Goal: Transaction & Acquisition: Purchase product/service

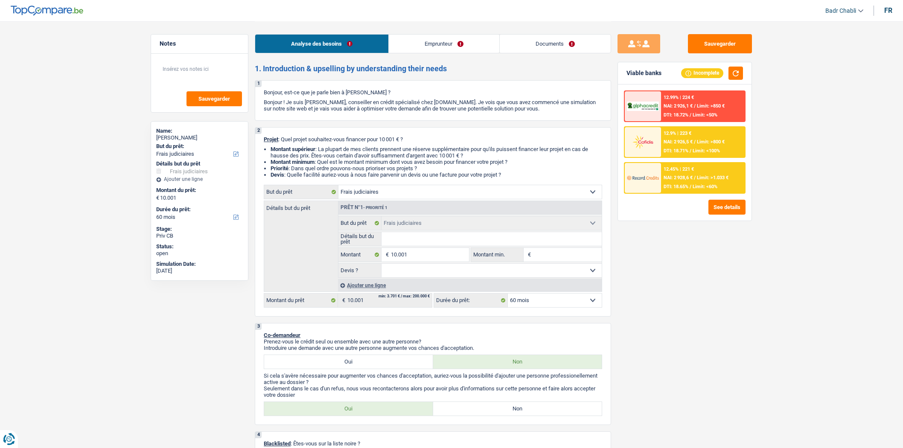
select select "judicial"
select select "60"
select select "judicial"
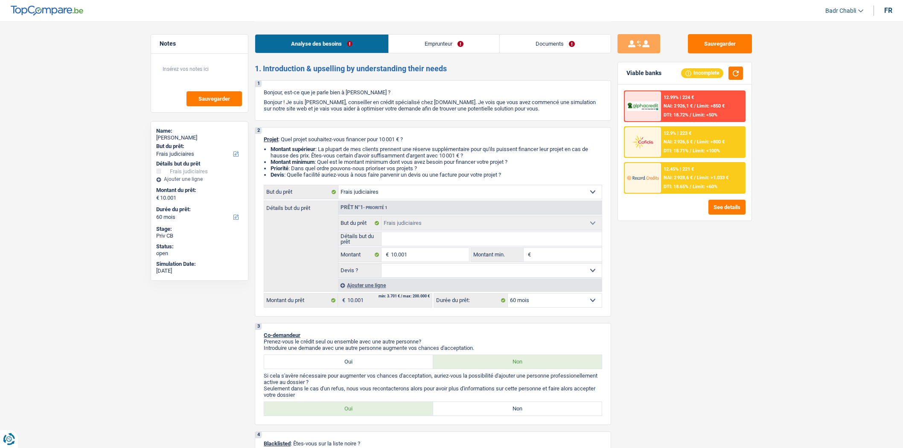
select select "60"
select select "preRetired"
select select "unemployment"
select select "netSalary"
select select "previousEmployerCompensation"
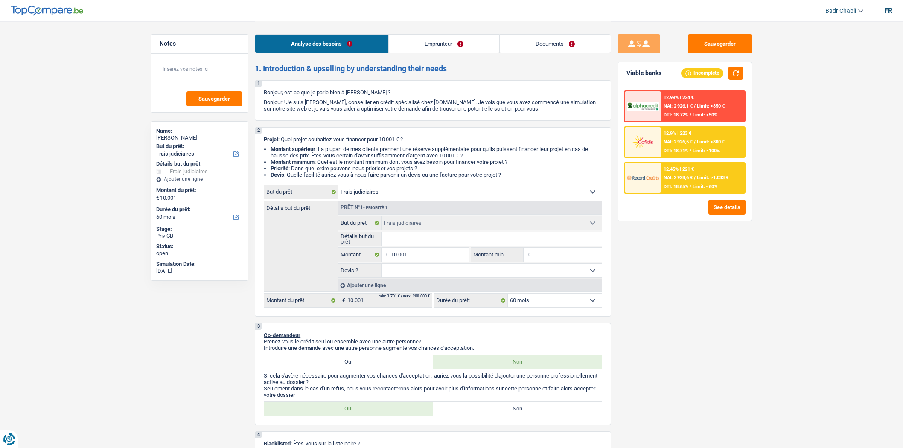
select select "rents"
select select "judicial"
select select "60"
click at [885, 9] on div "fr" at bounding box center [888, 10] width 8 height 8
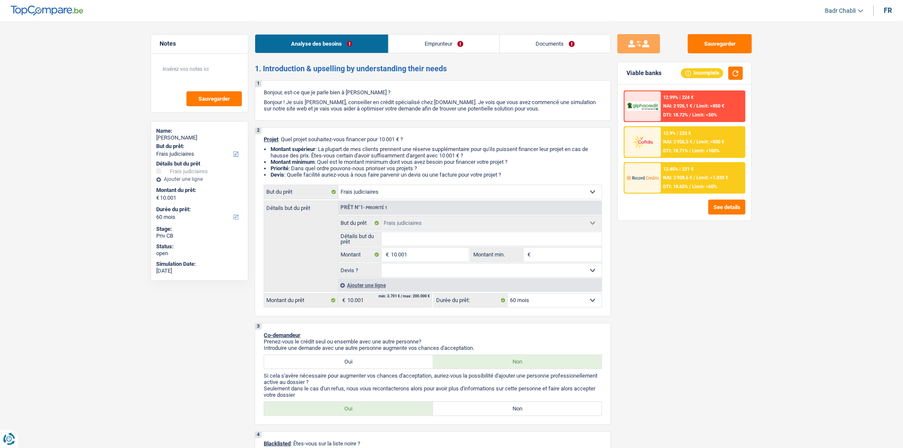
select select "unemployment"
select select "previousEmployerCompensation"
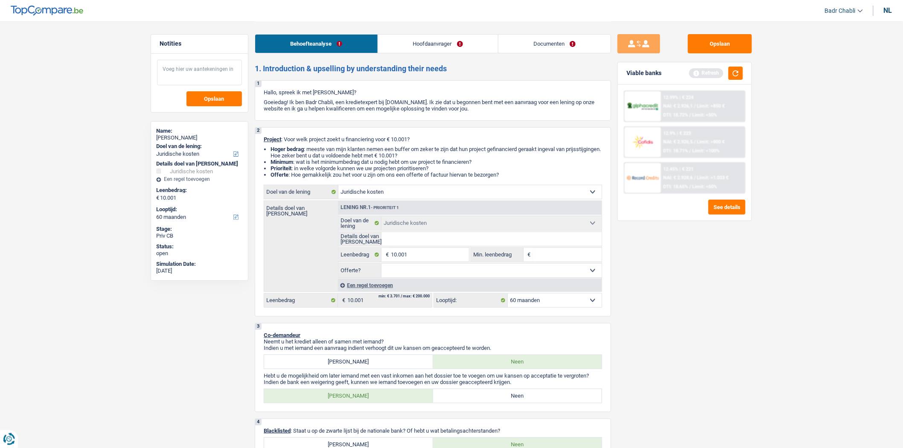
click at [188, 78] on textarea at bounding box center [199, 73] width 85 height 26
type textarea "Client NL"
click at [400, 186] on div "2 Project : Voor welk project zoekt u financiering voor € 10.001? Hoger bedrag …" at bounding box center [433, 221] width 356 height 189
click at [400, 188] on select "Comfort woning: meubels, textiel, toestellen, privé materiaal Hifi, multimedia,…" at bounding box center [469, 192] width 263 height 14
select select "car"
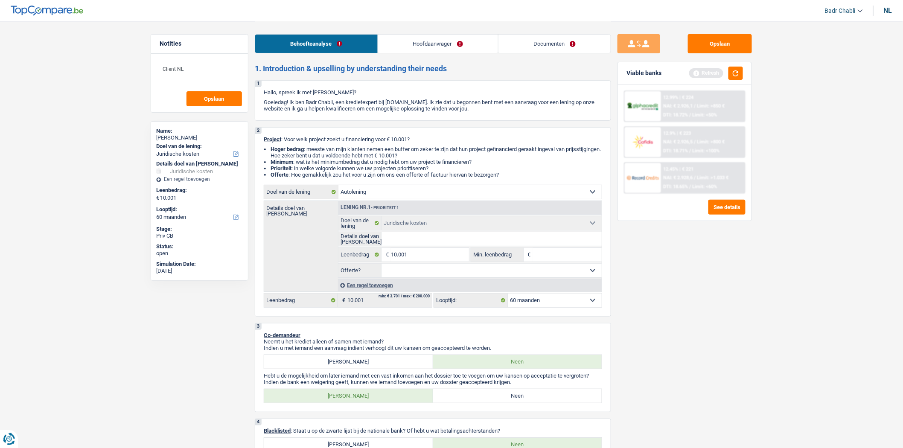
click at [338, 187] on select "Comfort woning: meubels, textiel, toestellen, privé materiaal Hifi, multimedia,…" at bounding box center [469, 192] width 263 height 14
select select "car"
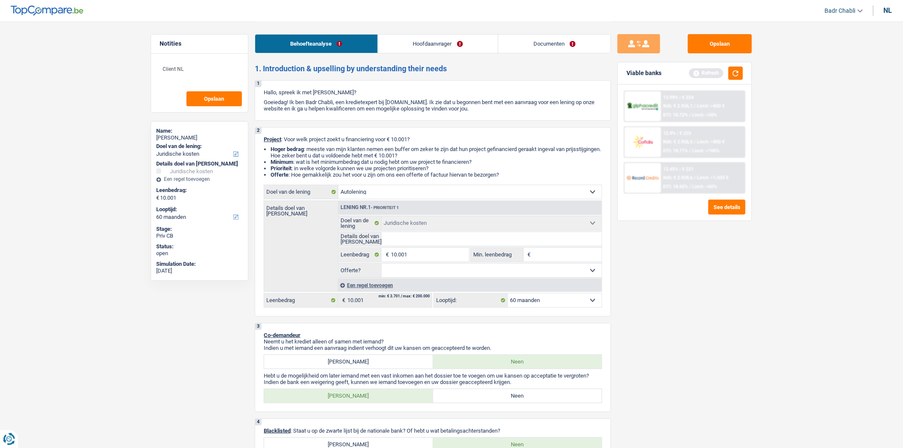
select select "car"
select select "judicial"
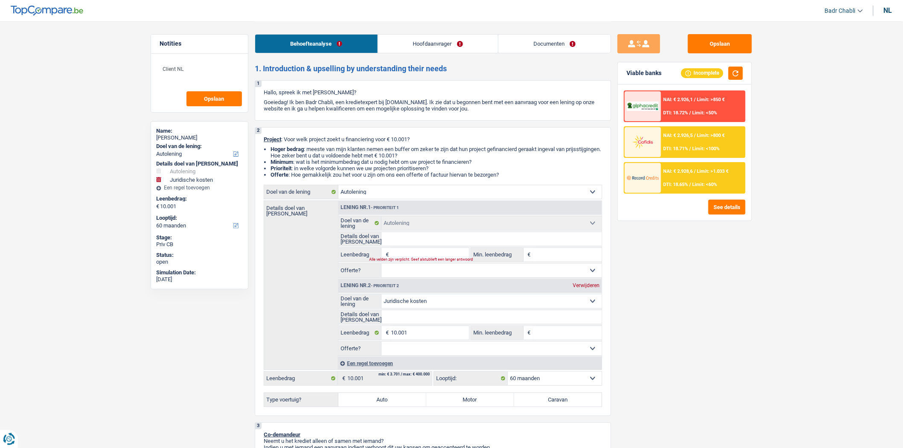
click at [590, 285] on div "Verwijderen" at bounding box center [585, 285] width 31 height 5
type input "0"
select select
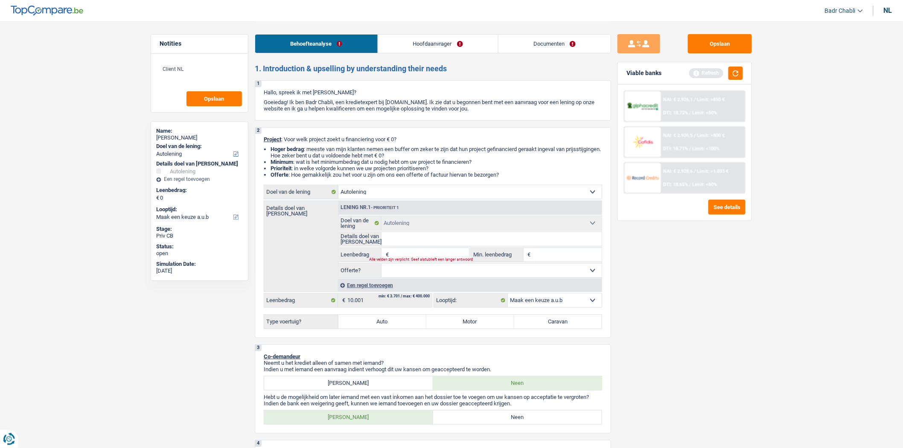
click at [405, 240] on input "Details doel van [PERSON_NAME]" at bounding box center [491, 239] width 221 height 14
drag, startPoint x: 409, startPoint y: 257, endPoint x: 413, endPoint y: 286, distance: 29.3
click at [409, 257] on input "Leenbedrag" at bounding box center [430, 255] width 78 height 14
type input "1"
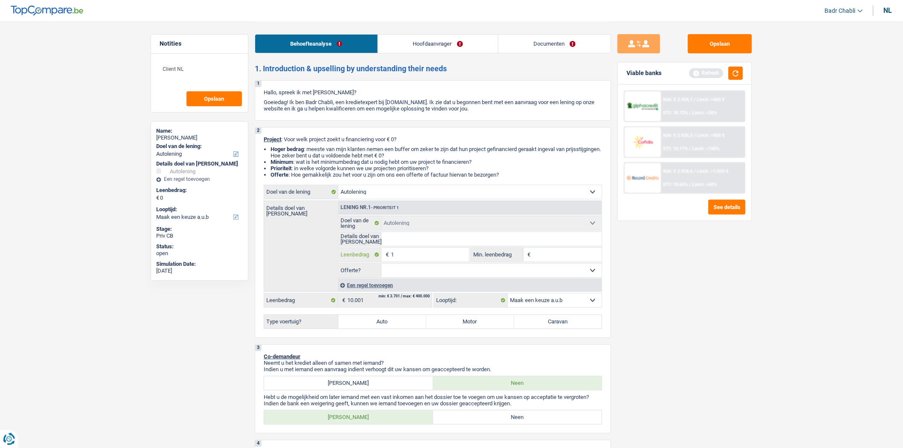
type input "10"
type input "100"
type input "1.000"
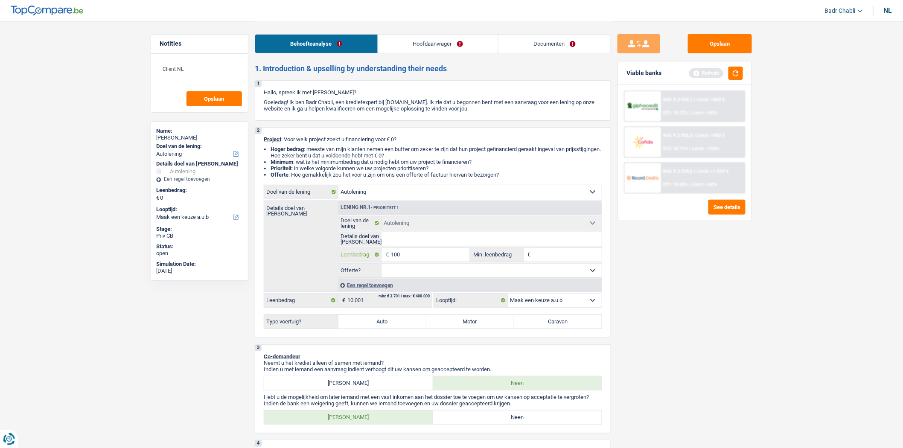
type input "1.000"
type input "10.001"
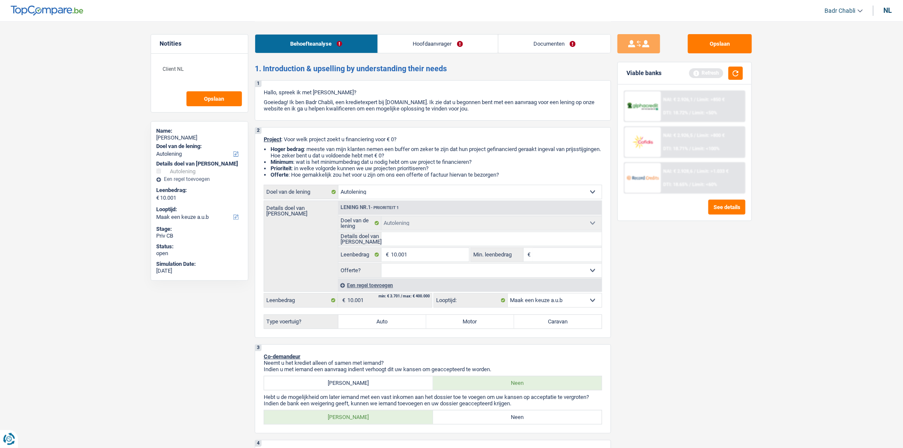
click at [421, 269] on select "Ja Neen Niet beantwoord Maak een keuze a.u.b" at bounding box center [491, 271] width 221 height 14
select select "60"
select select "yes"
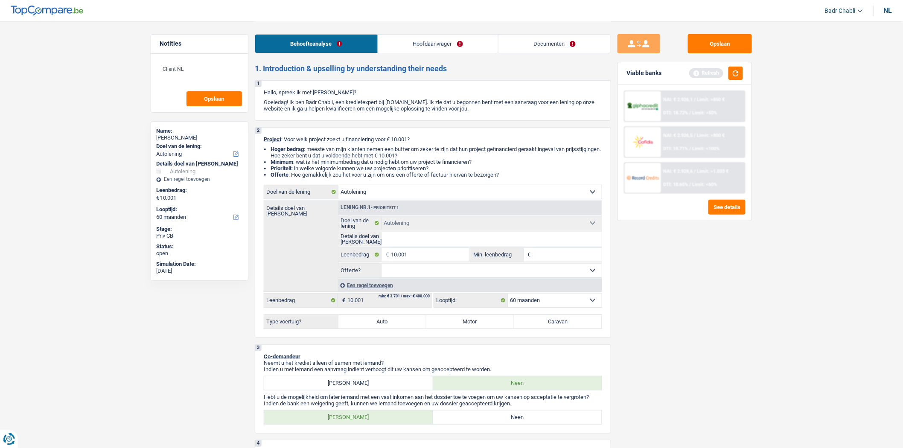
click at [381, 266] on select "Ja Neen Niet beantwoord Maak een keuze a.u.b" at bounding box center [491, 271] width 221 height 14
select select "yes"
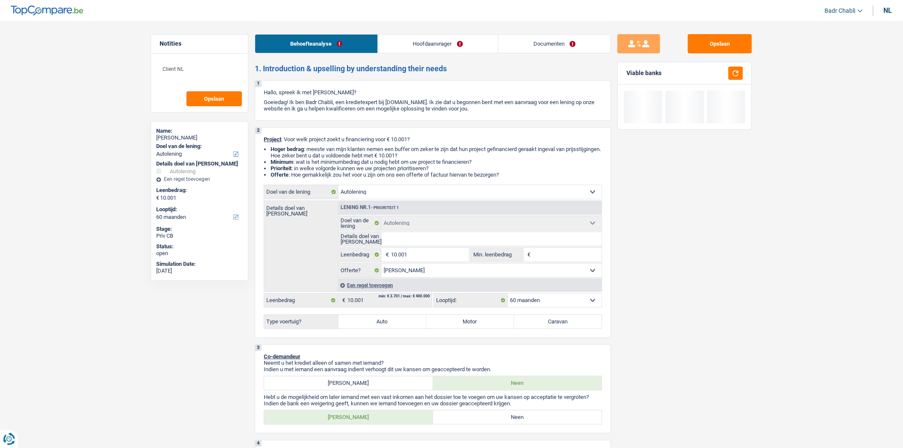
click at [401, 322] on label "Auto" at bounding box center [382, 322] width 88 height 14
click at [401, 322] on input "Auto" at bounding box center [382, 322] width 88 height 14
radio input "true"
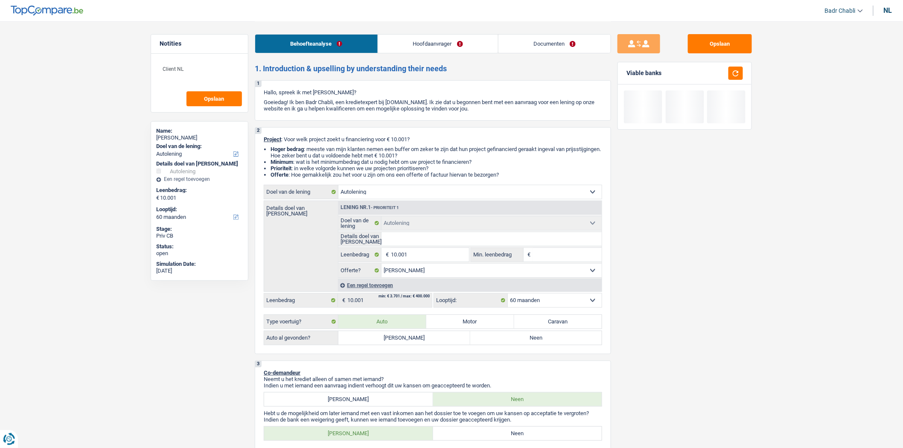
click at [421, 244] on input "Details doel van [PERSON_NAME]" at bounding box center [491, 239] width 221 height 14
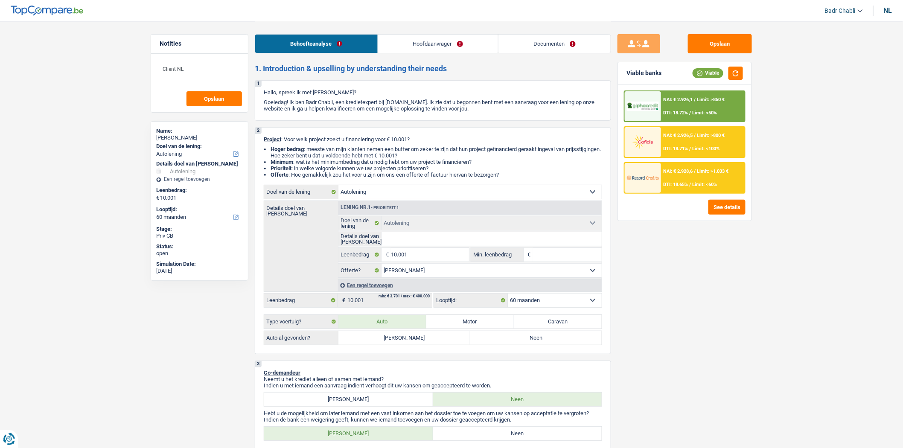
type input "M"
type input "Me"
type input "Mer"
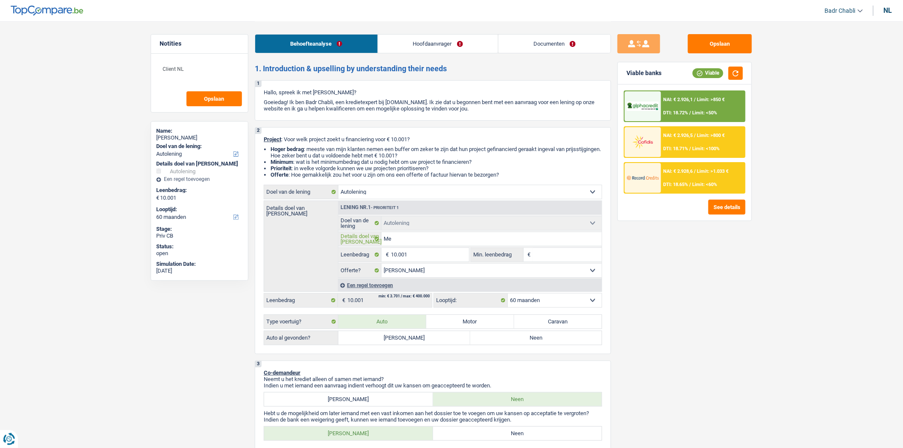
type input "Mer"
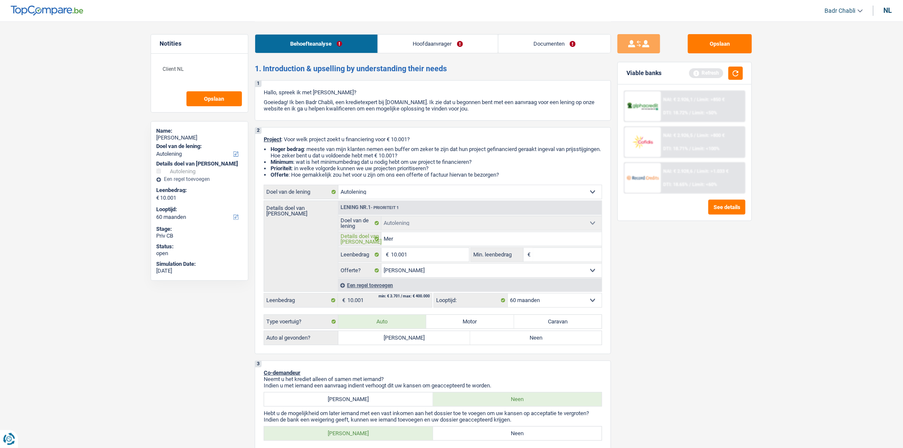
type input "Merc"
type input "Merce"
type input "Merced"
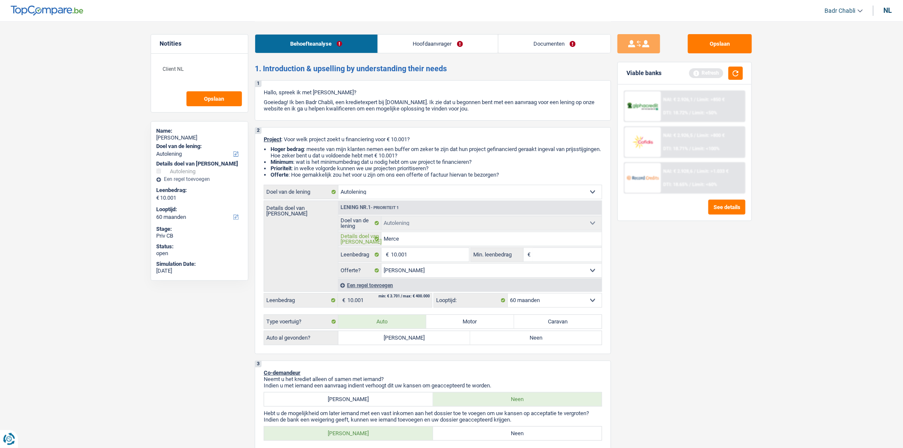
type input "Merced"
type input "Mercede"
type input "Mercedes"
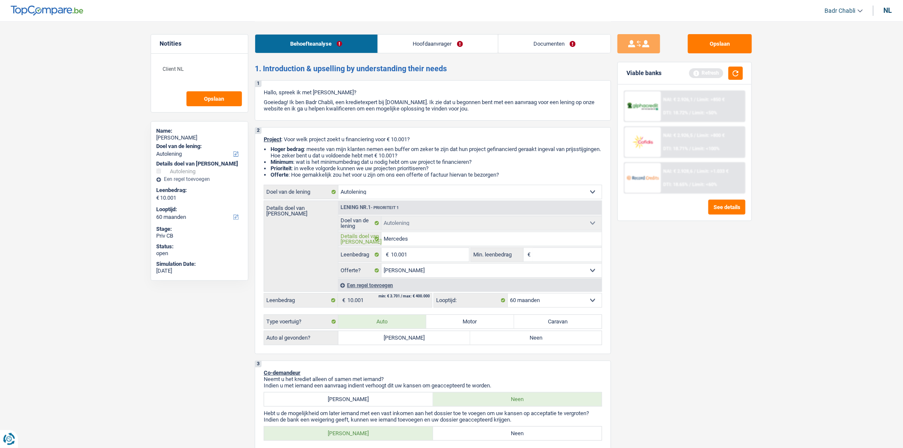
type input "Mercedes"
type input "Mercedes A"
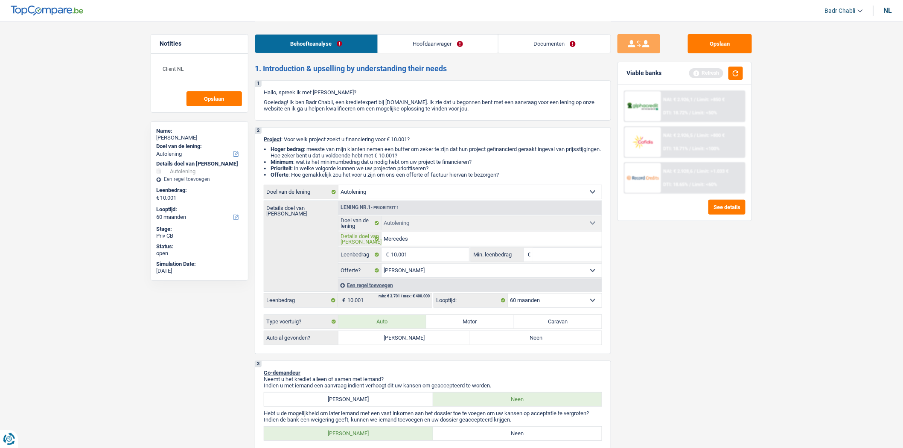
type input "Mercedes A"
type input "Mercedes A C"
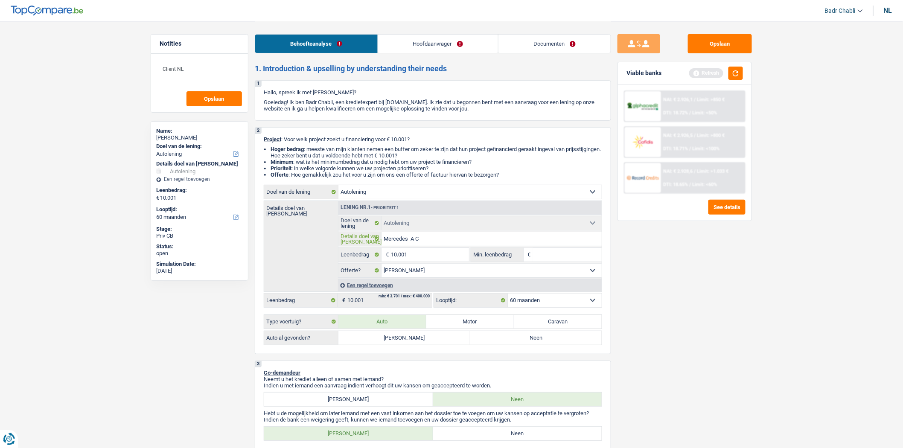
type input "Mercedes A Cl"
type input "Mercedes A Cla"
type input "Mercedes A Clas"
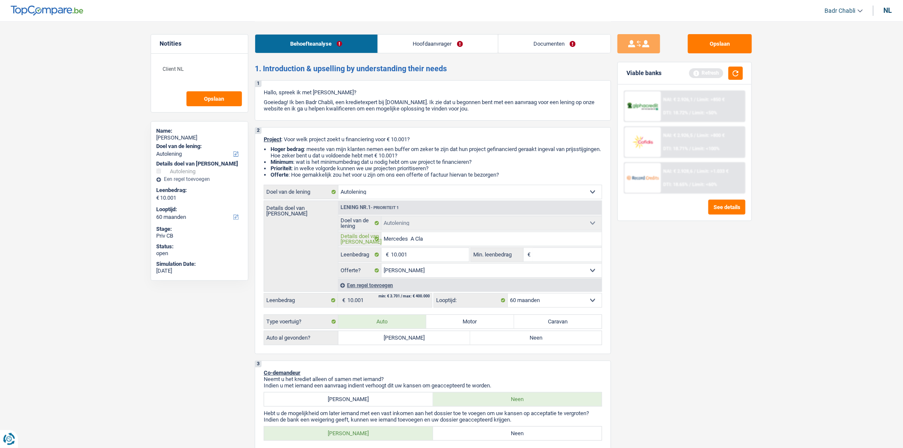
type input "Mercedes A Clas"
type input "Mercedes A Class"
type input "Mercedes A Classe"
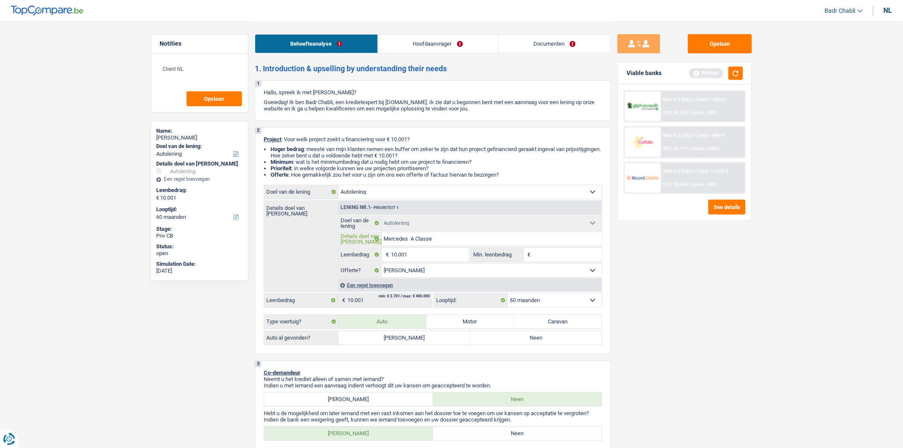
type input "Mercedes A Classe"
click at [407, 350] on div "2 Project : Voor welk project zoekt u financiering voor € 10.001? Hoger bedrag …" at bounding box center [433, 240] width 356 height 227
click at [407, 345] on label "[PERSON_NAME]" at bounding box center [404, 338] width 132 height 14
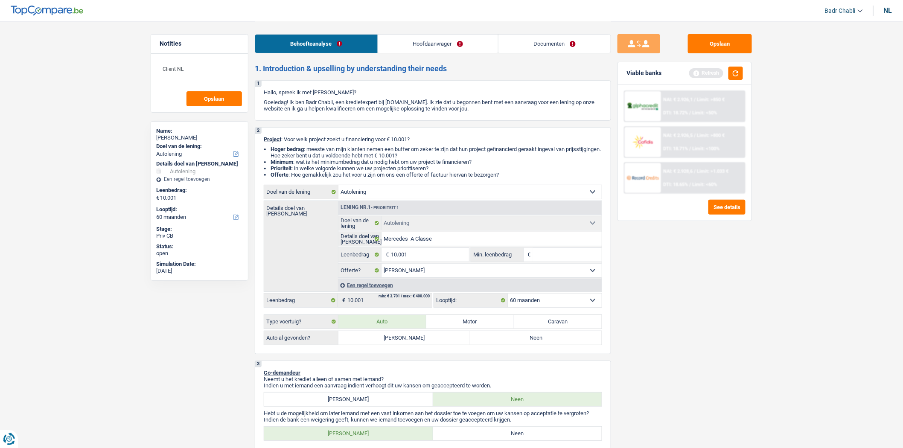
click at [407, 345] on input "[PERSON_NAME]" at bounding box center [404, 338] width 132 height 14
radio input "true"
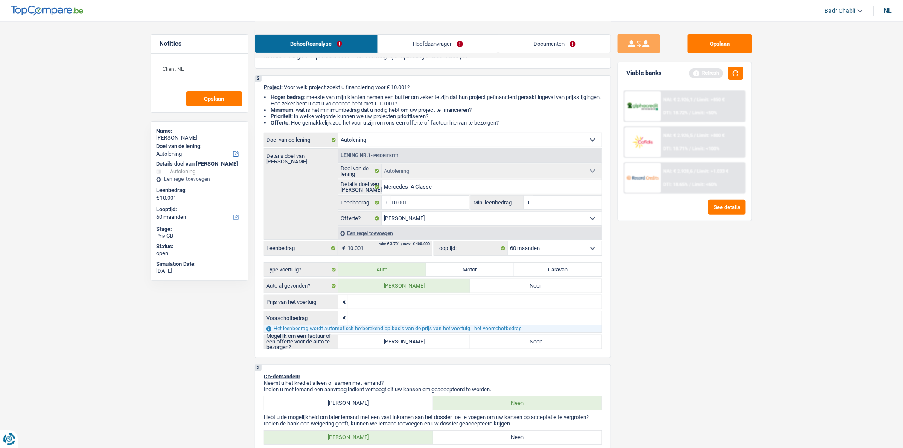
scroll to position [95, 0]
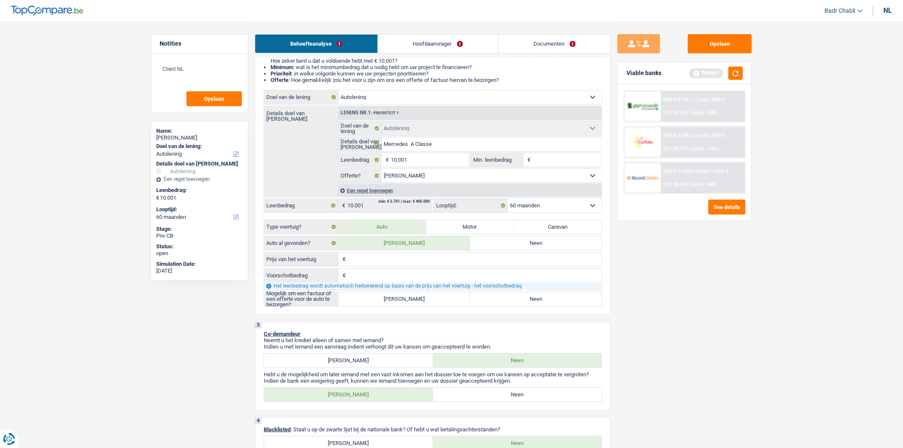
click at [406, 306] on label "[PERSON_NAME]" at bounding box center [404, 299] width 132 height 14
click at [406, 306] on input "[PERSON_NAME]" at bounding box center [404, 299] width 132 height 14
radio input "true"
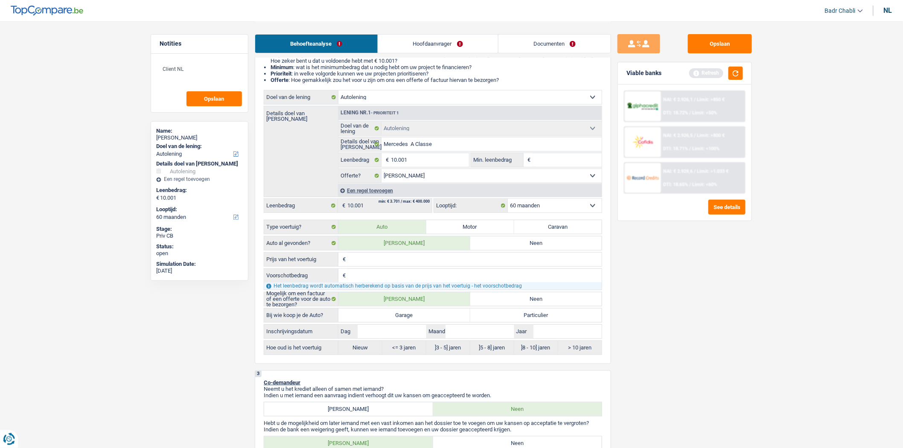
click at [407, 322] on label "Garage" at bounding box center [404, 315] width 132 height 14
click at [407, 322] on input "Garage" at bounding box center [404, 315] width 132 height 14
radio input "true"
click at [405, 333] on input "Dag" at bounding box center [391, 332] width 68 height 14
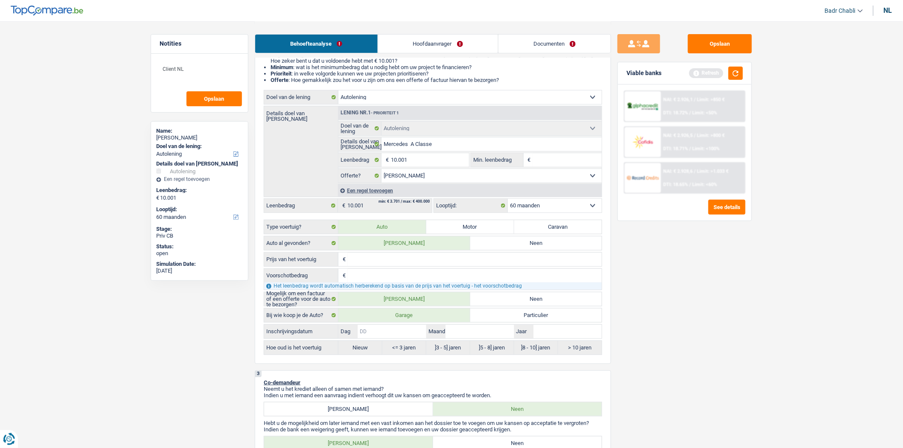
type input "0"
type input "01"
type input "0"
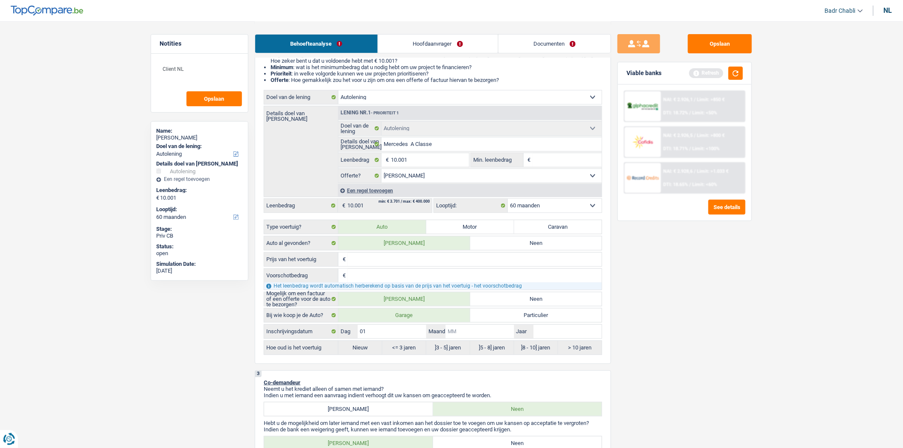
type input "0"
type input "01"
type input "2"
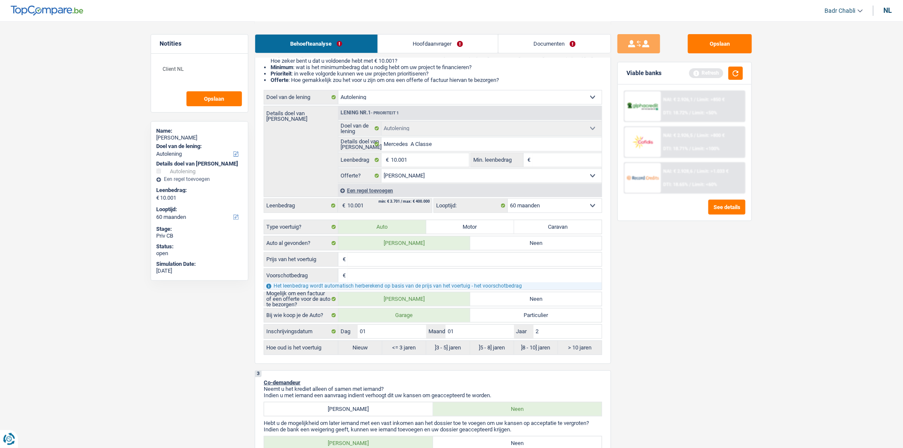
type input "20"
type input "202"
type input "2021"
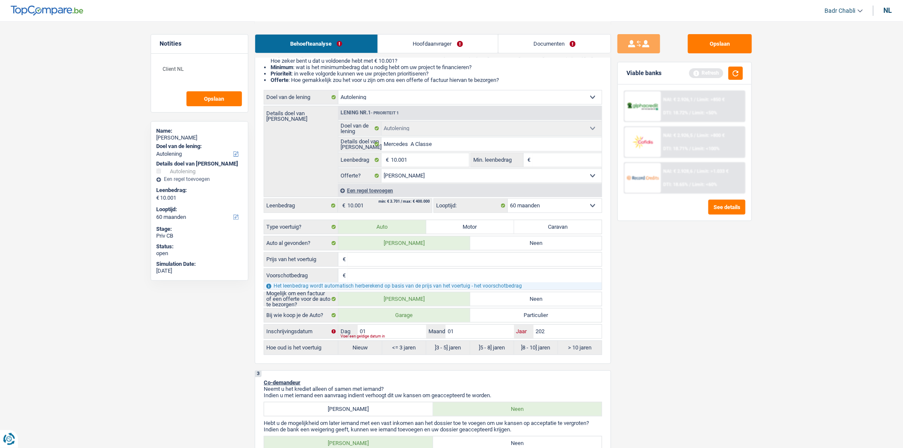
type input "2021"
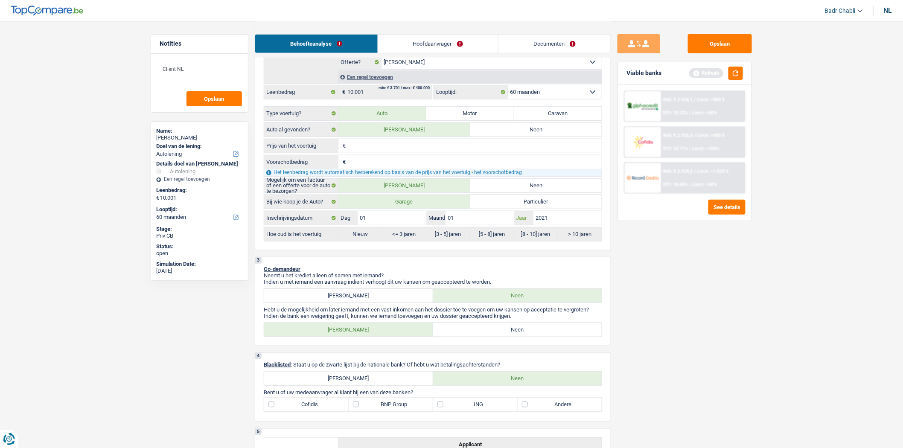
scroll to position [331, 0]
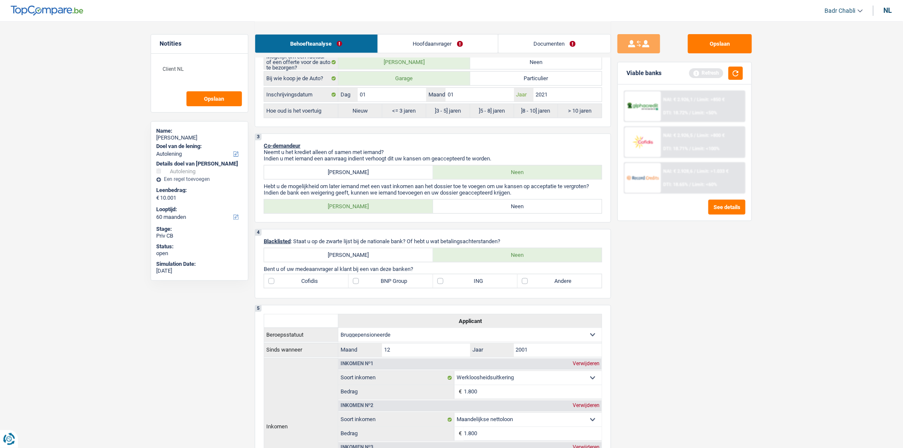
type input "2021"
radio input "false"
radio input "true"
click at [505, 208] on label "Neen" at bounding box center [517, 207] width 169 height 14
click at [505, 208] on input "Neen" at bounding box center [517, 207] width 169 height 14
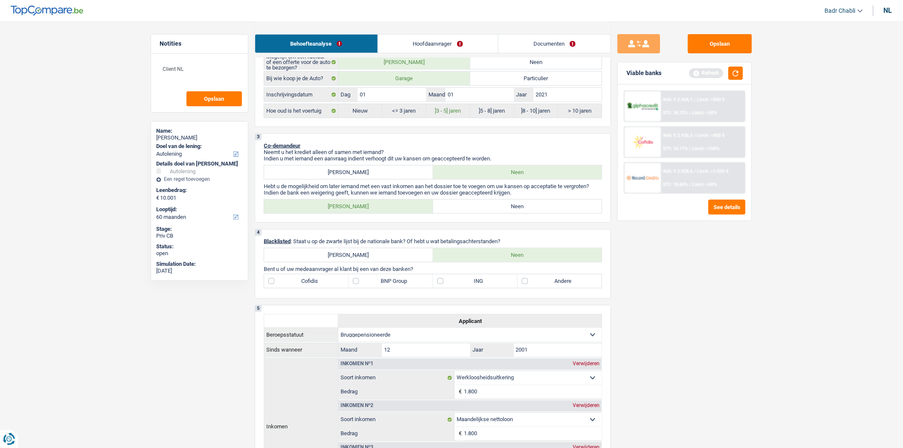
radio input "true"
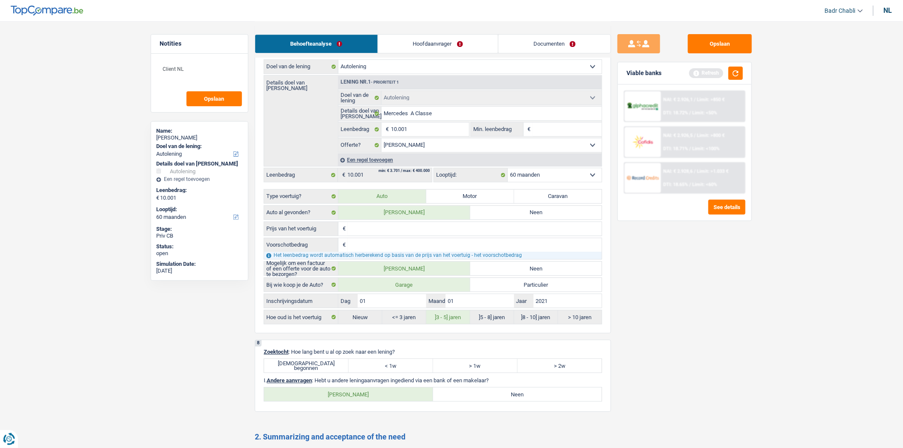
scroll to position [900, 0]
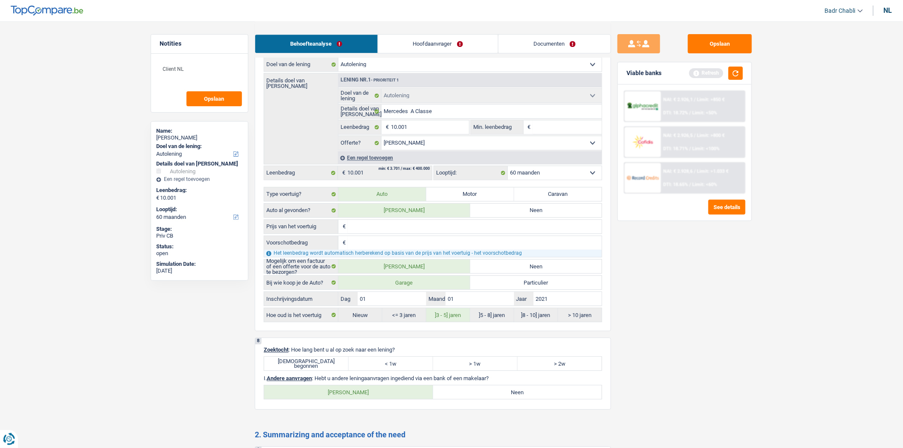
click at [332, 370] on label "[DEMOGRAPHIC_DATA] begonnen" at bounding box center [306, 364] width 84 height 14
click at [332, 370] on input "[DEMOGRAPHIC_DATA] begonnen" at bounding box center [306, 364] width 84 height 14
radio input "true"
click at [463, 399] on label "Neen" at bounding box center [517, 392] width 169 height 14
click at [463, 399] on input "Neen" at bounding box center [517, 392] width 169 height 14
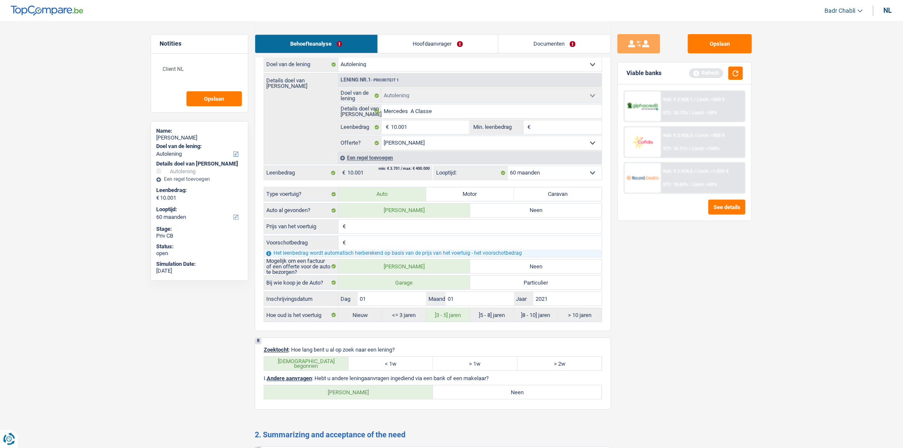
radio input "true"
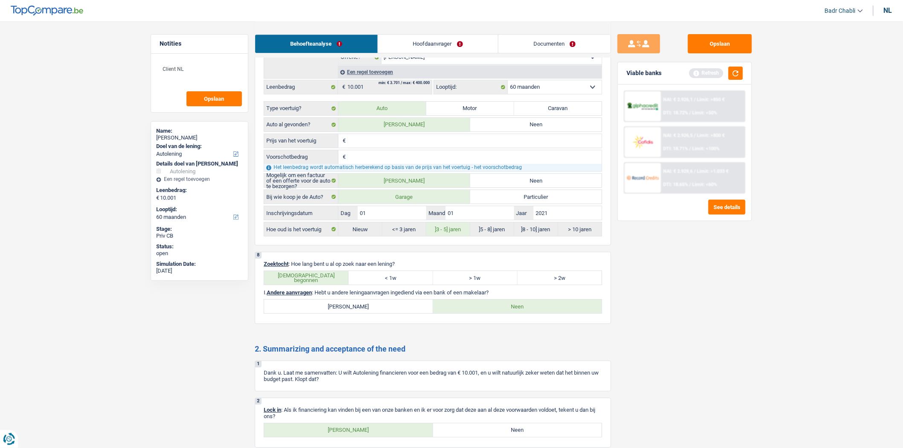
scroll to position [1078, 0]
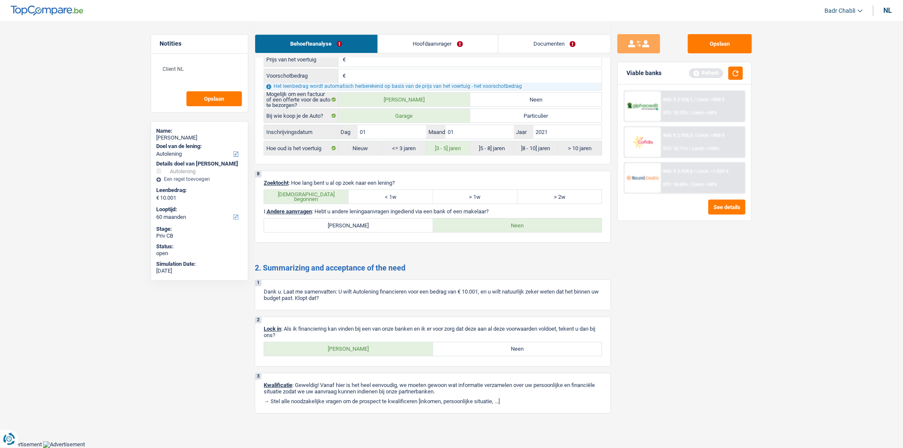
click at [392, 344] on label "[PERSON_NAME]" at bounding box center [348, 349] width 169 height 14
click at [392, 344] on input "[PERSON_NAME]" at bounding box center [348, 349] width 169 height 14
radio input "true"
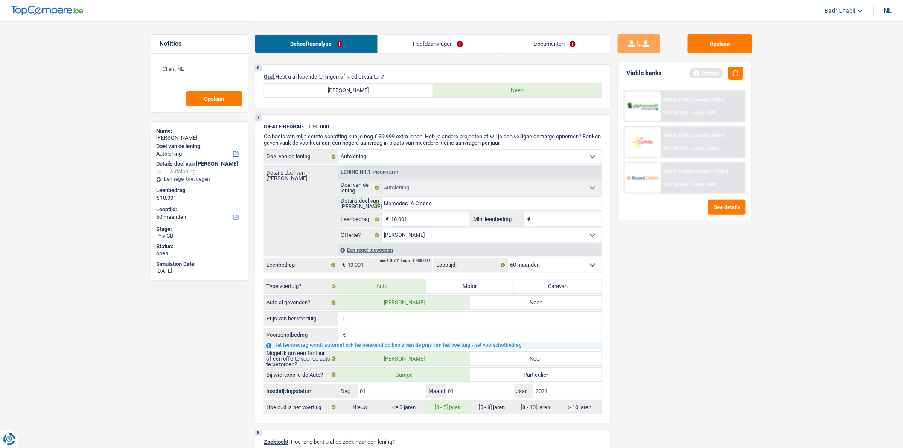
scroll to position [700, 0]
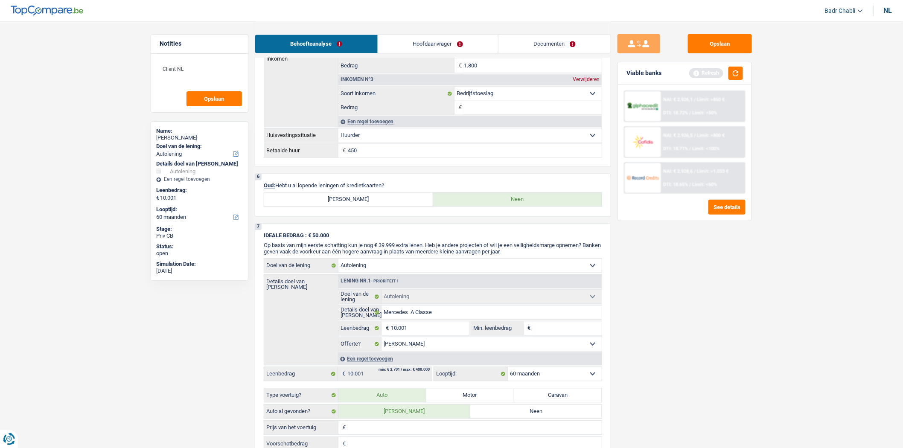
click at [387, 206] on label "[PERSON_NAME]" at bounding box center [348, 199] width 169 height 14
click at [387, 206] on input "[PERSON_NAME]" at bounding box center [348, 199] width 169 height 14
radio input "true"
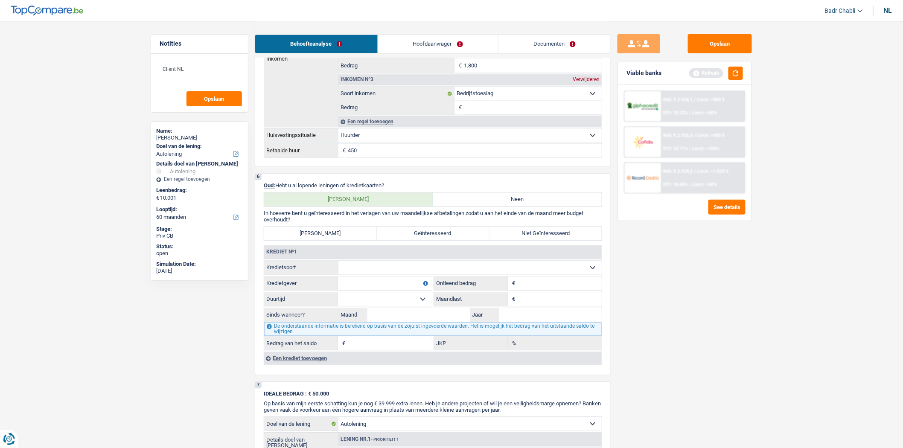
click at [370, 269] on select "Kaart of kredietlijn Hypothecaire lening Verkoop op afbetaling Lening op afbeta…" at bounding box center [469, 268] width 263 height 14
select select "cardOrCredit"
type input "0"
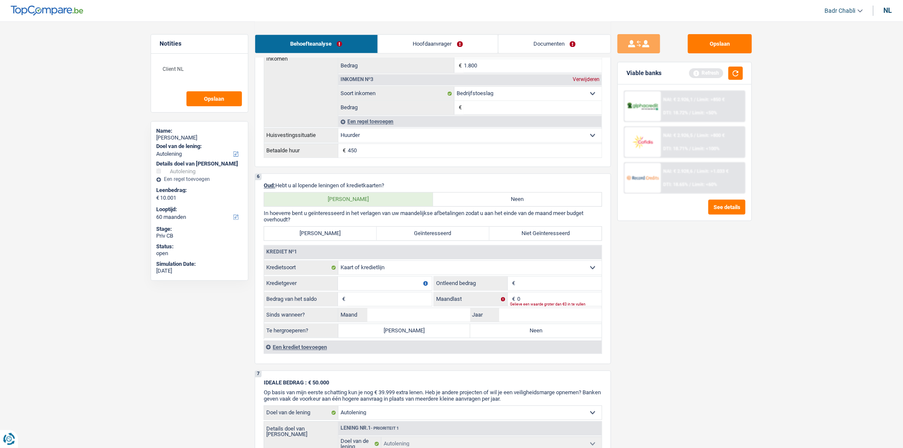
click at [313, 352] on div "Een krediet toevoegen" at bounding box center [433, 346] width 338 height 13
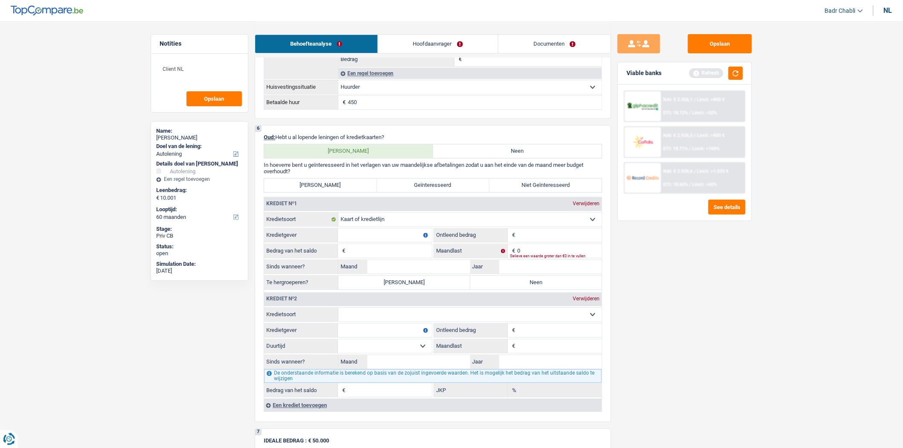
scroll to position [842, 0]
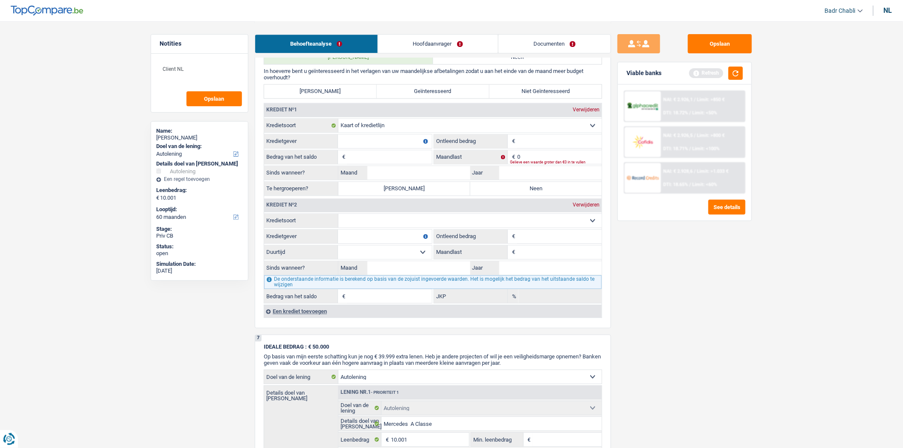
click at [296, 317] on div "Een krediet toevoegen" at bounding box center [433, 311] width 338 height 13
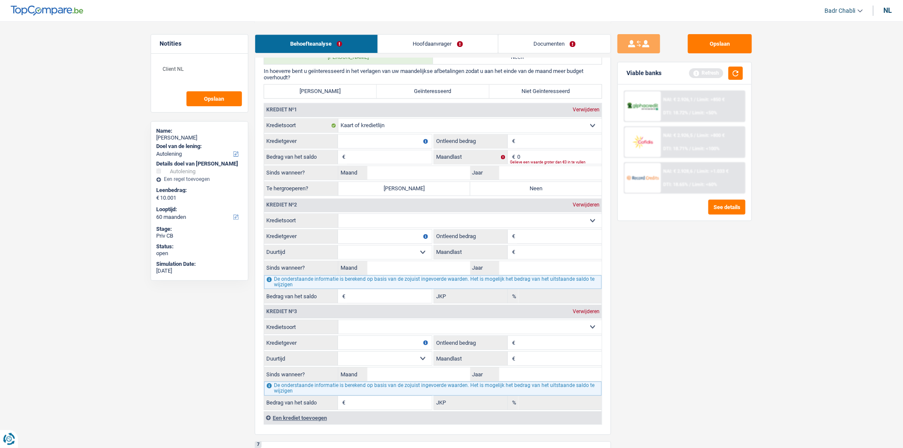
click at [371, 334] on select "Kaart of kredietlijn Hypothecaire lening Verkoop op afbetaling Lening op afbeta…" at bounding box center [469, 327] width 263 height 14
select select "cardOrCredit"
type input "0"
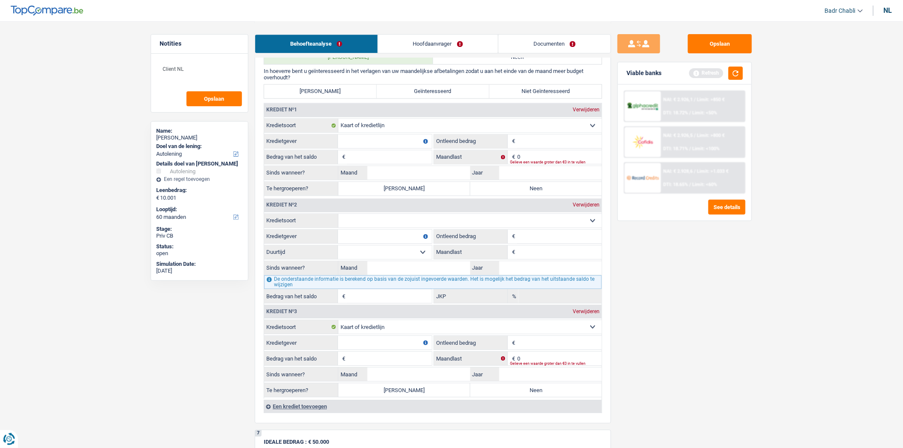
drag, startPoint x: 386, startPoint y: 227, endPoint x: 388, endPoint y: 233, distance: 6.2
click at [386, 227] on select "Kaart of kredietlijn Hypothecaire lening Verkoop op afbetaling Lening op afbeta…" at bounding box center [469, 221] width 263 height 14
select select "cardOrCredit"
type input "0"
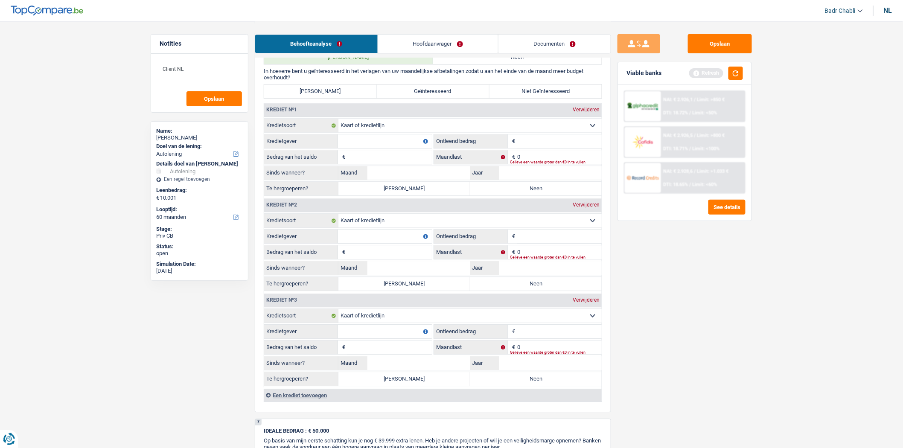
click at [386, 142] on input "Kredietgever" at bounding box center [385, 141] width 94 height 14
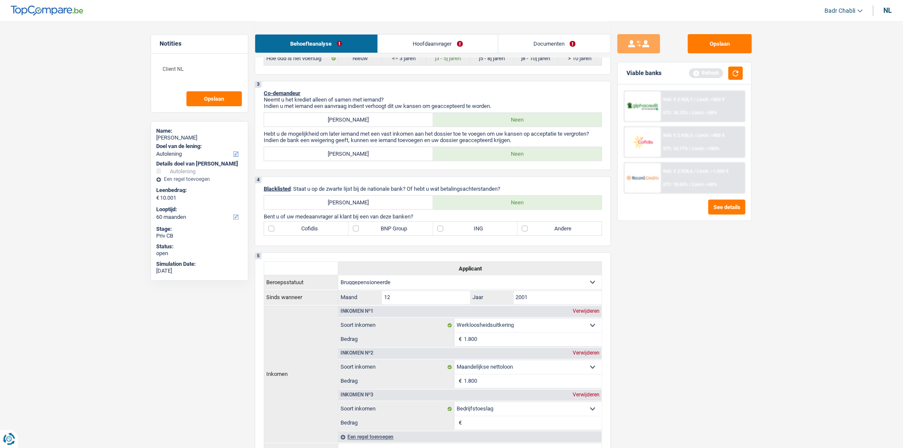
scroll to position [320, 0]
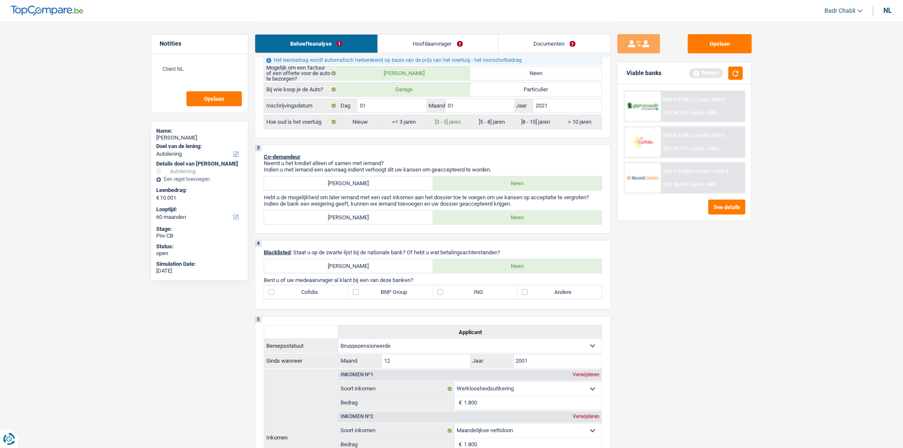
type input "Hello Bank"
click at [359, 299] on label "BNP Group" at bounding box center [390, 292] width 84 height 14
click at [359, 299] on input "BNP Group" at bounding box center [390, 292] width 84 height 14
checkbox input "true"
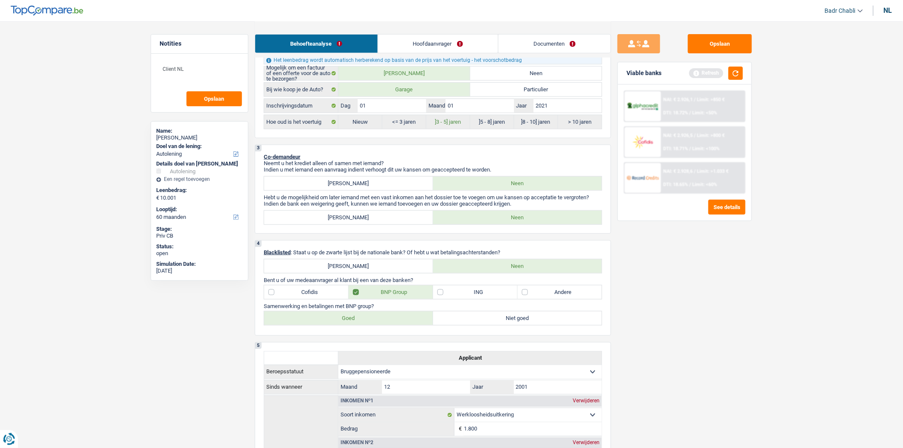
click at [360, 324] on label "Goed" at bounding box center [348, 318] width 169 height 14
click at [360, 324] on input "Goed" at bounding box center [348, 318] width 169 height 14
radio input "true"
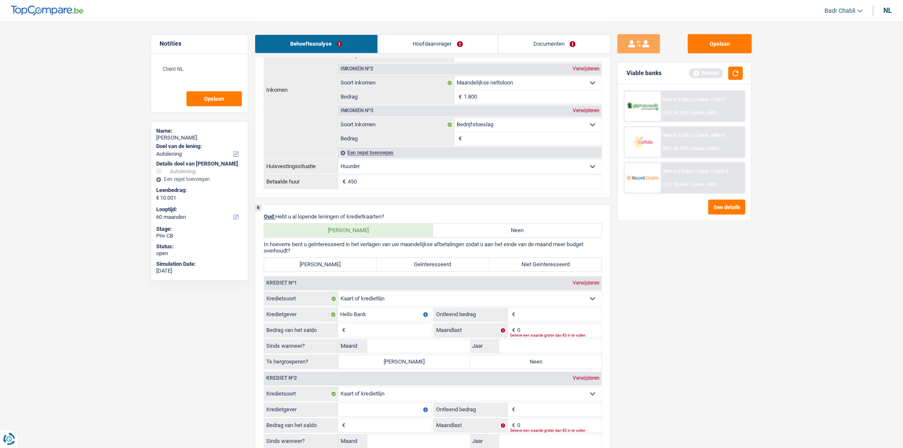
scroll to position [794, 0]
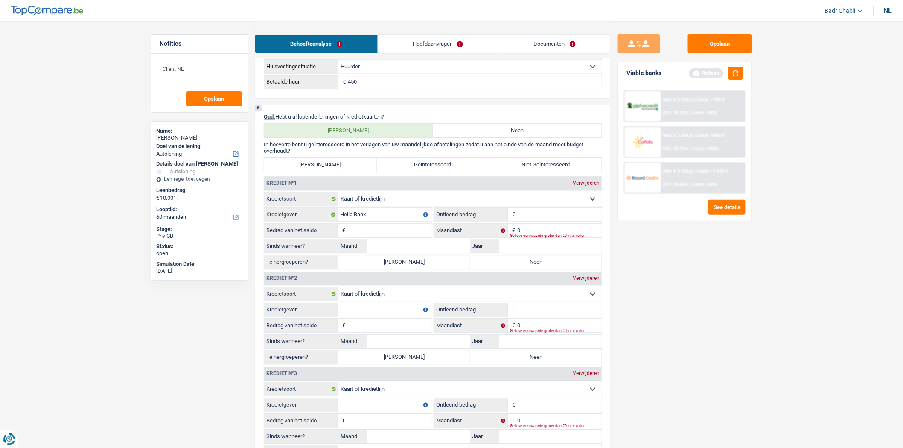
click at [539, 221] on input "Leenbedrag" at bounding box center [559, 215] width 84 height 14
type input "3.000"
type input "1"
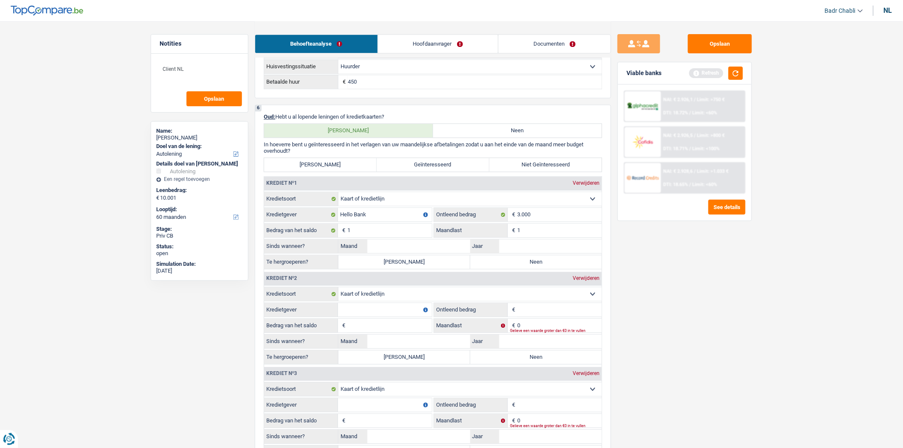
type input "1"
type input "01"
type input "2023"
click at [377, 317] on input "Kredietgever" at bounding box center [385, 310] width 94 height 14
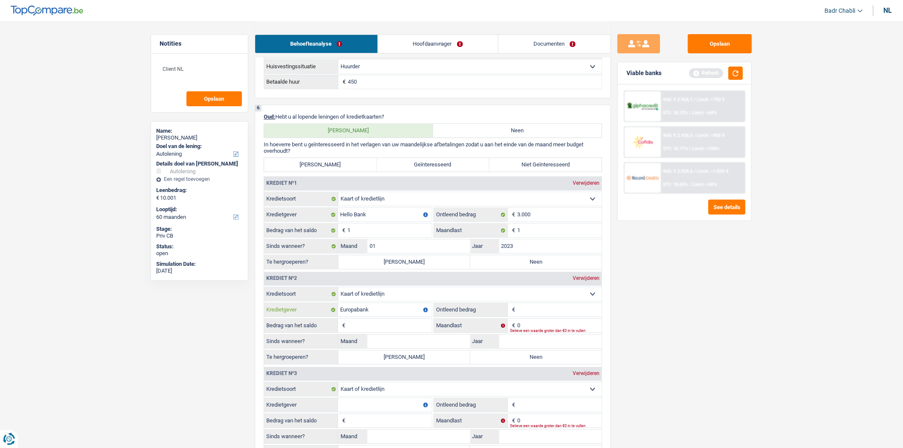
type input "Europabank"
click at [414, 412] on input "Kredietgever" at bounding box center [385, 405] width 94 height 14
type input "Carrefour"
click at [553, 313] on input "Ontleend bedrag" at bounding box center [559, 310] width 84 height 14
click at [553, 314] on input "Ontleend bedrag" at bounding box center [559, 310] width 84 height 14
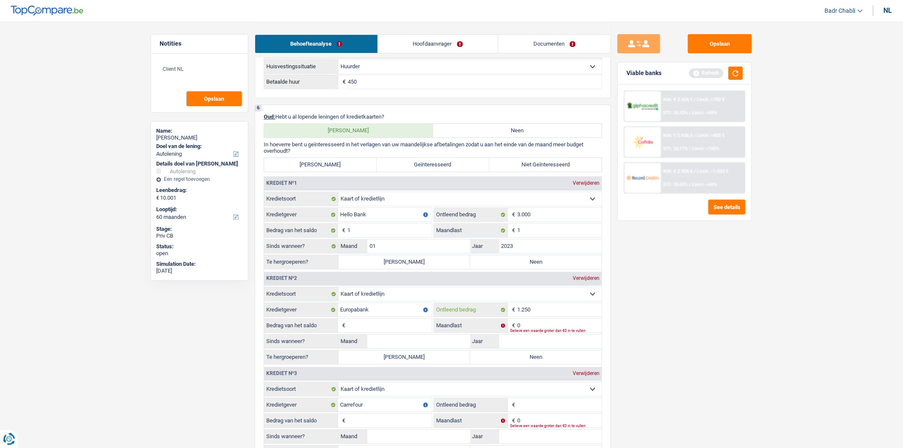
type input "1.250"
click at [538, 411] on input "Ontleend bedrag" at bounding box center [559, 405] width 84 height 14
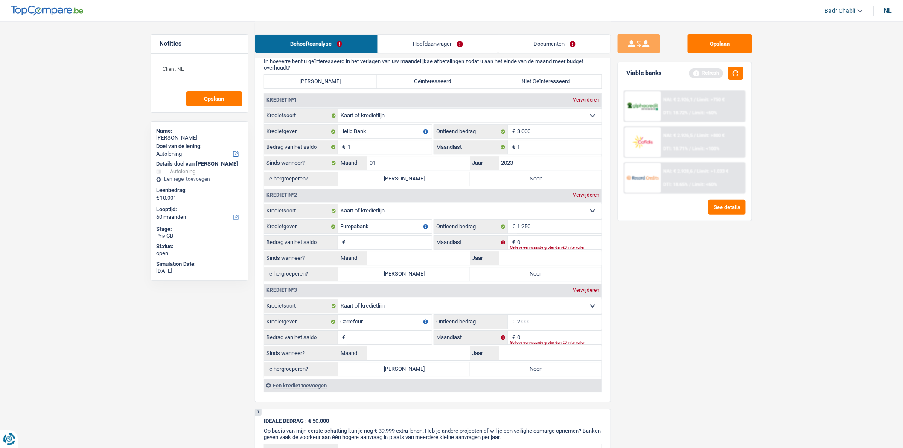
scroll to position [984, 0]
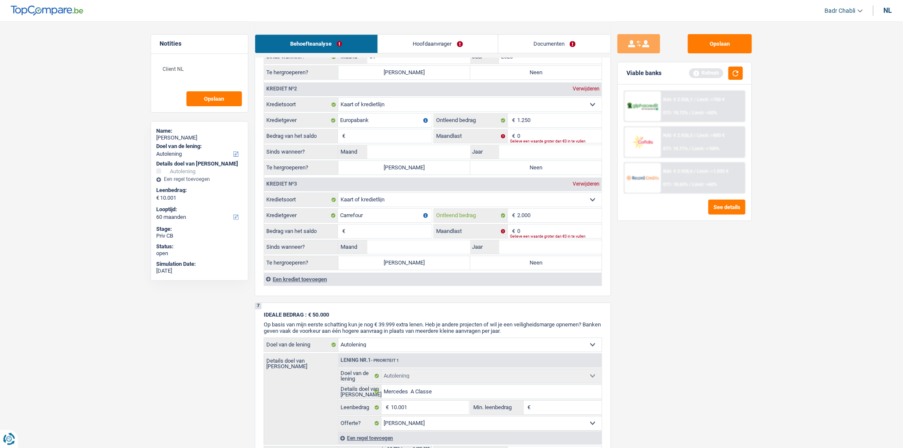
type input "2.000"
click at [377, 238] on input "Bedrag van het saldo" at bounding box center [389, 231] width 84 height 14
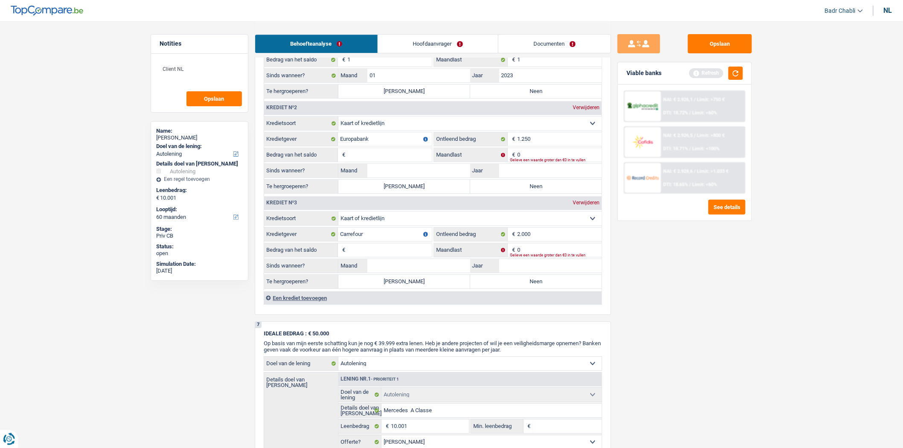
scroll to position [936, 0]
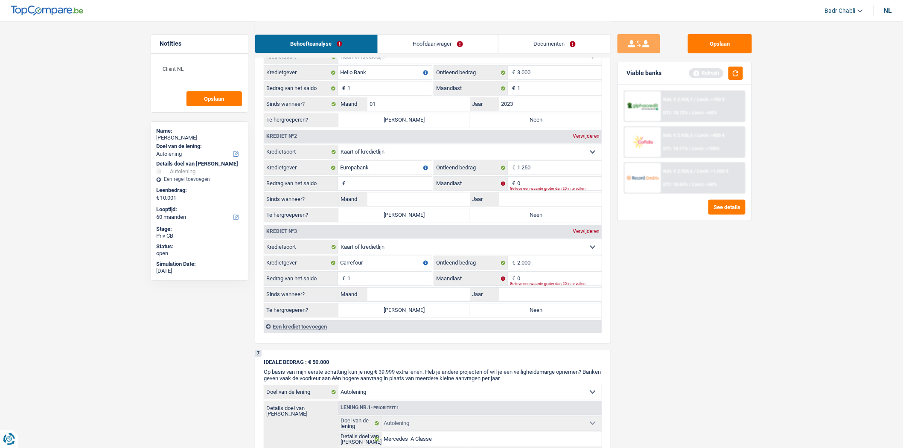
type input "1"
type input "02"
type input "2023"
click at [530, 189] on input "0" at bounding box center [559, 184] width 84 height 14
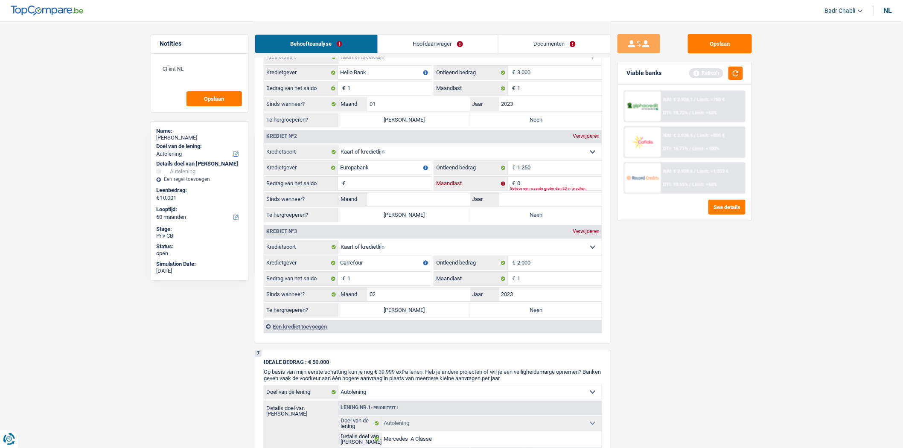
click at [530, 189] on input "0" at bounding box center [559, 184] width 84 height 14
type input "1"
click at [412, 190] on input "Bedrag van het saldo" at bounding box center [389, 184] width 84 height 14
type input "1"
click at [409, 285] on input "1" at bounding box center [389, 279] width 84 height 14
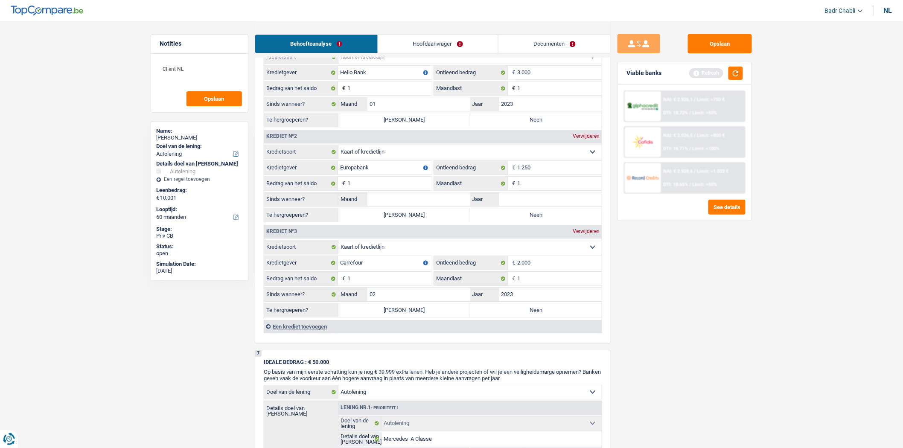
click at [502, 316] on label "Neen" at bounding box center [536, 310] width 132 height 14
click at [502, 316] on input "Neen" at bounding box center [536, 310] width 132 height 14
radio input "true"
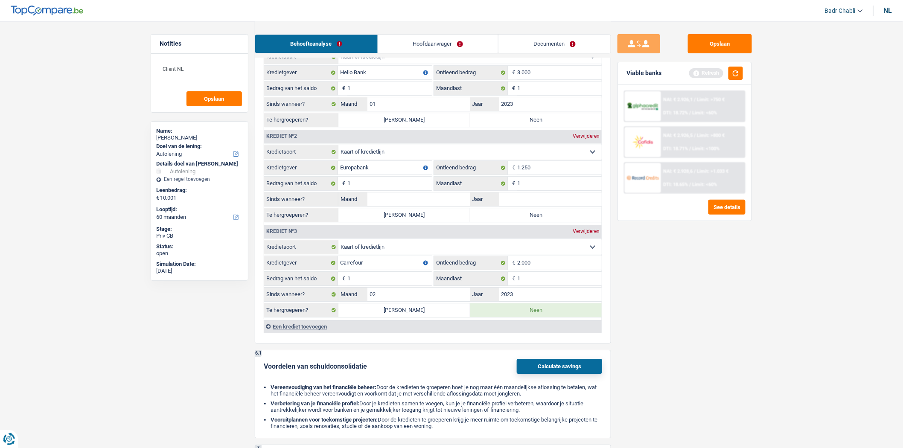
click at [508, 218] on label "Neen" at bounding box center [536, 215] width 132 height 14
click at [508, 218] on input "Neen" at bounding box center [536, 215] width 132 height 14
radio input "true"
click at [534, 124] on label "Neen" at bounding box center [536, 120] width 132 height 14
click at [534, 124] on input "Neen" at bounding box center [536, 120] width 132 height 14
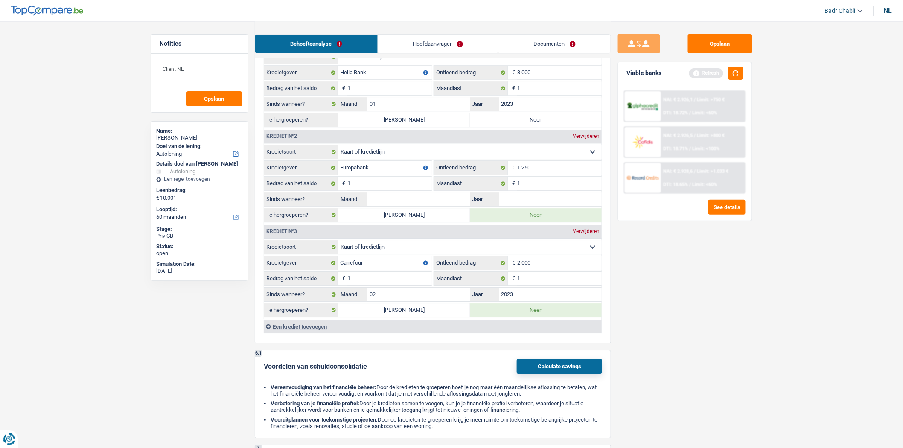
radio input "true"
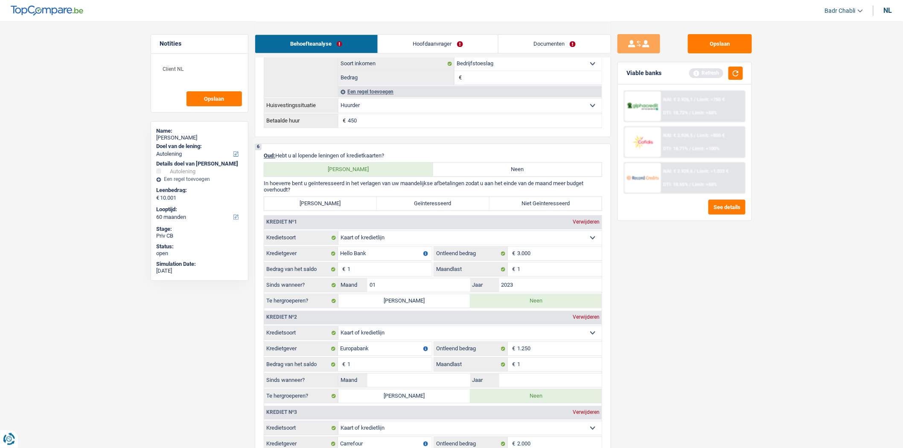
scroll to position [545, 0]
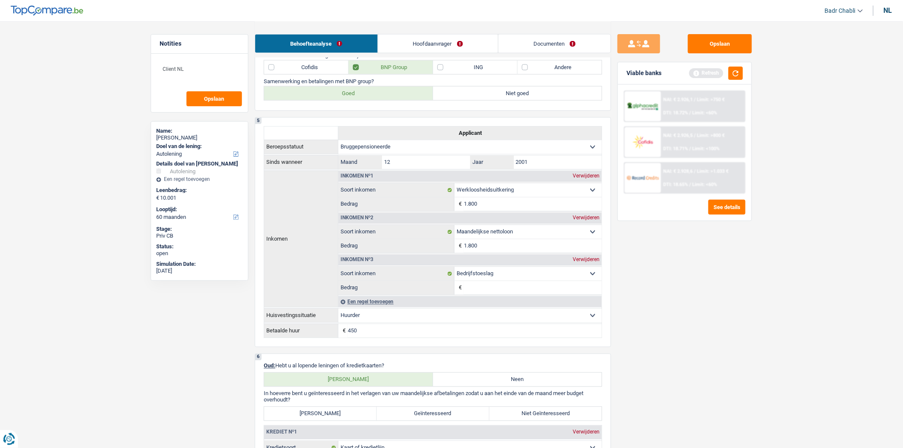
click at [536, 418] on label "Niet Geïnteresseerd" at bounding box center [545, 414] width 113 height 14
click at [536, 418] on input "Niet Geïnteresseerd" at bounding box center [545, 414] width 113 height 14
radio input "true"
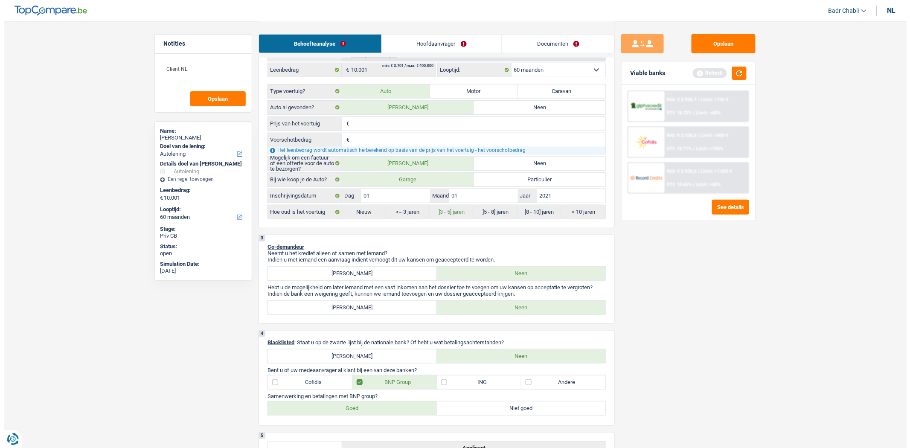
scroll to position [0, 0]
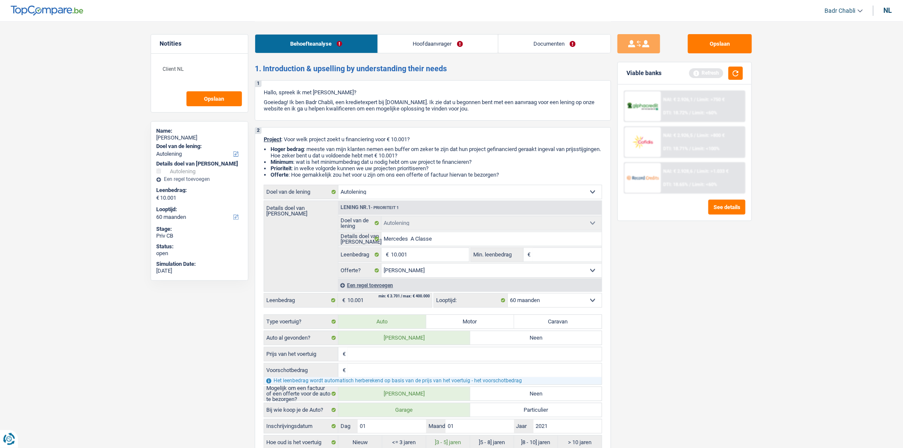
click at [417, 39] on link "Hoofdaanvrager" at bounding box center [438, 44] width 120 height 18
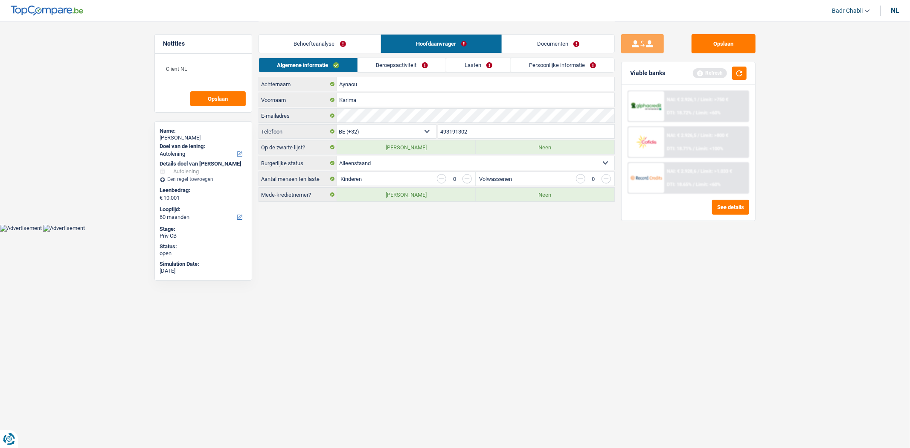
click at [402, 63] on link "Beroepsactiviteit" at bounding box center [402, 65] width 88 height 14
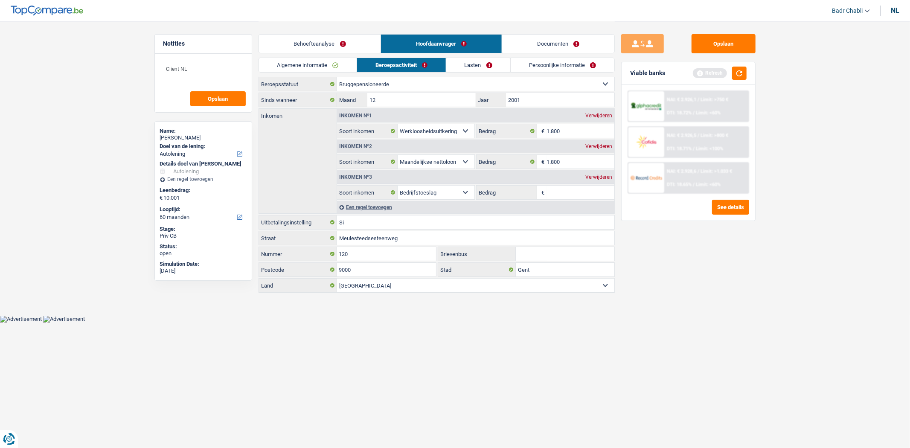
click at [394, 87] on select "Arbeider Bediende (privésector) Ambtenaar (overheidssector) Invalide Zelfstandi…" at bounding box center [475, 84] width 277 height 14
select select "worker"
click at [337, 77] on select "Arbeider Bediende (privésector) Ambtenaar (overheidssector) Invalide Zelfstandi…" at bounding box center [475, 84] width 277 height 14
select select "unemployment"
select select "netSalary"
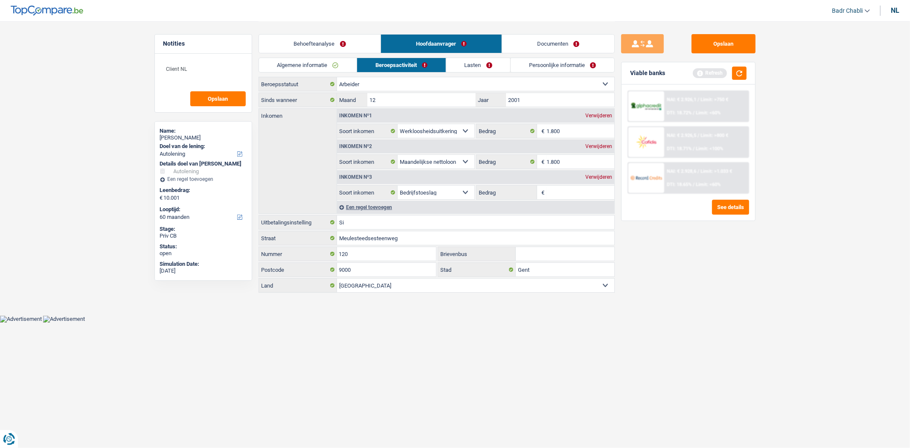
select select "previousEmployerCompensation"
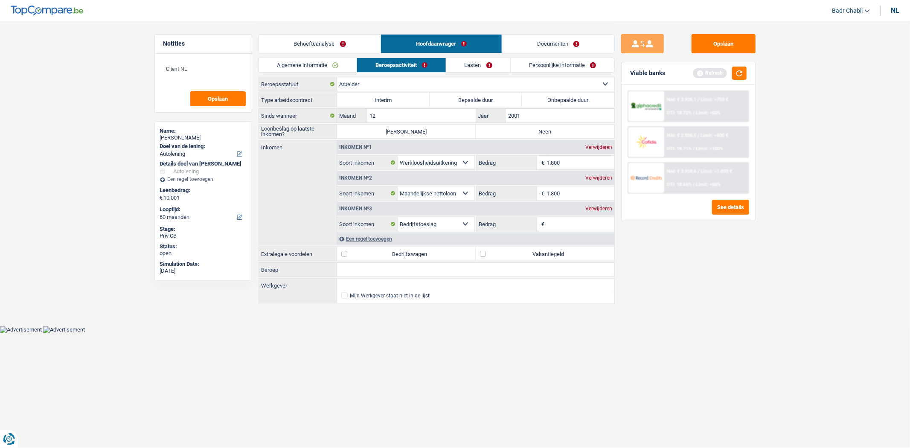
click at [545, 95] on label "Onbepaalde duur" at bounding box center [568, 100] width 93 height 14
click at [545, 95] on input "Onbepaalde duur" at bounding box center [568, 100] width 93 height 14
radio input "true"
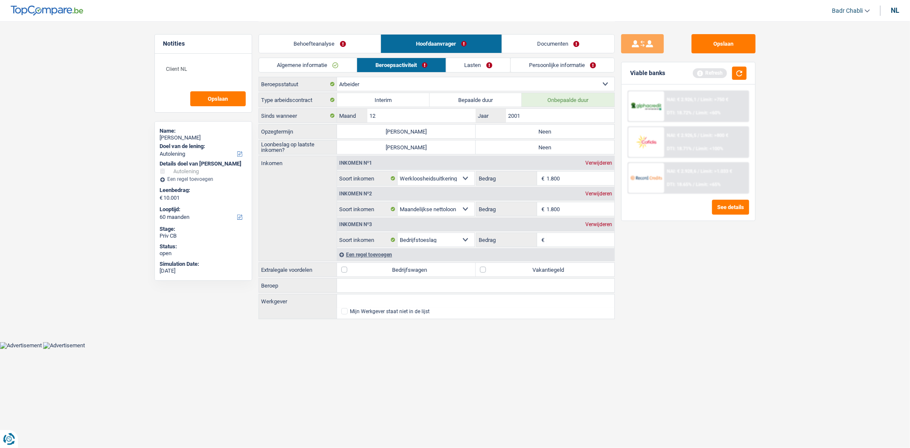
click at [536, 131] on label "Neen" at bounding box center [545, 132] width 139 height 14
click at [536, 131] on input "Neen" at bounding box center [545, 132] width 139 height 14
radio input "true"
click at [540, 149] on label "Neen" at bounding box center [545, 147] width 139 height 14
click at [540, 149] on input "Neen" at bounding box center [545, 147] width 139 height 14
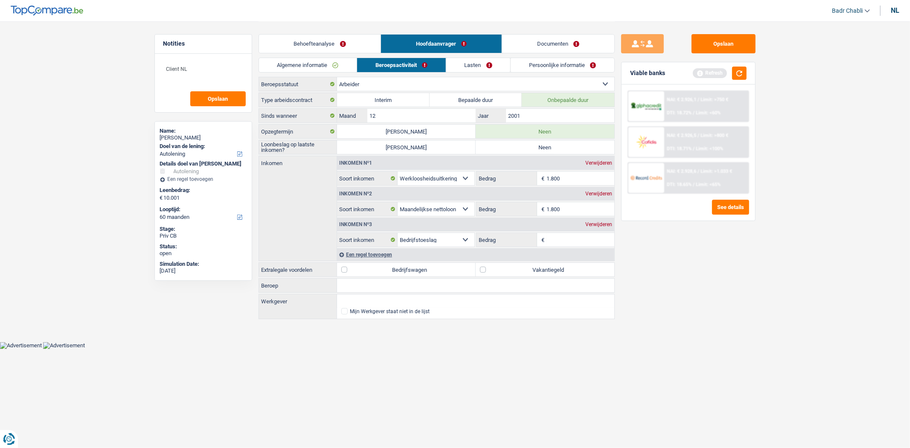
radio input "true"
click at [444, 120] on input "12" at bounding box center [421, 116] width 108 height 14
type input "05"
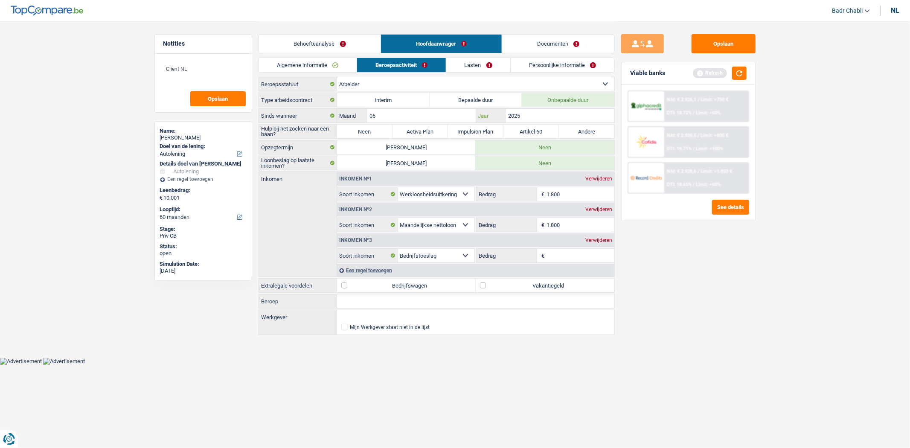
type input "2025"
click at [372, 133] on label "Neen" at bounding box center [364, 132] width 55 height 14
click at [372, 133] on input "Neen" at bounding box center [364, 132] width 55 height 14
radio input "true"
click at [592, 176] on div "Verwijderen" at bounding box center [598, 178] width 31 height 5
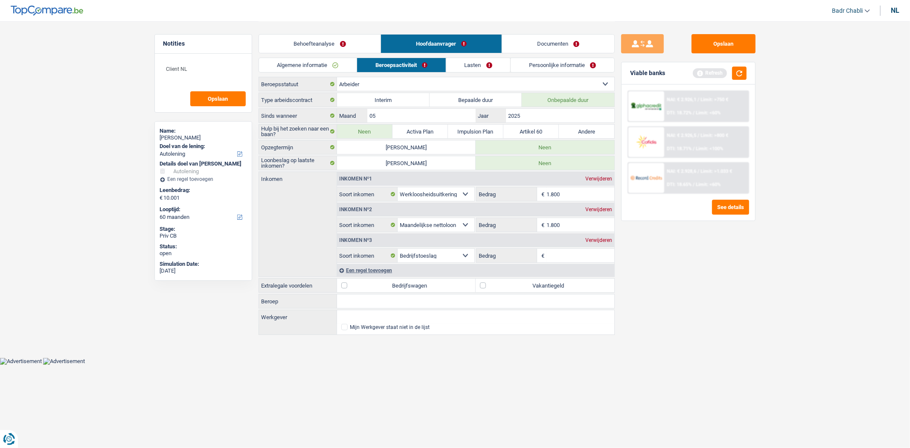
select select "netSalary"
select select "previousEmployerCompensation"
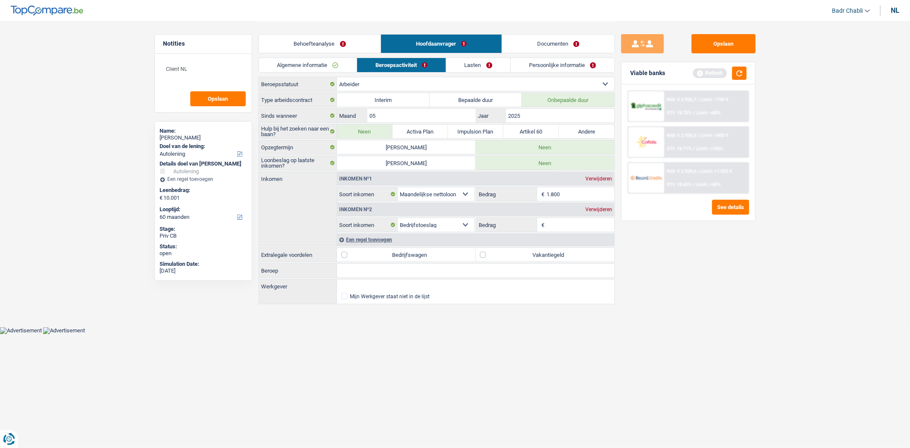
click at [483, 255] on label "Vakantiegeld" at bounding box center [545, 255] width 139 height 14
click at [483, 255] on input "Vakantiegeld" at bounding box center [545, 255] width 139 height 14
checkbox input "true"
click at [563, 196] on input "1.800" at bounding box center [580, 194] width 68 height 14
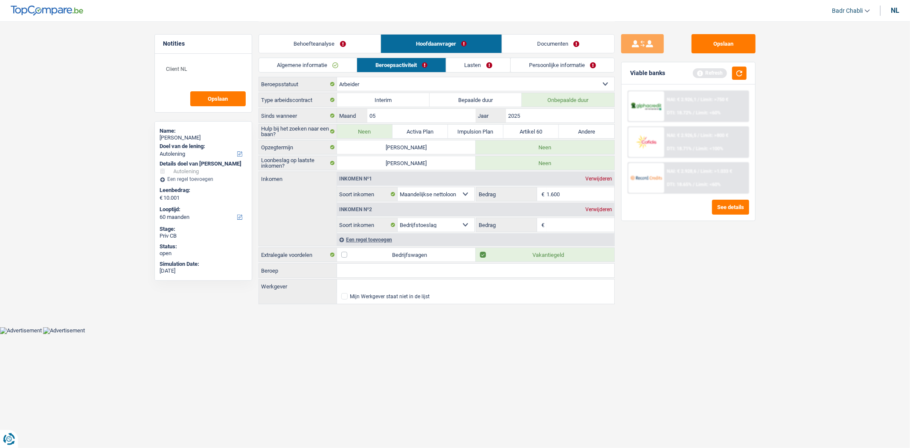
type input "1.600"
click at [599, 208] on div "Verwijderen" at bounding box center [598, 209] width 31 height 5
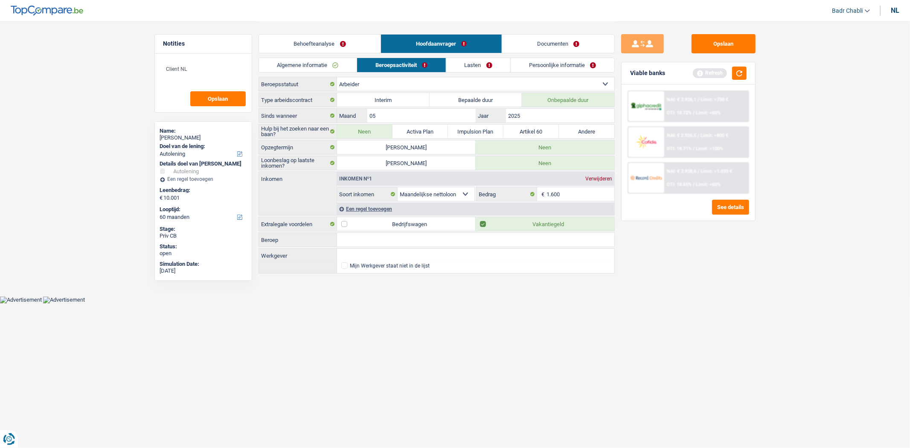
click at [382, 237] on input "Beroep" at bounding box center [475, 240] width 277 height 14
type input "P"
type input "Arbeider"
type input "Primark"
click at [383, 209] on div "Een regel toevoegen" at bounding box center [475, 209] width 277 height 12
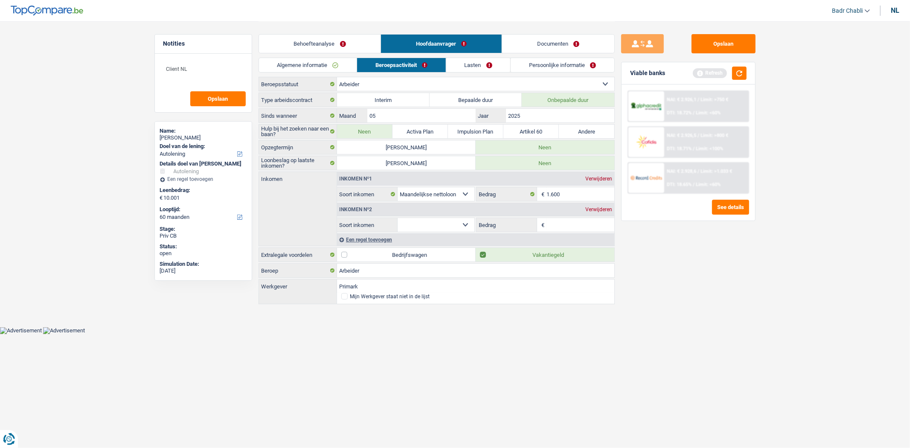
click at [447, 215] on div "Inkomen nº2 Verwijderen" at bounding box center [475, 210] width 277 height 14
click at [451, 221] on select "Alimentatie geld Bedrijfstoeslag Huurinkomsten Invaliditeitspensioen Kinderbijs…" at bounding box center [436, 225] width 77 height 14
select select "mealVouchers"
click at [398, 218] on select "Alimentatie geld Bedrijfstoeslag Huurinkomsten Invaliditeitspensioen Kinderbijs…" at bounding box center [436, 225] width 77 height 14
click at [558, 228] on input "Dagbedrag" at bounding box center [580, 225] width 68 height 14
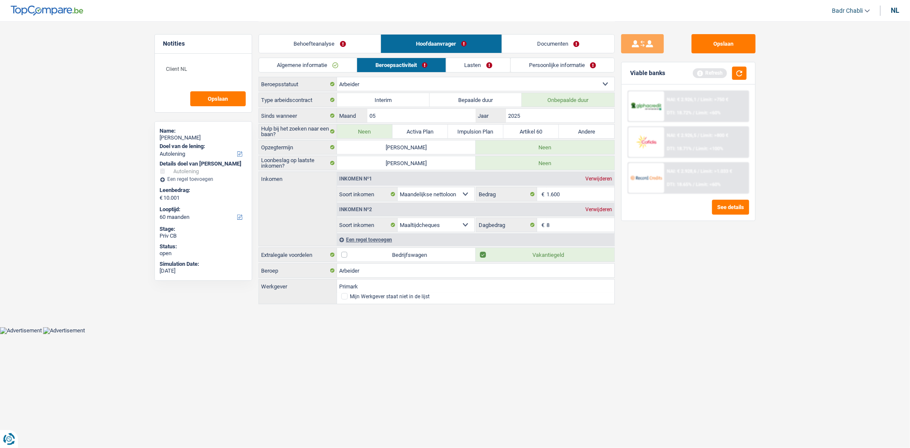
type input "8,0"
click at [475, 76] on div "Algemene informatie Beroepsactiviteit Lasten Persoonlijke informatie" at bounding box center [436, 67] width 356 height 19
click at [476, 64] on link "Lasten" at bounding box center [478, 65] width 64 height 14
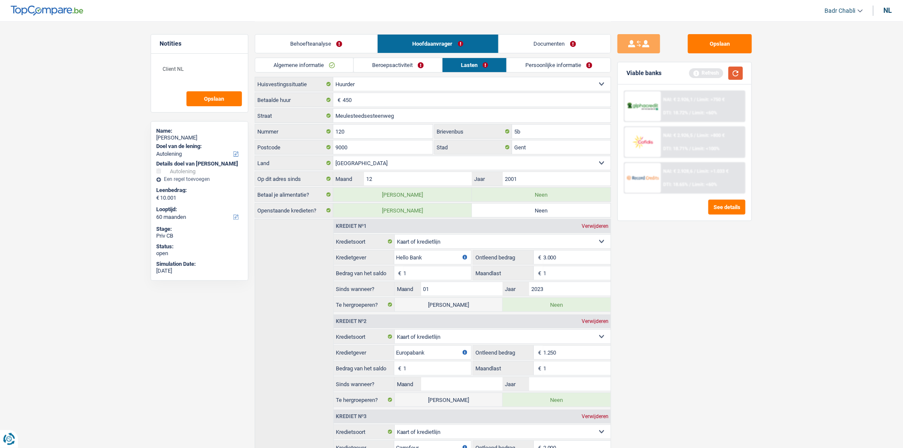
click at [735, 73] on button "button" at bounding box center [735, 73] width 15 height 13
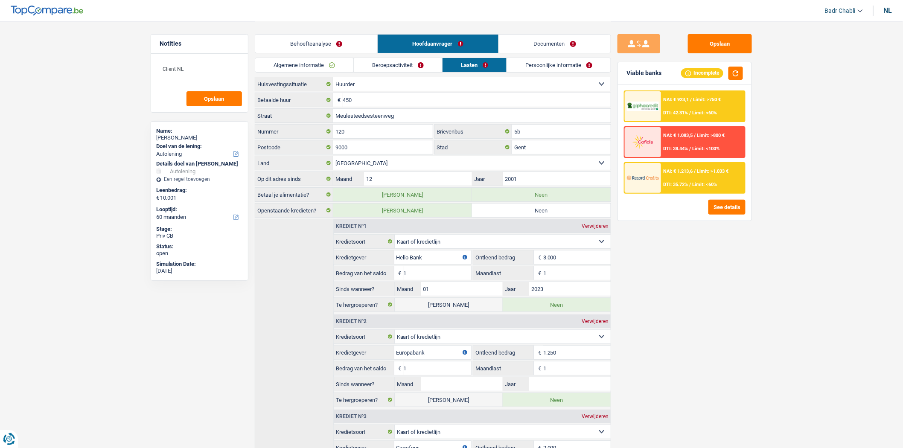
click at [551, 69] on link "Persoonlijke informatie" at bounding box center [559, 65] width 104 height 14
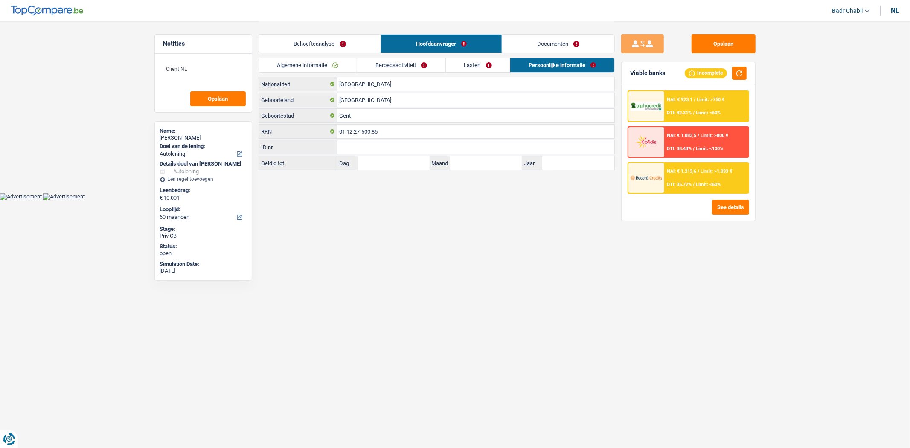
click at [536, 51] on link "Documenten" at bounding box center [558, 44] width 112 height 18
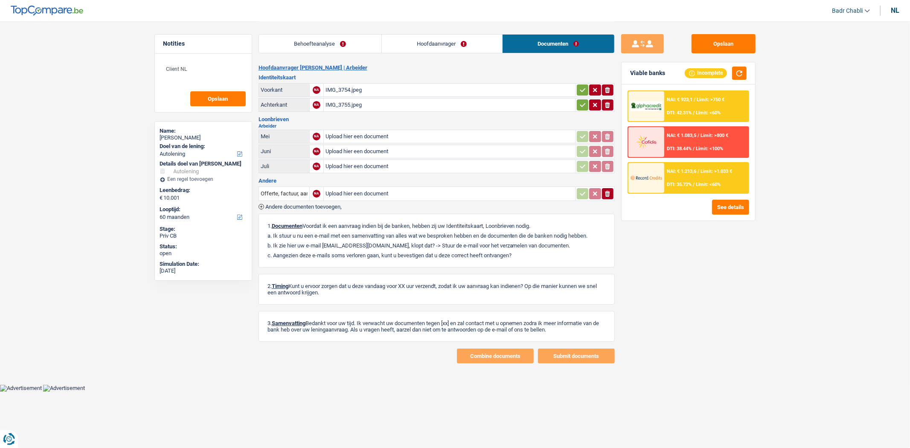
click at [351, 90] on div "IMG_3754.jpeg" at bounding box center [449, 90] width 248 height 13
click at [449, 46] on link "Hoofdaanvrager" at bounding box center [442, 44] width 120 height 18
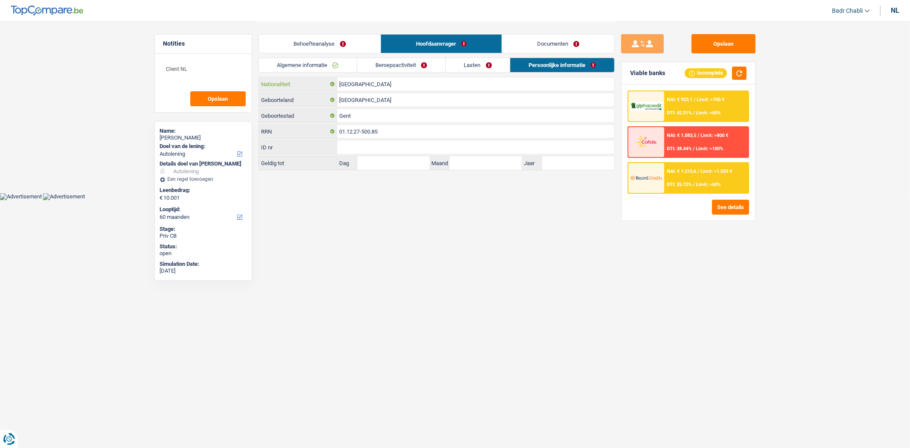
click at [348, 86] on input "[GEOGRAPHIC_DATA]" at bounding box center [475, 84] width 277 height 14
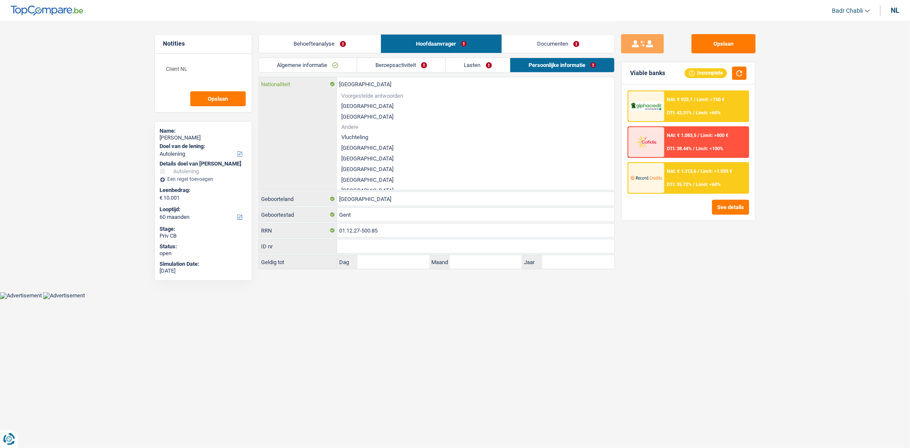
click at [348, 86] on input "[GEOGRAPHIC_DATA]" at bounding box center [475, 84] width 277 height 14
type input "s"
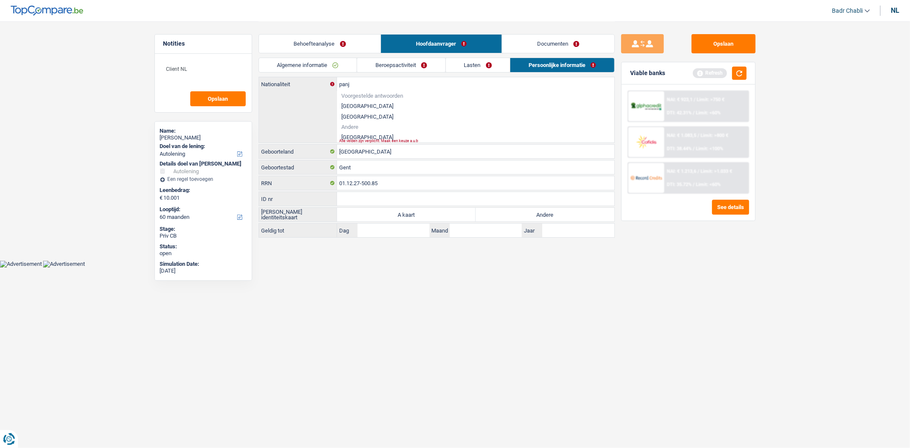
click at [353, 137] on li "[GEOGRAPHIC_DATA]" at bounding box center [475, 137] width 277 height 11
type input "[GEOGRAPHIC_DATA]"
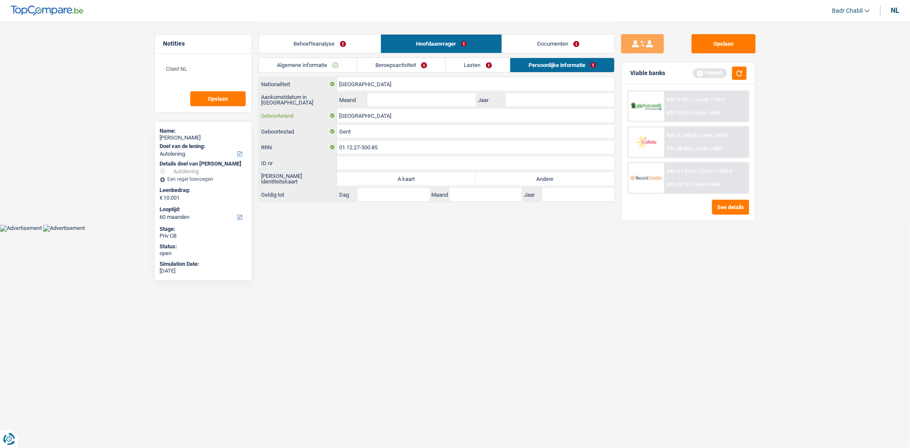
click at [379, 117] on input "[GEOGRAPHIC_DATA]" at bounding box center [475, 116] width 277 height 14
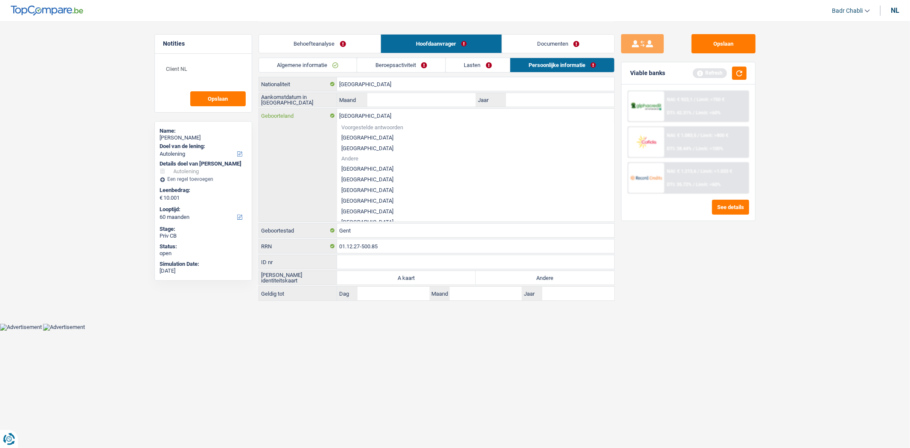
click at [379, 117] on input "[GEOGRAPHIC_DATA]" at bounding box center [475, 116] width 277 height 14
type input "S"
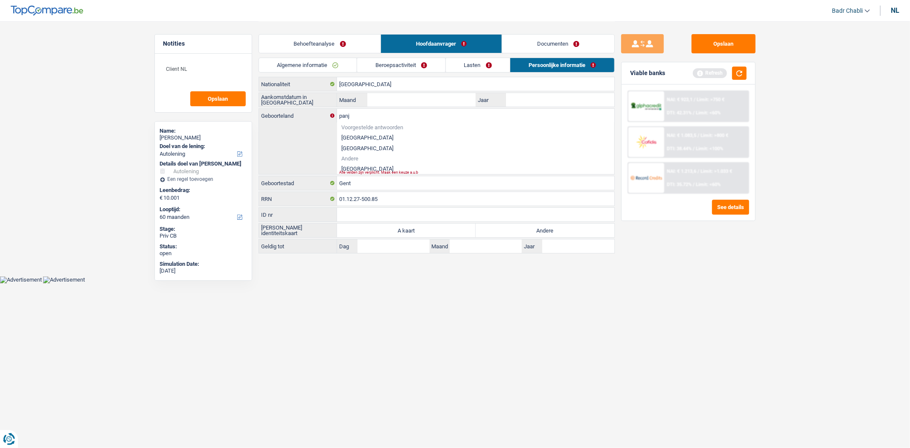
click at [355, 165] on li "[GEOGRAPHIC_DATA]" at bounding box center [475, 168] width 277 height 11
type input "[GEOGRAPHIC_DATA]"
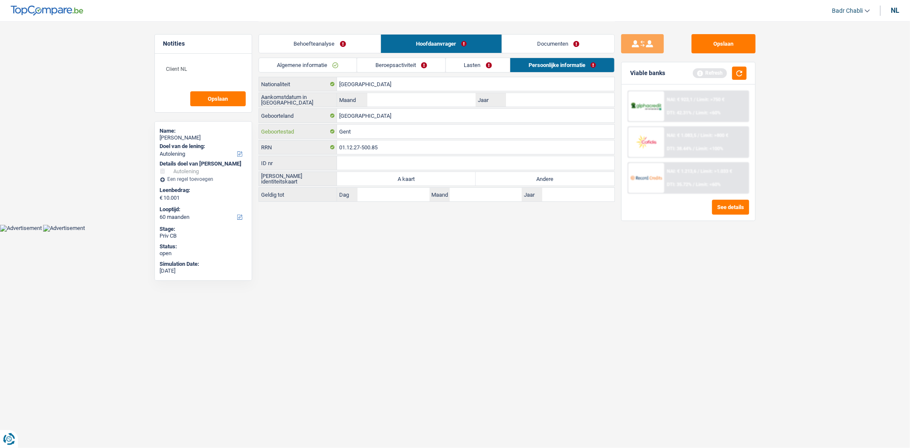
click at [378, 135] on input "Gent" at bounding box center [475, 132] width 277 height 14
type input "[GEOGRAPHIC_DATA]"
click at [393, 105] on input "Maand" at bounding box center [421, 100] width 108 height 14
click at [544, 177] on label "Andere" at bounding box center [545, 179] width 139 height 14
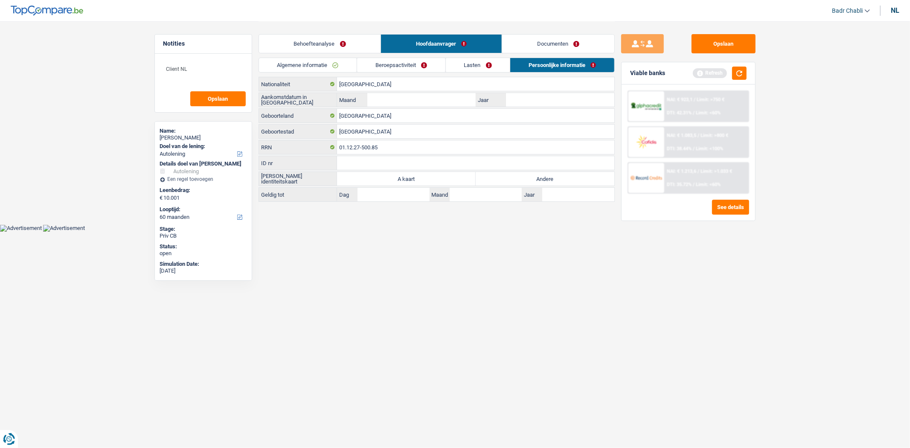
click at [544, 177] on input "Andere" at bounding box center [545, 179] width 139 height 14
radio input "true"
click at [421, 103] on input "Maand" at bounding box center [421, 100] width 108 height 14
type input "05"
click at [473, 61] on link "Lasten" at bounding box center [478, 65] width 64 height 14
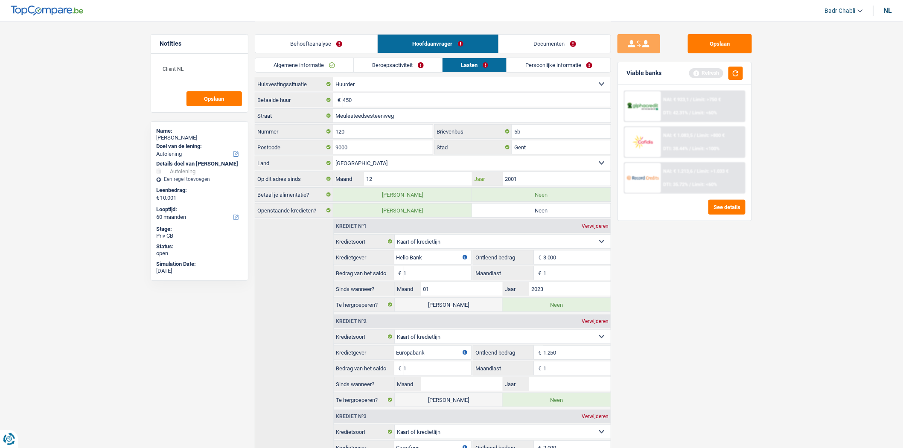
click at [538, 175] on input "2001" at bounding box center [556, 179] width 108 height 14
type input "2019"
click at [555, 60] on link "Persoonlijke informatie" at bounding box center [559, 65] width 104 height 14
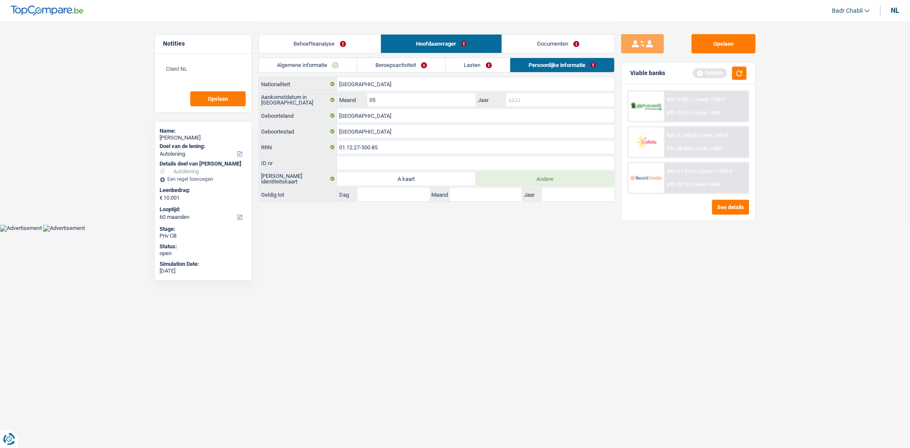
click at [542, 100] on input "Jaar" at bounding box center [560, 100] width 108 height 14
type input "2018"
click at [714, 52] on button "Opslaan" at bounding box center [723, 43] width 64 height 19
click at [570, 44] on link "Documenten" at bounding box center [558, 44] width 112 height 18
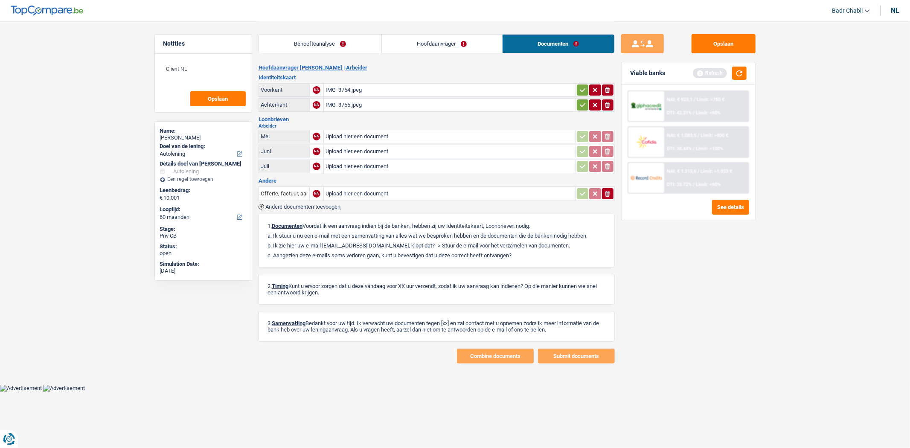
click at [729, 53] on div "Opslaan Viable banks Refresh NAI: € 923,1 / Limit: >750 € DTI: 42.31% / Limit: …" at bounding box center [688, 234] width 147 height 400
click at [728, 43] on button "Opslaan" at bounding box center [723, 43] width 64 height 19
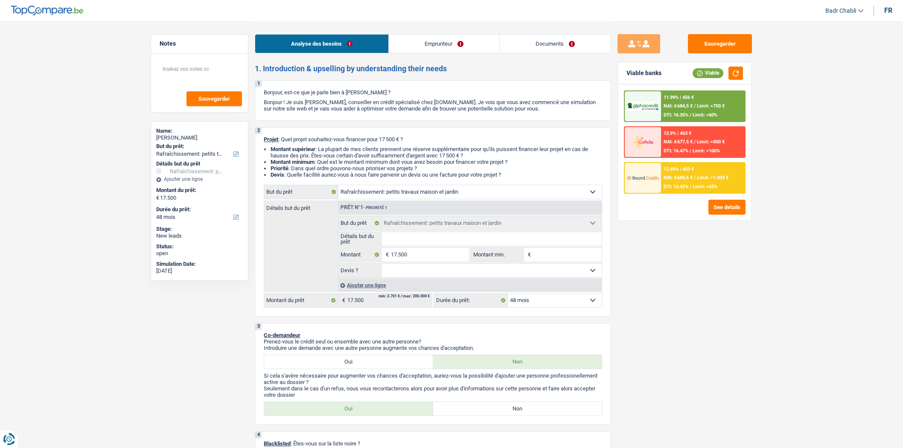
select select "houseOrGarden"
select select "48"
select select "houseOrGarden"
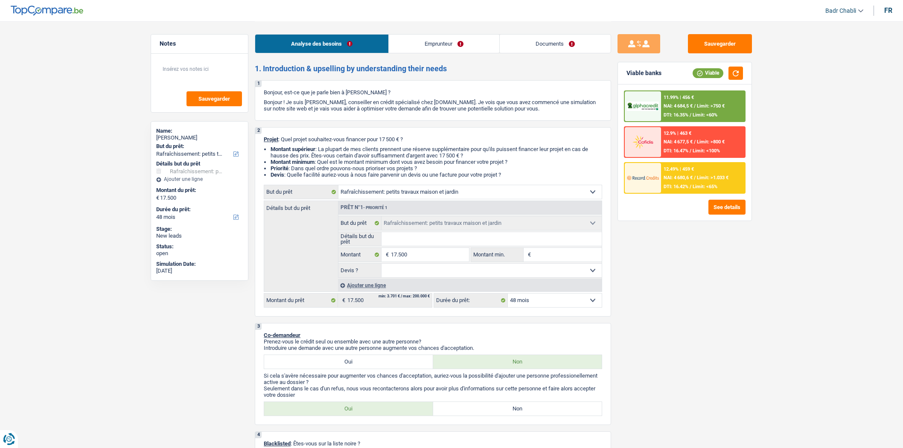
select select "48"
select select "privateEmployee"
select select "netSalary"
select select "mealVouchers"
select select "ownerWithoutMortgage"
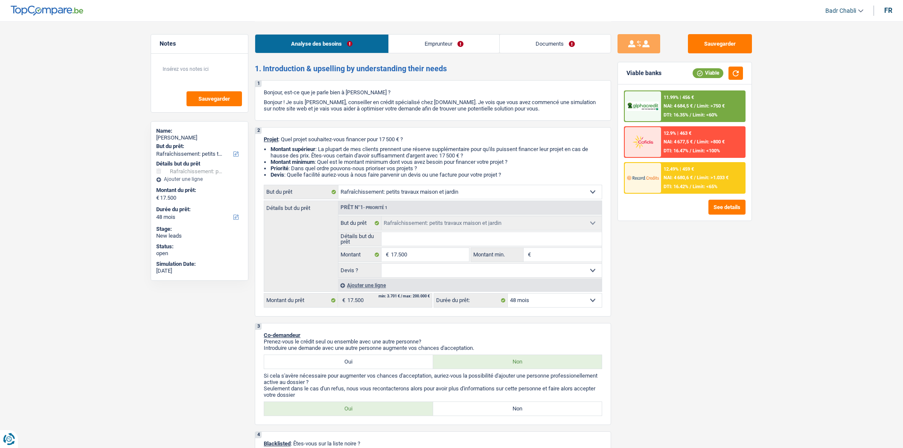
select select "carLoan"
select select "60"
select select "houseOrGarden"
select select "48"
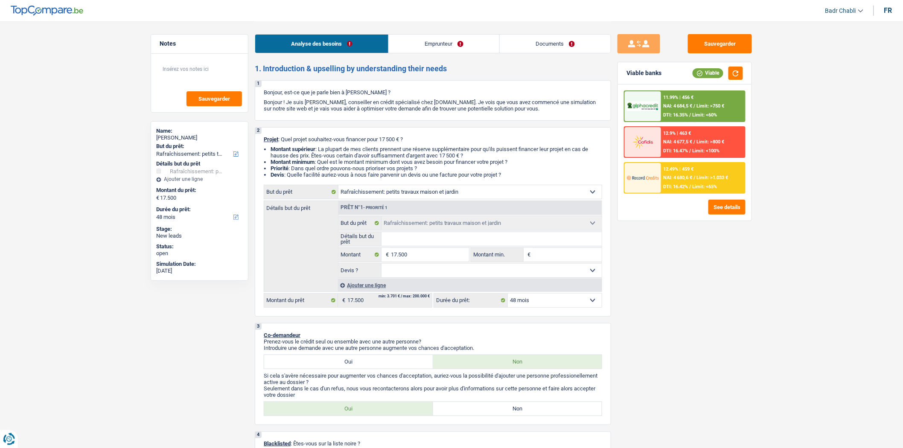
click at [406, 244] on input "Détails but du prêt" at bounding box center [491, 239] width 221 height 14
click at [451, 35] on link "Emprunteur" at bounding box center [444, 44] width 110 height 18
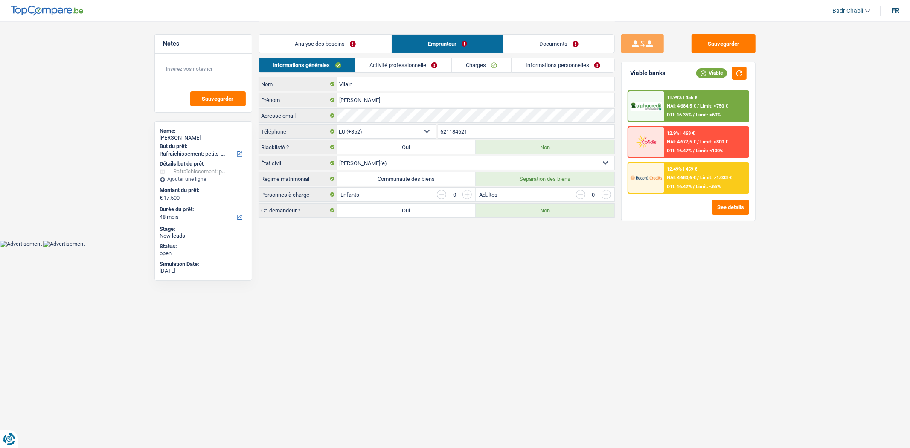
click at [472, 62] on link "Charges" at bounding box center [481, 65] width 59 height 14
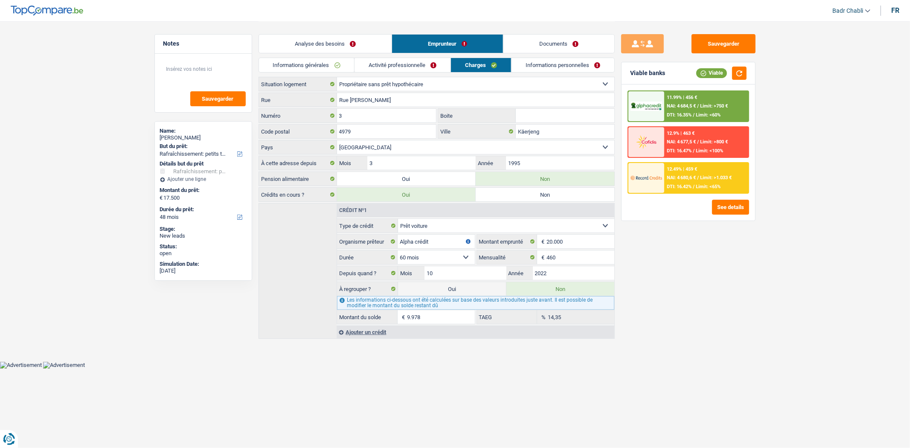
click at [346, 46] on link "Analyse des besoins" at bounding box center [325, 44] width 133 height 18
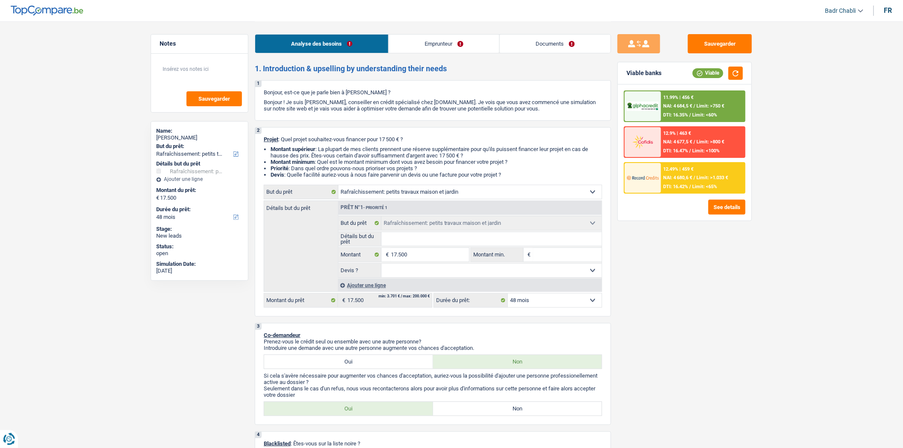
click at [450, 244] on input "Détails but du prêt" at bounding box center [491, 239] width 221 height 14
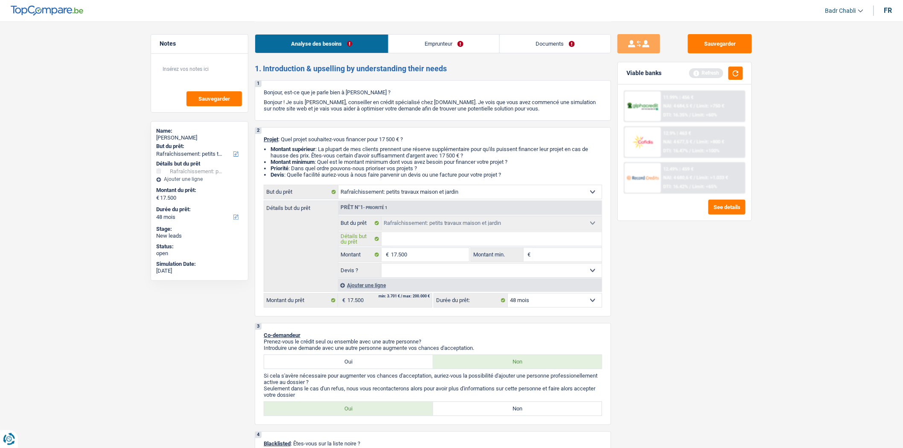
type input "R"
type input "Ra"
type input "Raf"
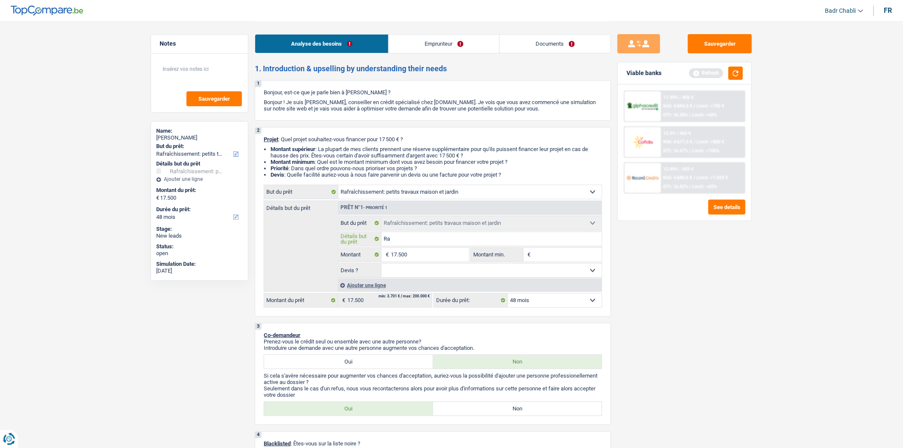
type input "Raf"
type input "Raff"
type input "Raffr"
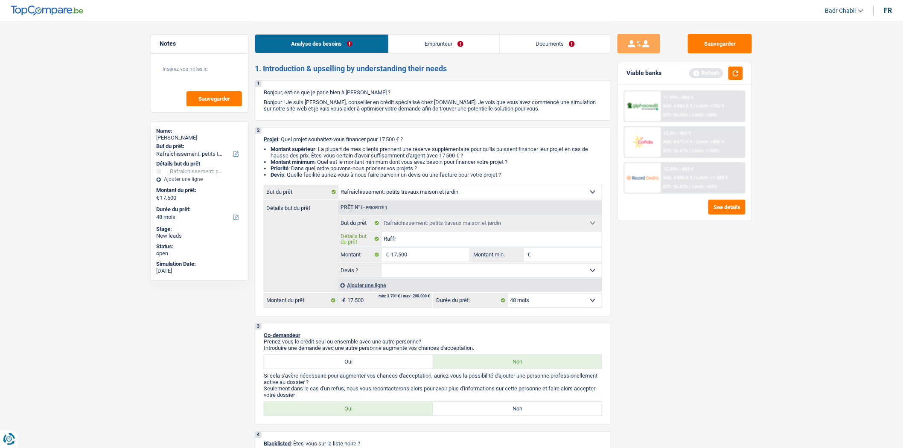
type input "Raffri"
type input "Raffr"
type input "Raffra"
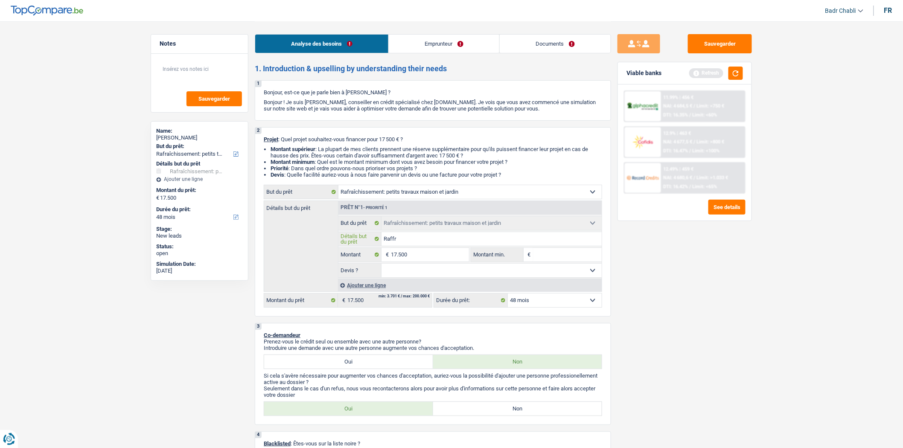
type input "Raffra"
type input "Raffrai"
type input "Raffraic"
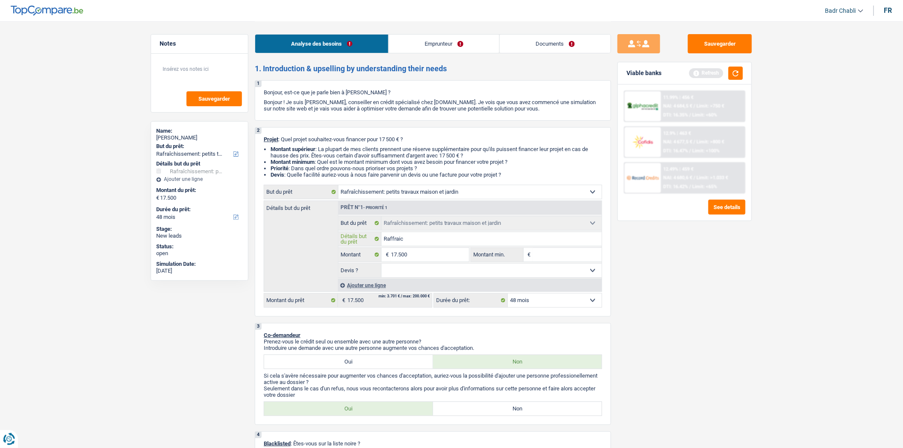
type input "Raffraich"
type input "Raffraichi"
type input "Raffraichir"
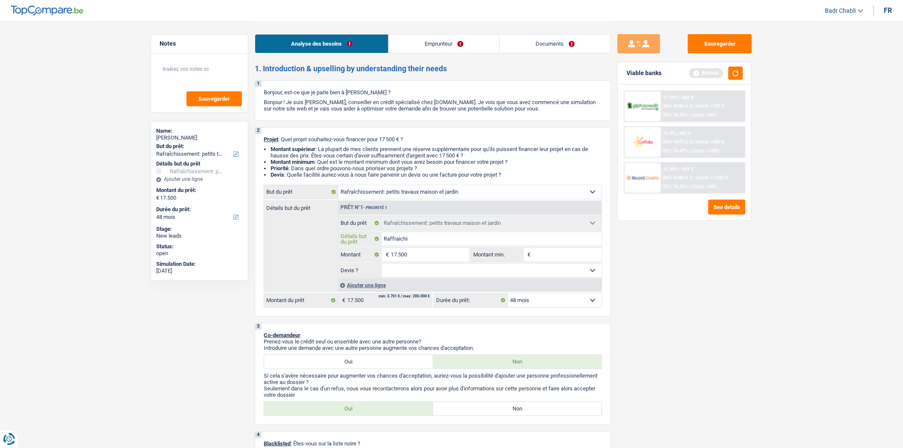
type input "Raffraichir"
type input "Raffraichir m"
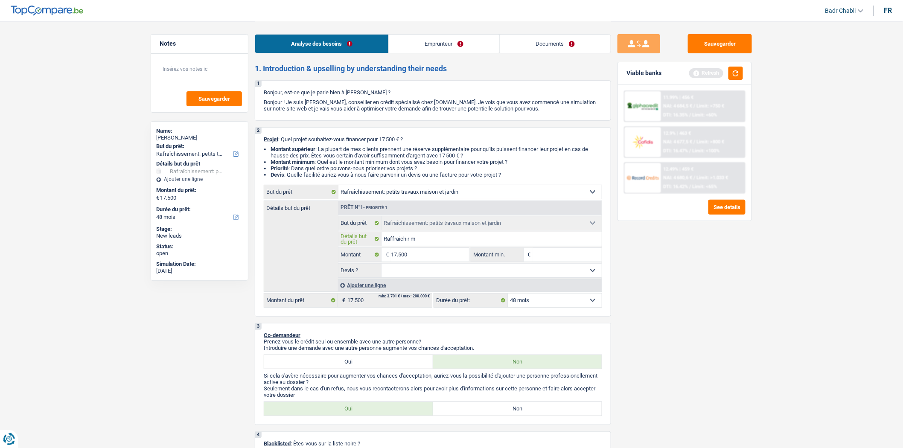
type input "Raffraichir ma"
type input "Raffraichir mai"
type input "Raffraichir mais"
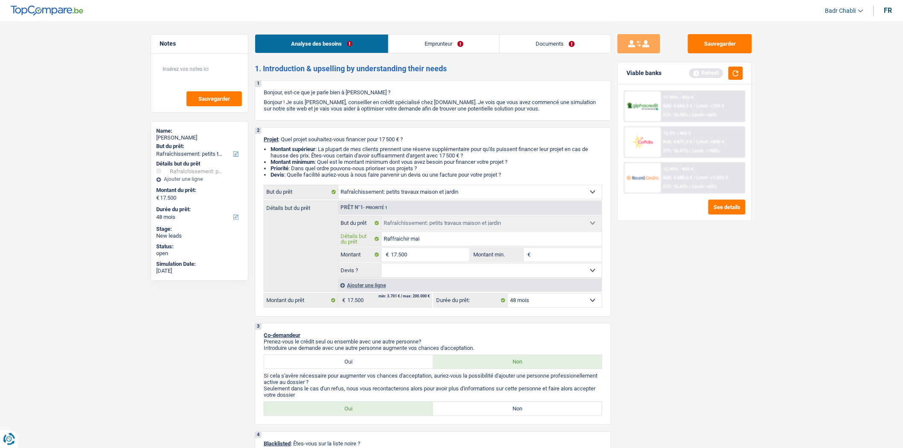
type input "Raffraichir mais"
type input "Raffraichir maiso"
type input "Raffraichir maison"
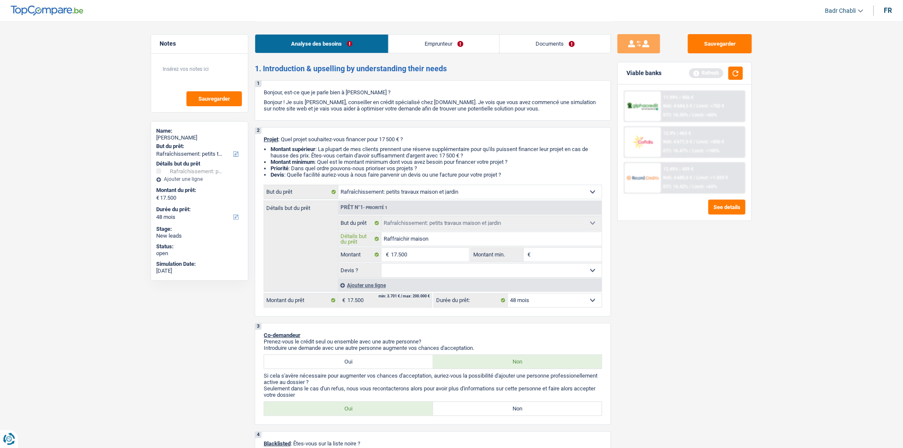
click at [449, 238] on input "Raffraichir maison" at bounding box center [491, 239] width 221 height 14
type input "Raffraichir maison"
type input "Raffraichir maison e"
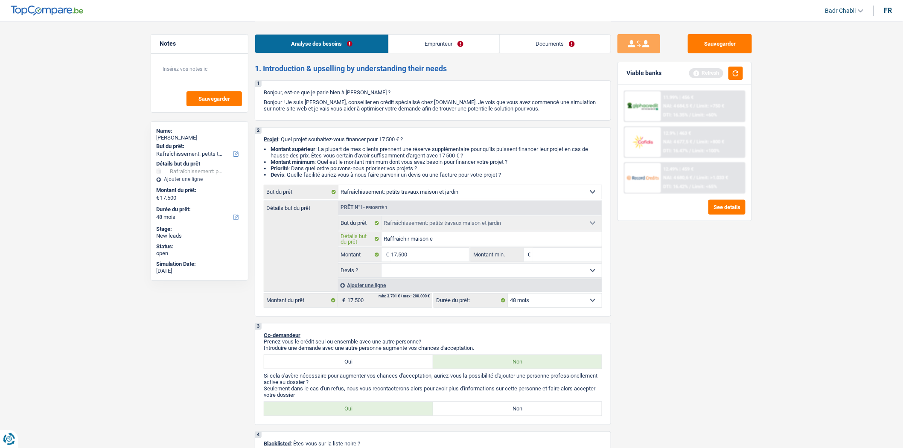
type input "Raffraichir maison et"
type input "Raffraichir maison et j"
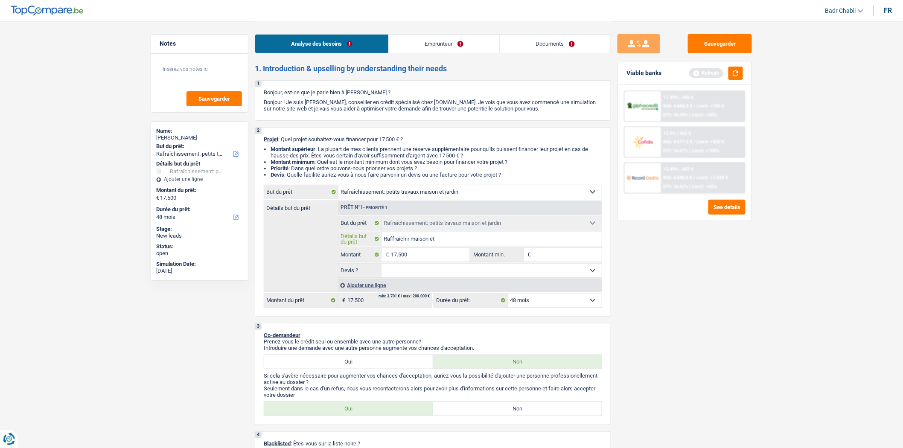
type input "Raffraichir maison et j"
type input "Raffraichir maison et ja"
type input "Raffraichir maison et jar"
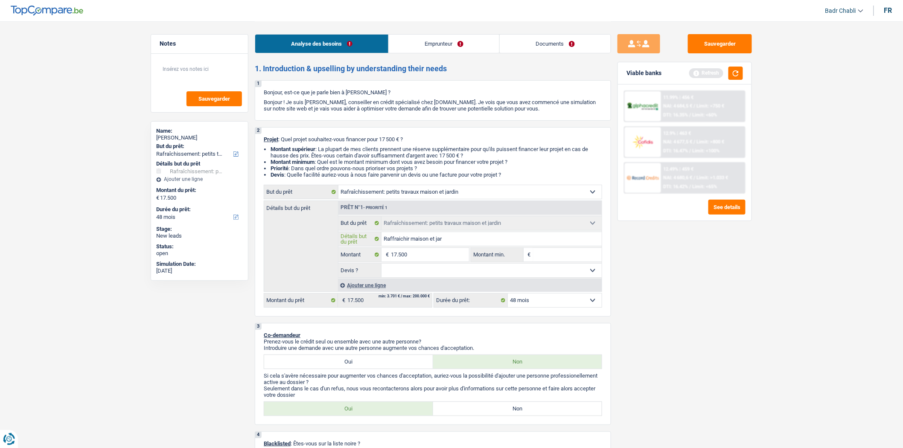
type input "Raffraichir maison et jard"
type input "Raffraichir maison et jardi"
type input "Raffraichir maison et jardin"
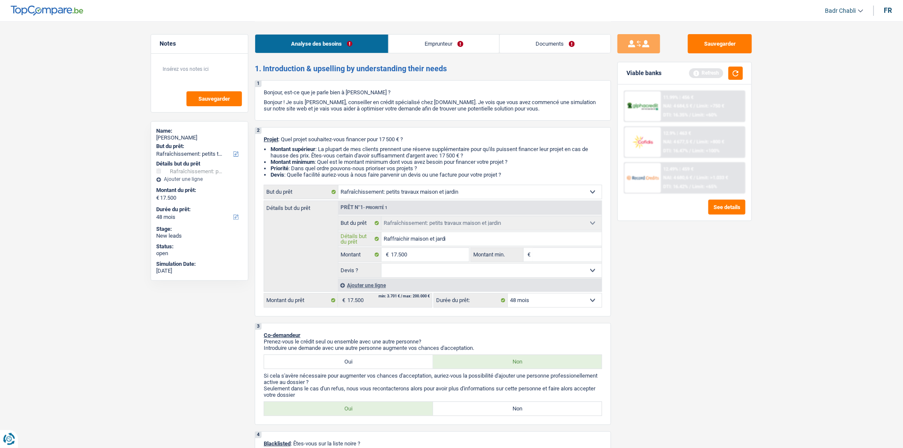
type input "Raffraichir maison et jardin"
click at [532, 249] on fieldset "Confort maison: meubles, textile, peinture, électroménager, outillage non-profe…" at bounding box center [469, 247] width 263 height 62
click at [553, 254] on input "Montant min." at bounding box center [567, 255] width 69 height 14
type input "1"
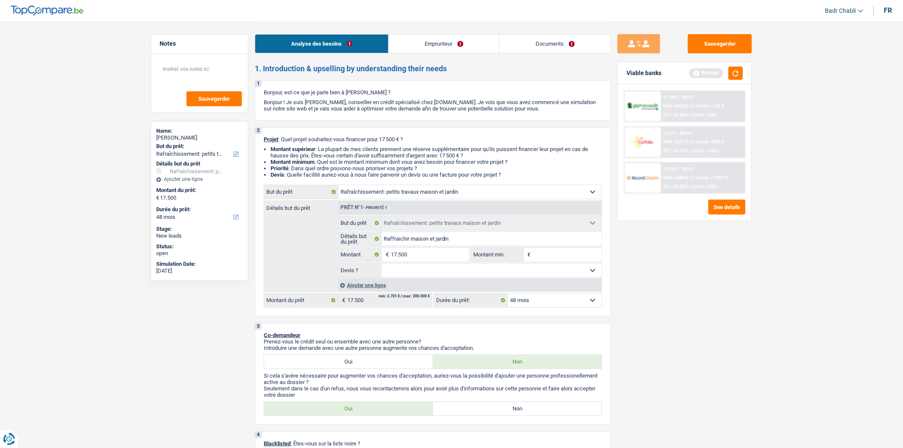
type input "1"
type input "15"
type input "150"
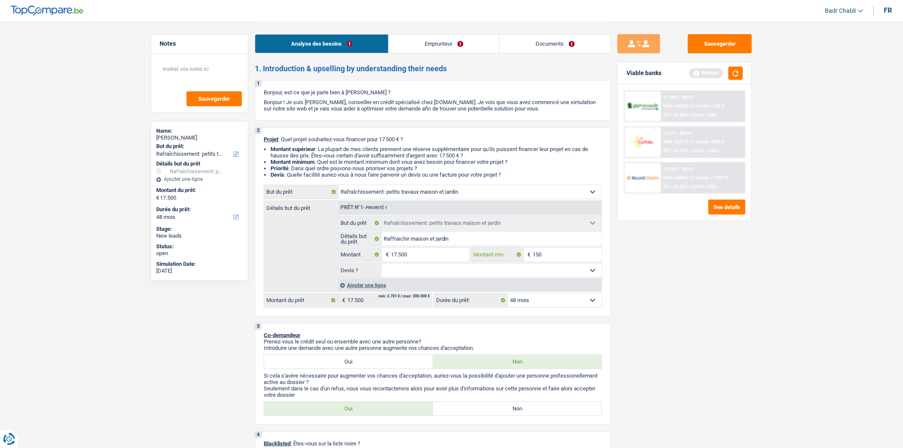
type input "1.500"
type input "15.000"
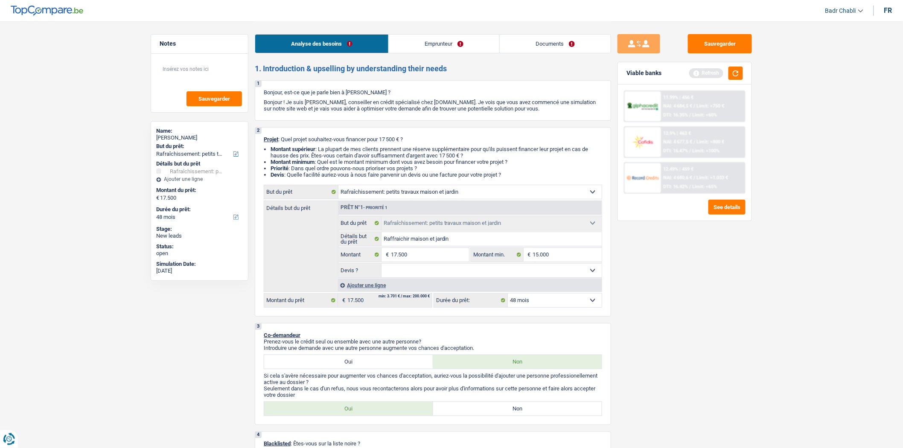
drag, startPoint x: 493, startPoint y: 273, endPoint x: 493, endPoint y: 279, distance: 6.0
click at [493, 273] on select "Oui Non Non répondu Sélectionner une option" at bounding box center [491, 271] width 221 height 14
select select "false"
click at [381, 266] on select "Oui Non Non répondu Sélectionner une option" at bounding box center [491, 271] width 221 height 14
select select "false"
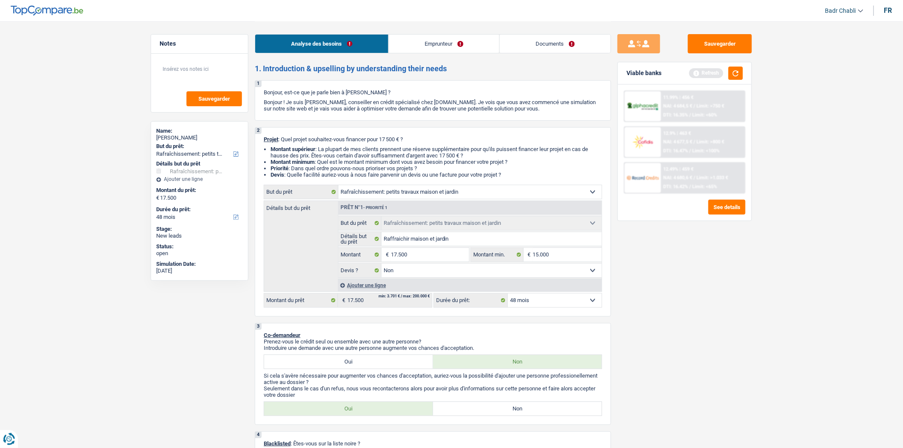
click at [436, 47] on link "Emprunteur" at bounding box center [444, 44] width 110 height 18
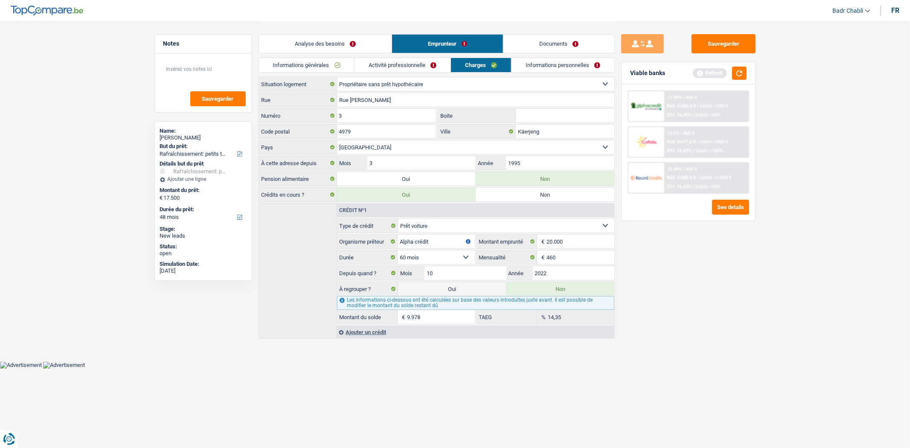
click at [403, 64] on link "Activité professionnelle" at bounding box center [402, 65] width 96 height 14
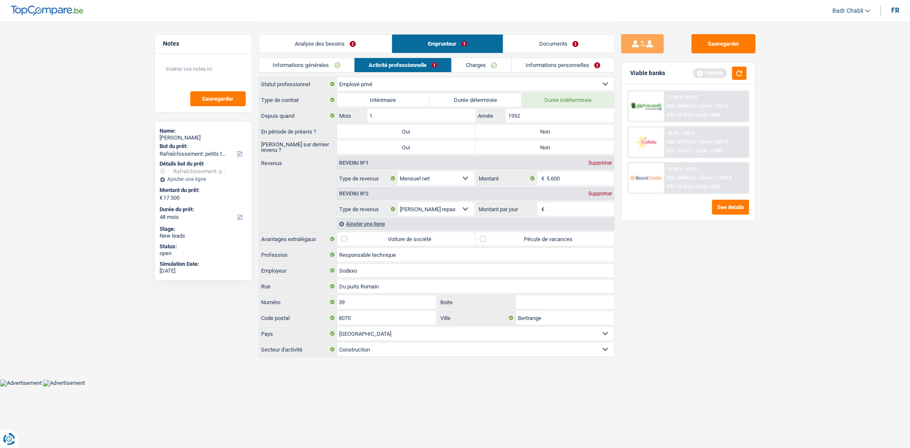
click at [354, 43] on link "Analyse des besoins" at bounding box center [325, 44] width 133 height 18
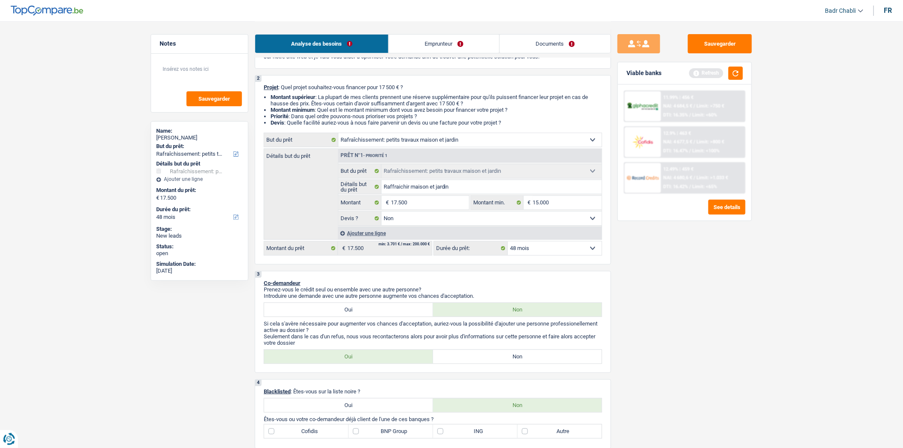
scroll to position [95, 0]
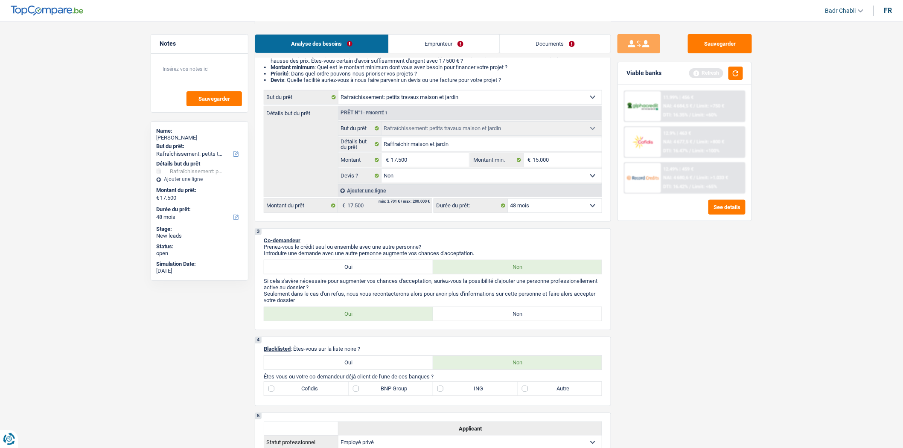
click at [518, 320] on label "Non" at bounding box center [517, 314] width 169 height 14
click at [518, 320] on input "Non" at bounding box center [517, 314] width 169 height 14
radio input "true"
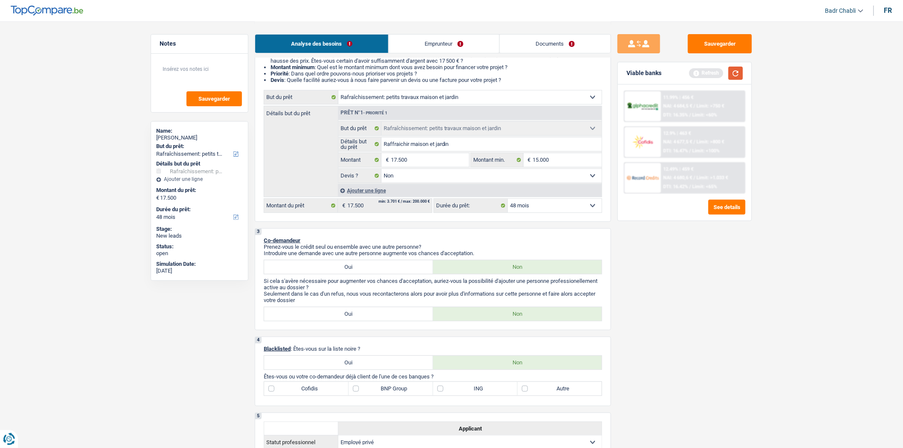
click at [736, 74] on button "button" at bounding box center [735, 73] width 15 height 13
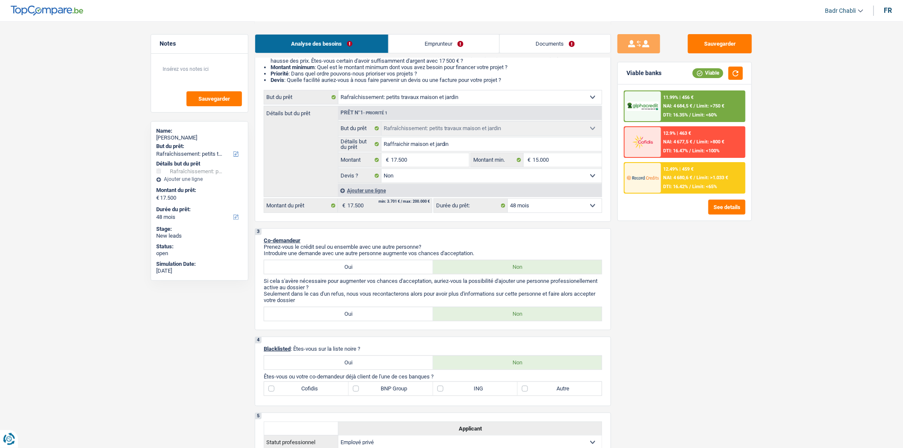
click at [551, 36] on link "Documents" at bounding box center [554, 44] width 111 height 18
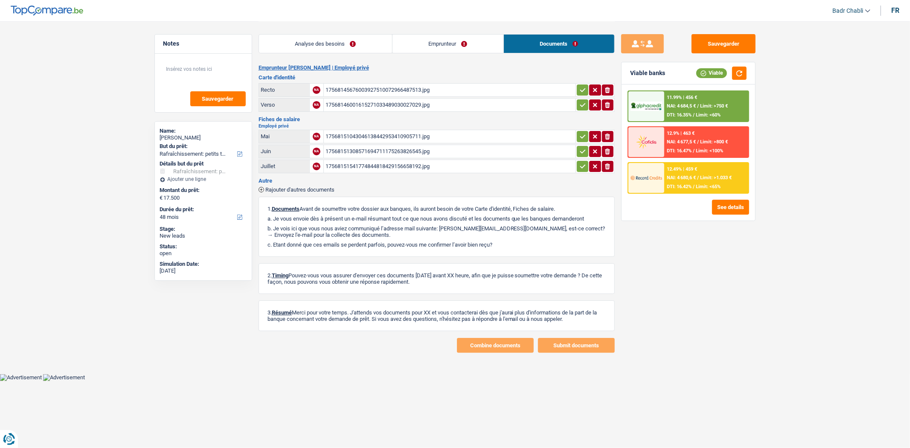
click at [434, 41] on link "Emprunteur" at bounding box center [447, 44] width 111 height 18
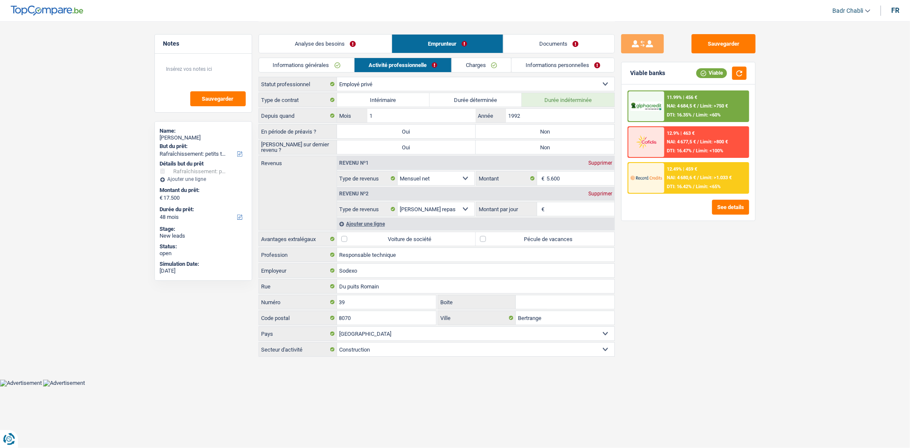
click at [325, 41] on link "Analyse des besoins" at bounding box center [325, 44] width 133 height 18
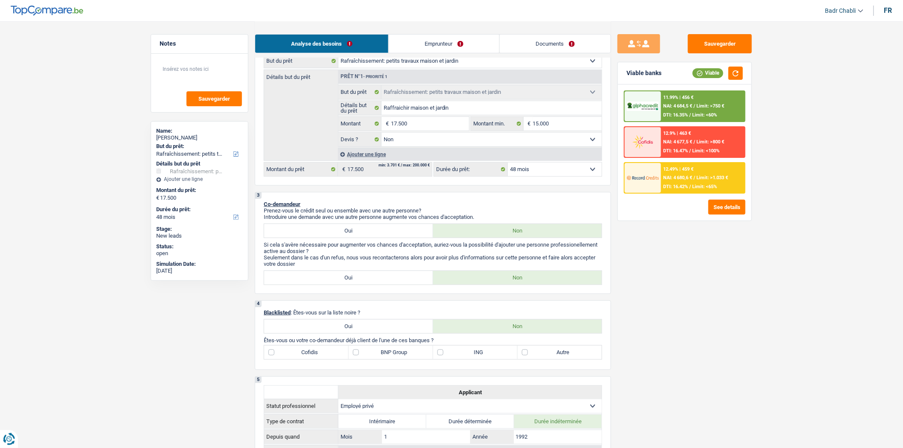
scroll to position [47, 0]
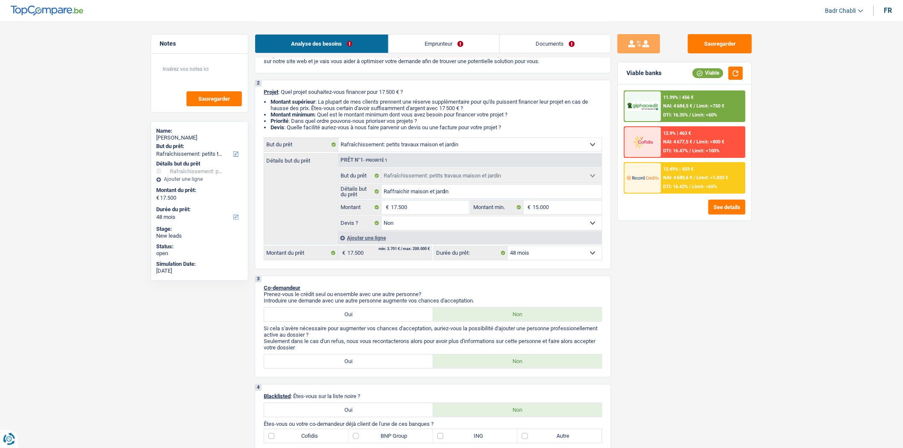
click at [572, 41] on link "Documents" at bounding box center [554, 44] width 111 height 18
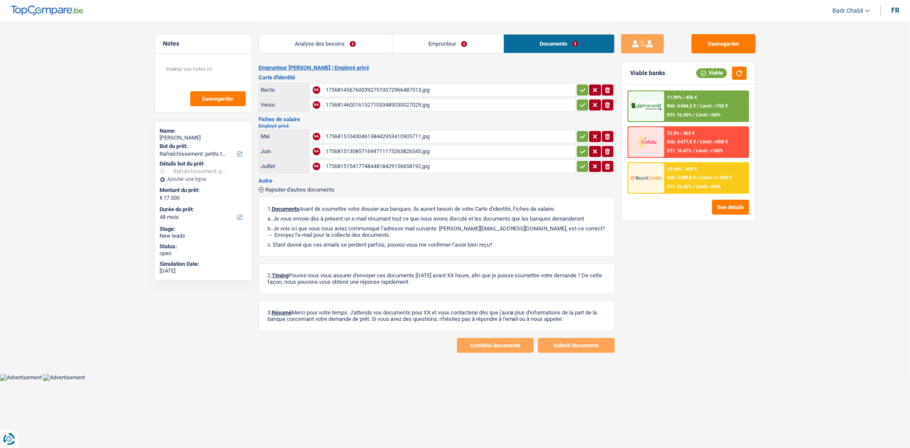
click at [484, 46] on link "Emprunteur" at bounding box center [447, 44] width 111 height 18
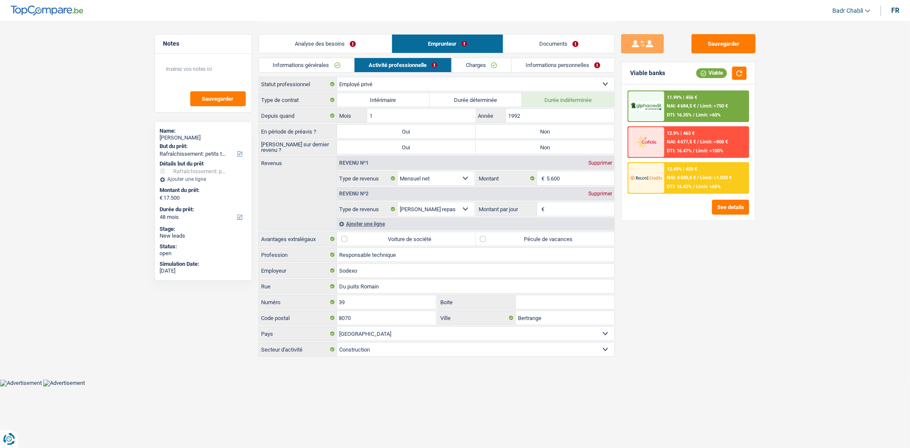
click at [551, 65] on link "Informations personnelles" at bounding box center [562, 65] width 103 height 14
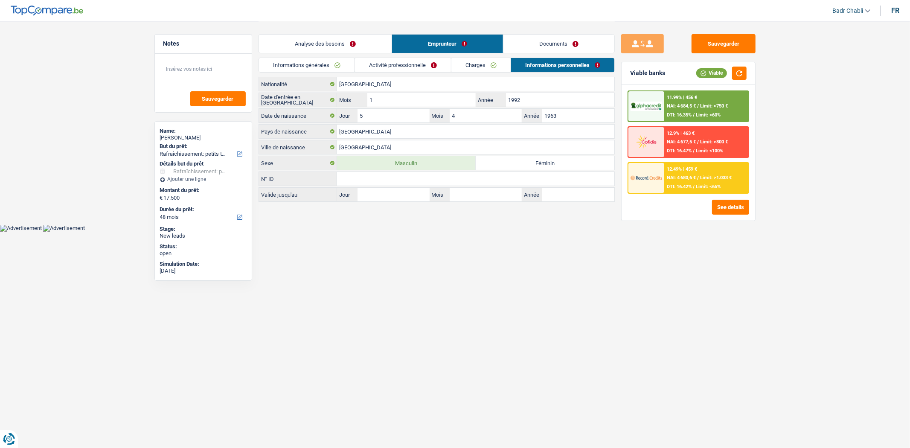
click at [330, 51] on link "Analyse des besoins" at bounding box center [325, 44] width 133 height 18
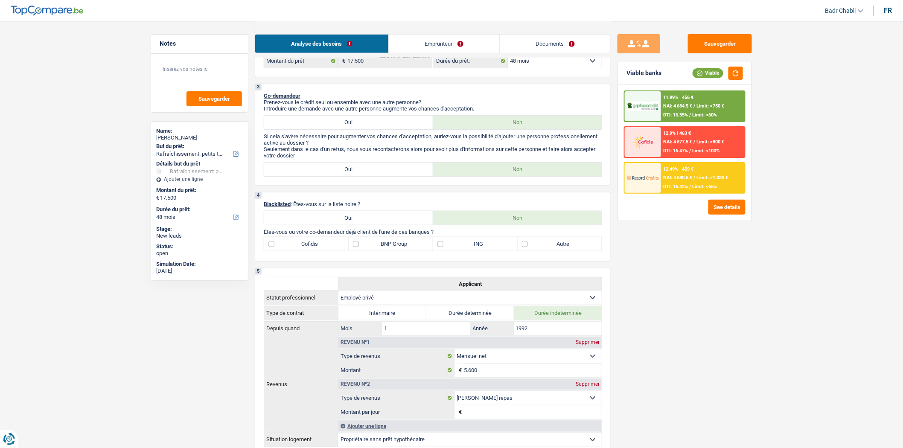
scroll to position [237, 0]
click at [357, 253] on label "BNP Group" at bounding box center [390, 247] width 84 height 14
click at [357, 253] on input "BNP Group" at bounding box center [390, 247] width 84 height 14
checkbox input "true"
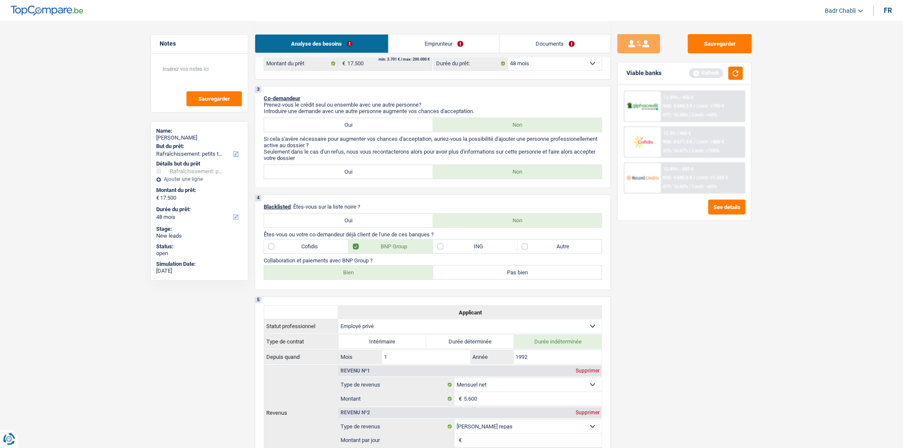
click at [349, 275] on label "Bien" at bounding box center [348, 273] width 169 height 14
click at [349, 275] on input "Bien" at bounding box center [348, 273] width 169 height 14
radio input "true"
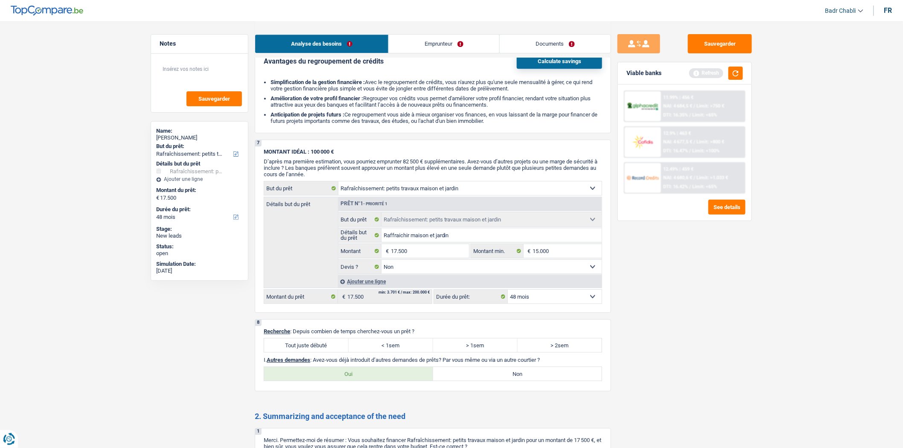
scroll to position [948, 0]
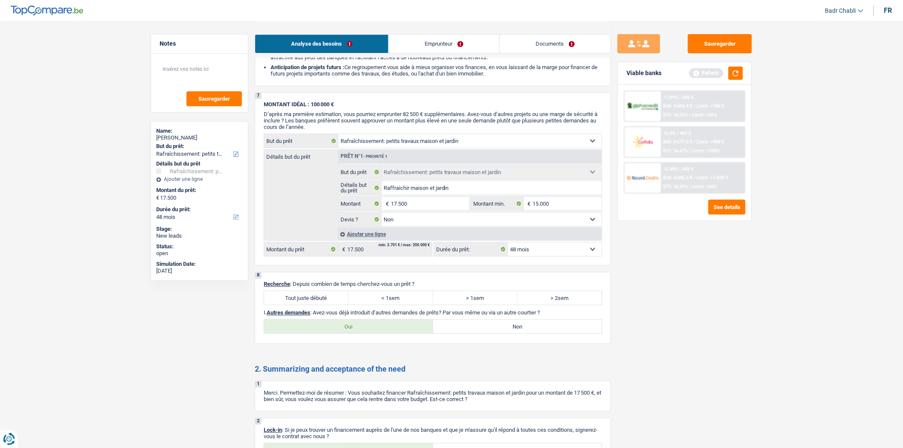
click at [332, 305] on label "Tout juste débuté" at bounding box center [306, 298] width 84 height 14
click at [332, 305] on input "Tout juste débuté" at bounding box center [306, 298] width 84 height 14
radio input "true"
click at [535, 333] on label "Non" at bounding box center [517, 326] width 169 height 14
click at [535, 333] on input "Non" at bounding box center [517, 326] width 169 height 14
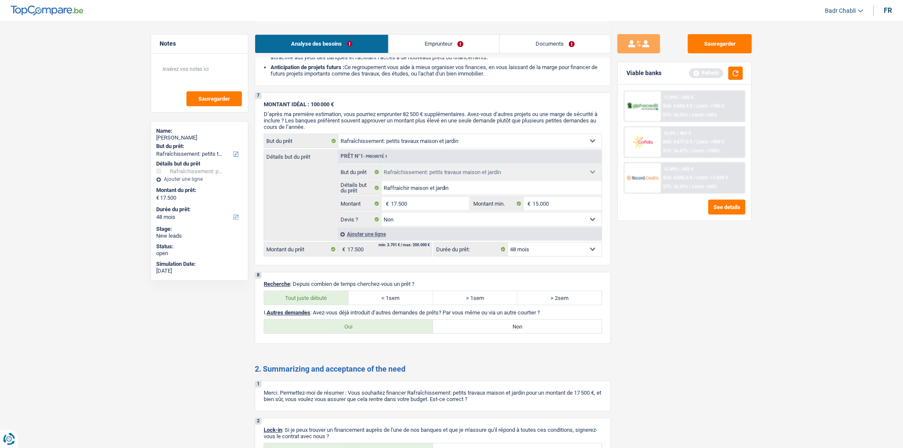
radio input "true"
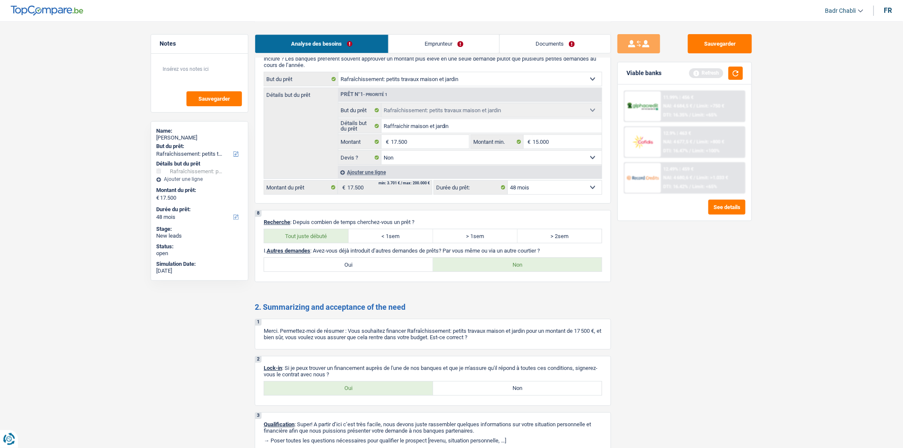
scroll to position [1063, 0]
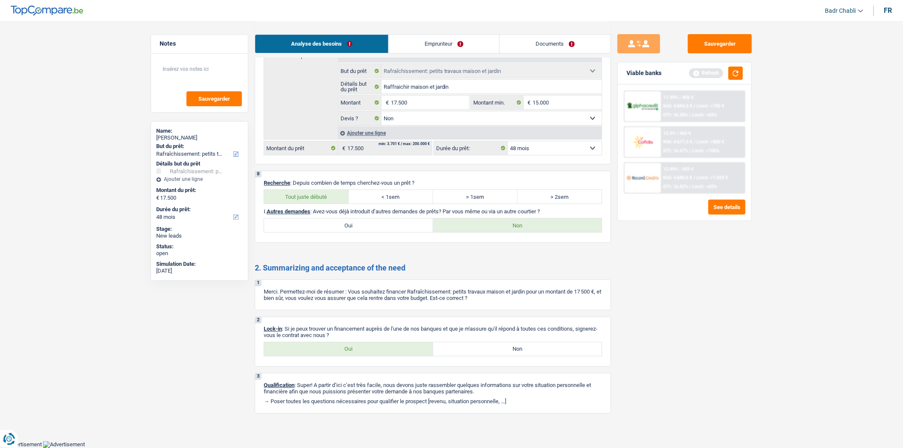
click at [368, 351] on label "Oui" at bounding box center [348, 349] width 169 height 14
click at [368, 351] on input "Oui" at bounding box center [348, 349] width 169 height 14
radio input "true"
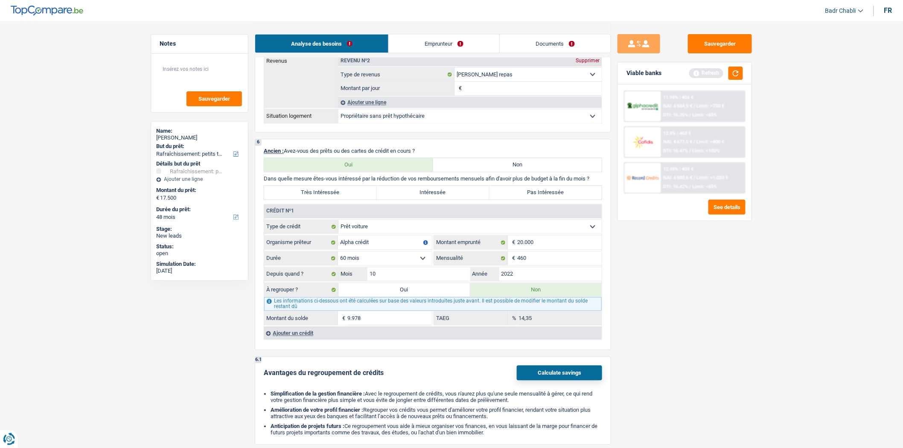
scroll to position [446, 0]
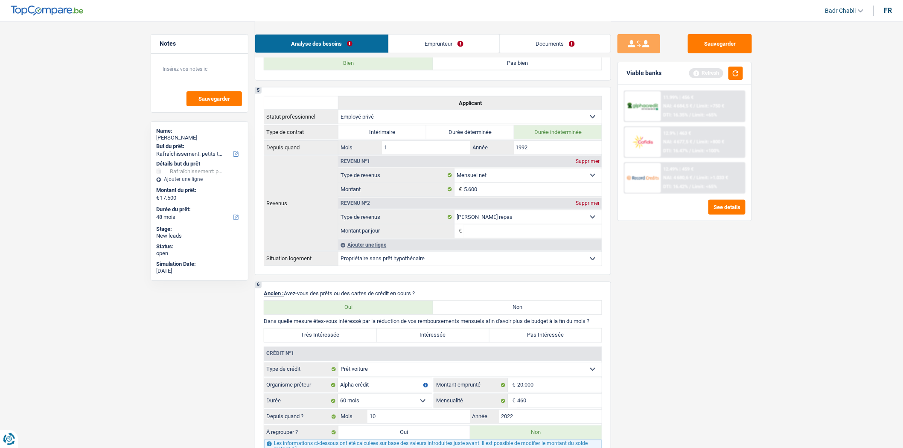
click at [549, 342] on label "Pas Intéressée" at bounding box center [545, 335] width 113 height 14
click at [549, 342] on input "Pas Intéressée" at bounding box center [545, 335] width 113 height 14
radio input "true"
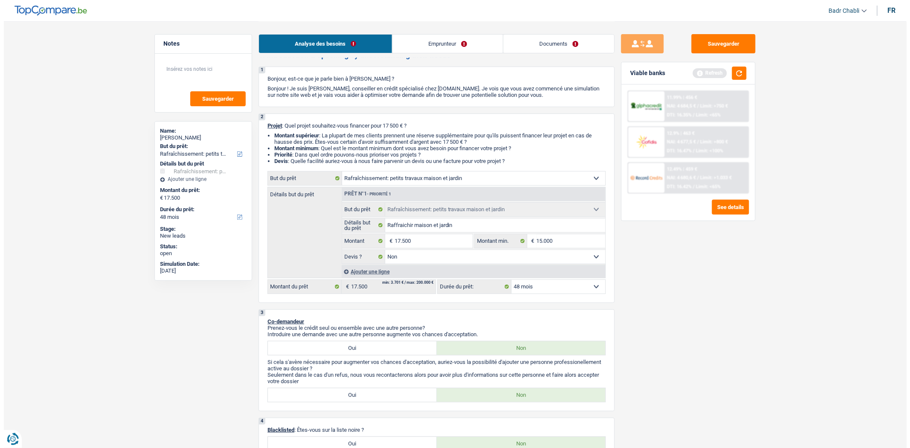
scroll to position [0, 0]
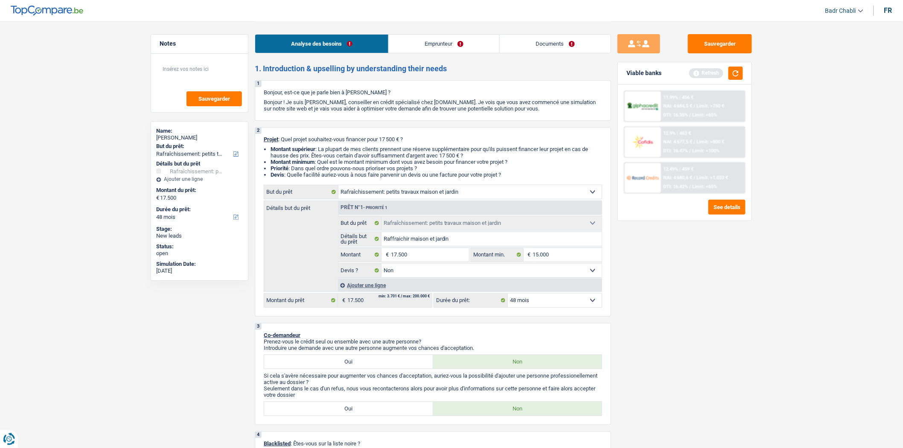
click at [417, 47] on link "Emprunteur" at bounding box center [444, 44] width 110 height 18
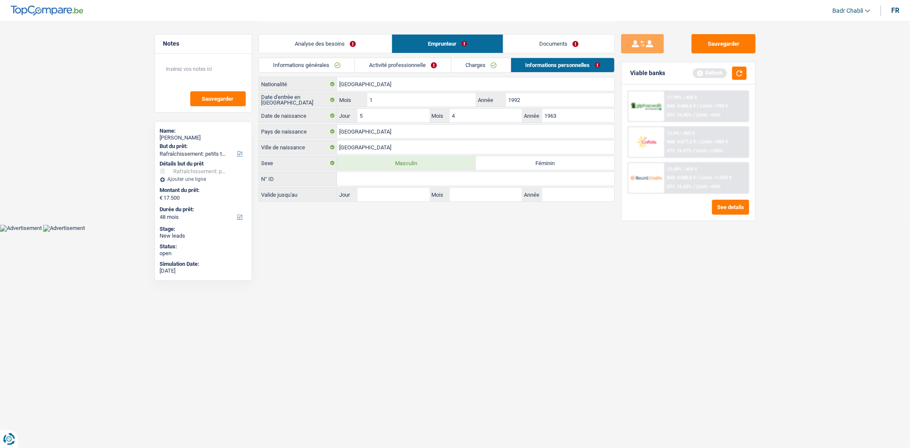
click at [297, 58] on link "Informations générales" at bounding box center [307, 65] width 96 height 14
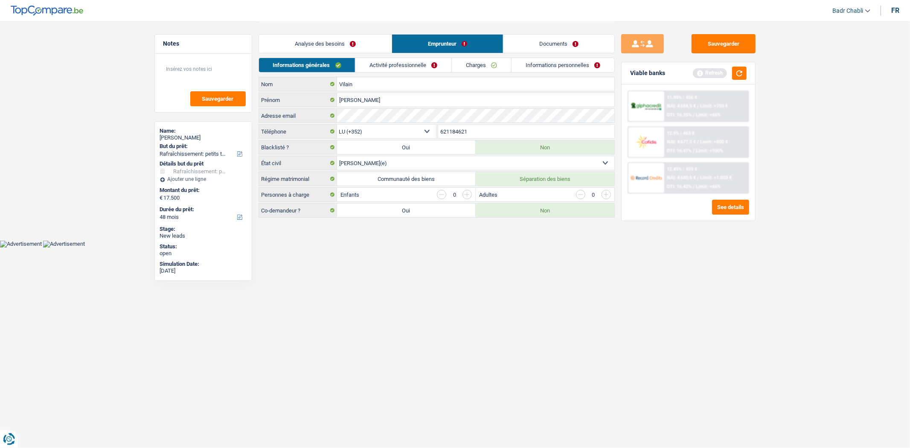
click at [416, 176] on label "Communauté des biens" at bounding box center [406, 179] width 139 height 14
click at [416, 176] on input "Communauté des biens" at bounding box center [406, 179] width 139 height 14
radio input "true"
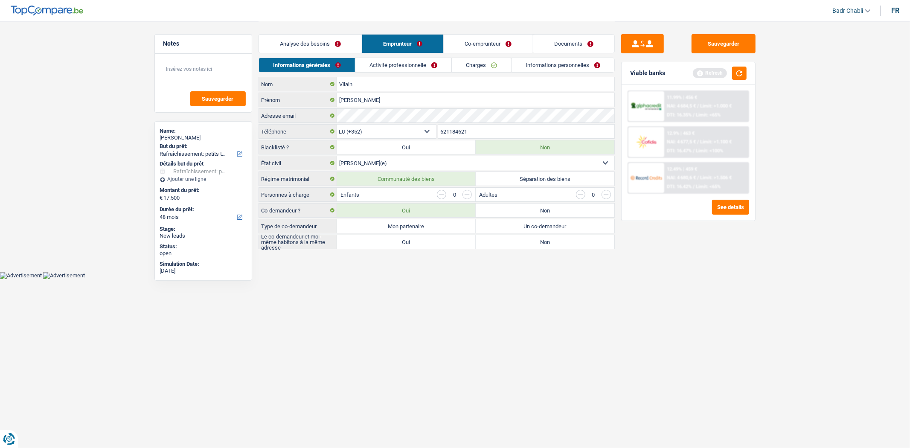
click at [746, 75] on div "Viable banks Refresh" at bounding box center [688, 73] width 134 height 22
click at [743, 75] on button "button" at bounding box center [739, 73] width 15 height 13
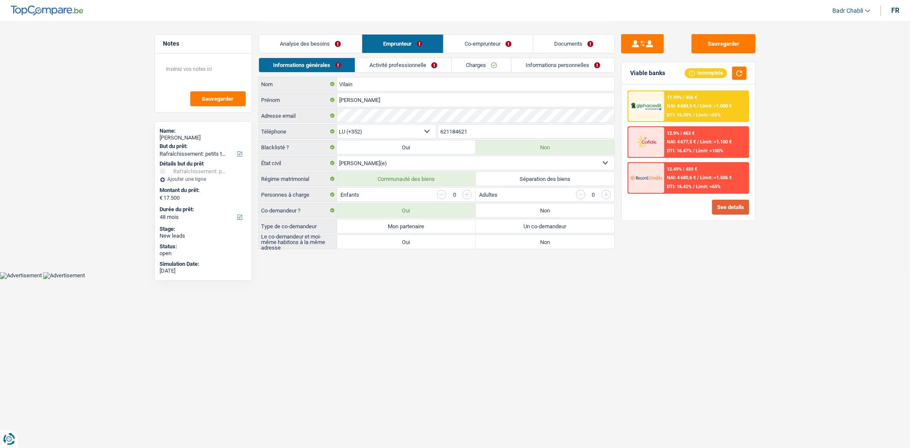
click at [729, 206] on button "See details" at bounding box center [730, 207] width 37 height 15
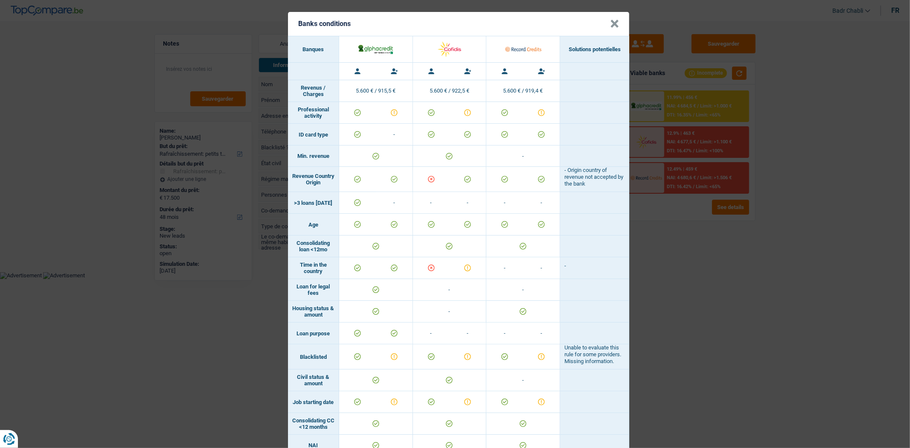
click at [615, 23] on button "×" at bounding box center [614, 24] width 9 height 9
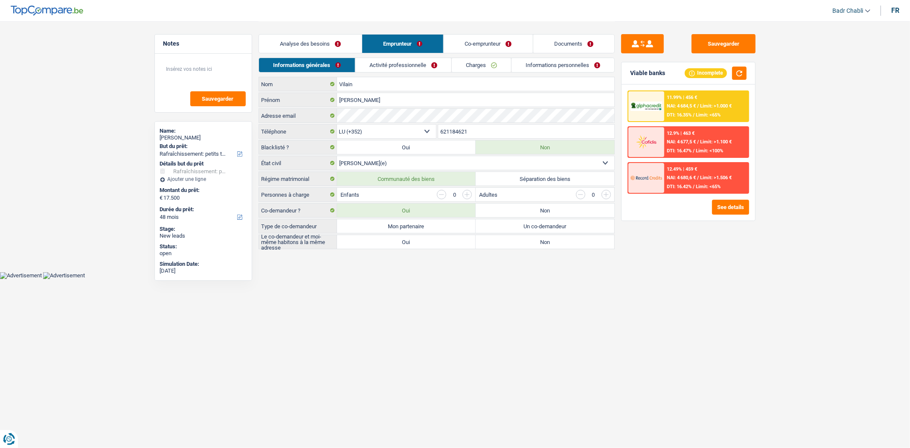
click at [572, 46] on link "Documents" at bounding box center [573, 44] width 81 height 18
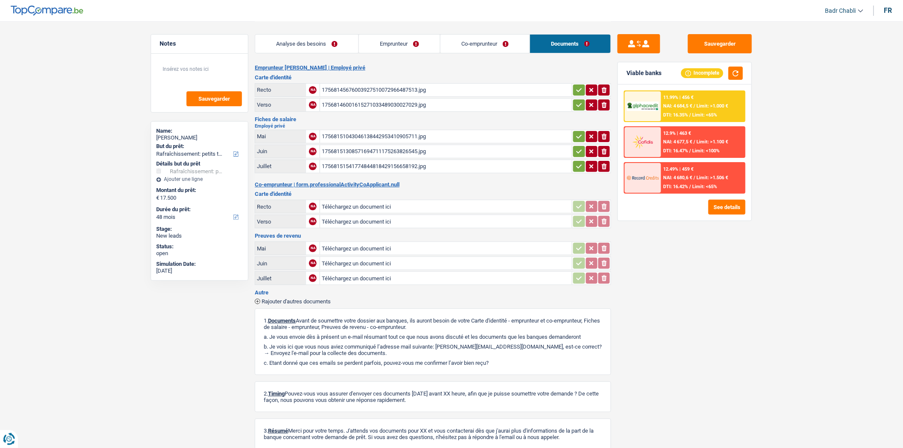
click at [477, 40] on link "Co-emprunteur" at bounding box center [484, 44] width 89 height 18
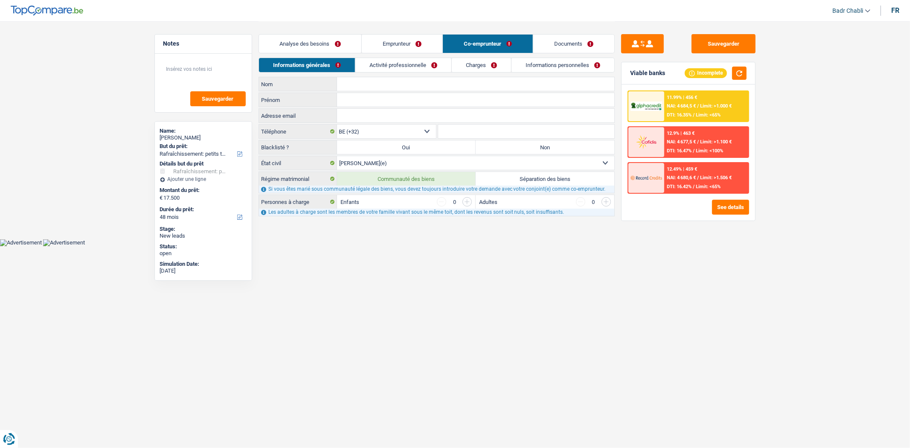
click at [369, 40] on link "Emprunteur" at bounding box center [402, 44] width 81 height 18
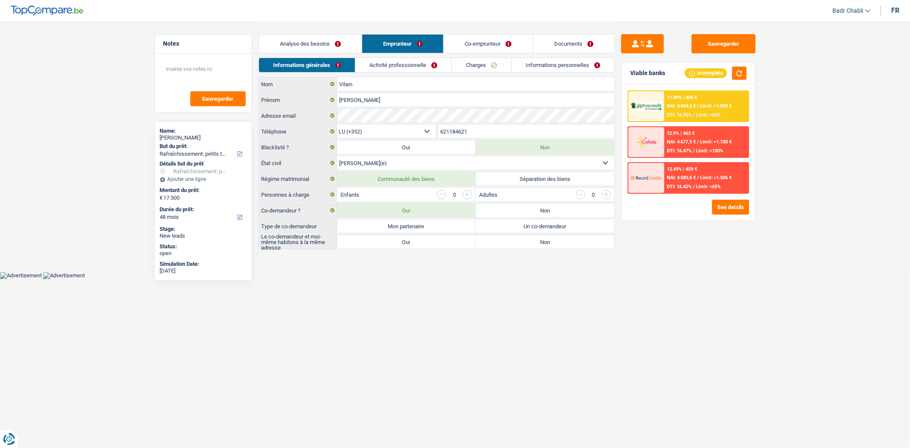
click at [538, 70] on link "Informations personnelles" at bounding box center [562, 65] width 103 height 14
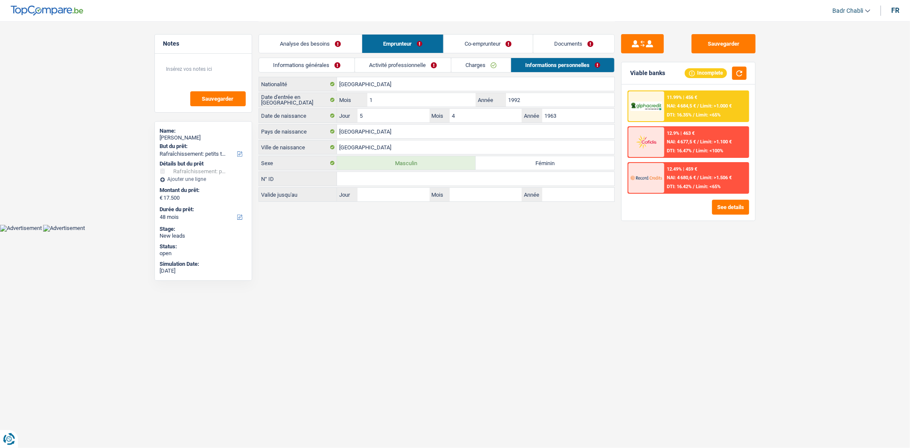
click at [391, 69] on link "Activité professionnelle" at bounding box center [403, 65] width 96 height 14
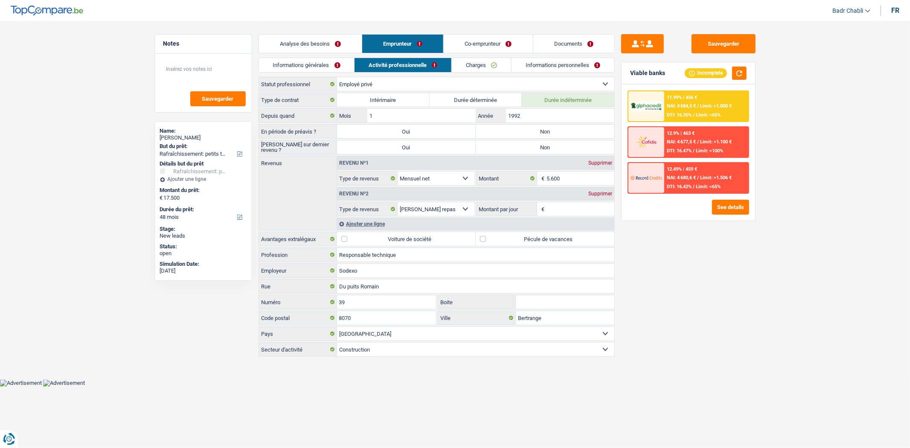
click at [311, 61] on link "Informations générales" at bounding box center [307, 65] width 96 height 14
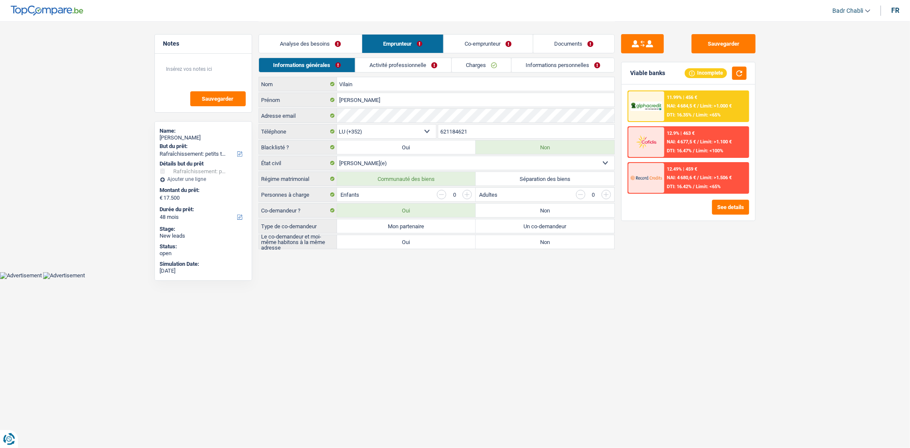
click at [430, 231] on label "Mon partenaire" at bounding box center [406, 226] width 139 height 14
click at [430, 231] on input "Mon partenaire" at bounding box center [406, 226] width 139 height 14
radio input "true"
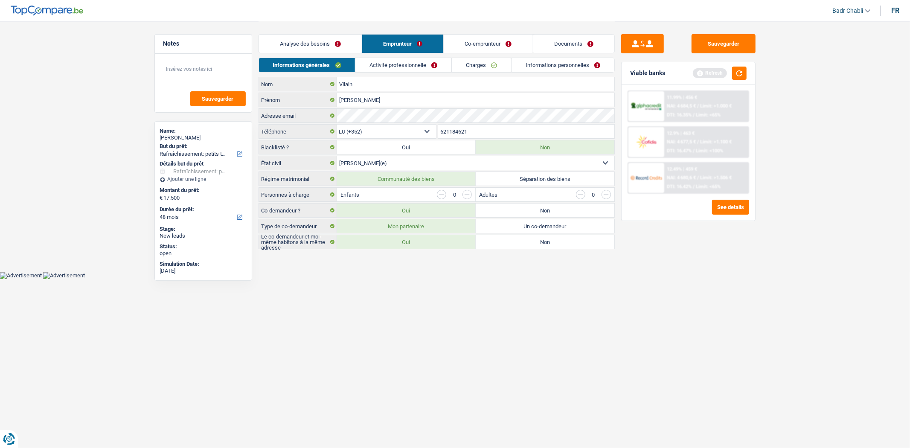
click at [427, 240] on label "Oui" at bounding box center [406, 242] width 139 height 14
click at [427, 240] on input "Oui" at bounding box center [406, 242] width 139 height 14
click at [735, 70] on button "button" at bounding box center [739, 73] width 15 height 13
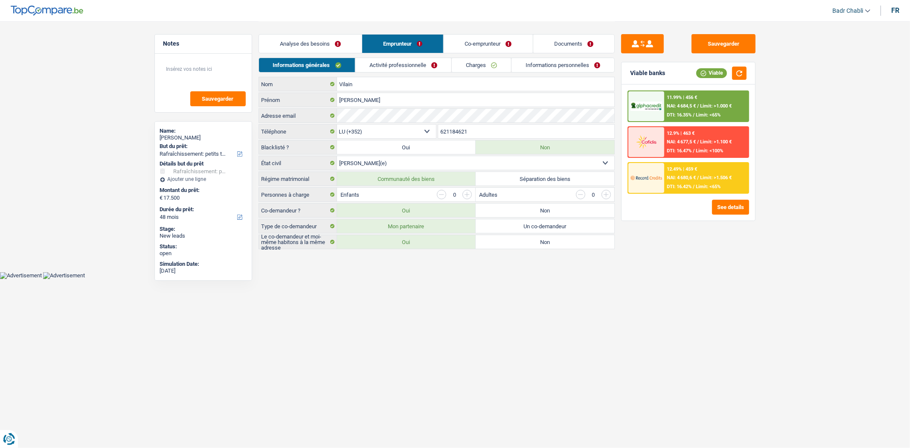
click at [420, 67] on link "Activité professionnelle" at bounding box center [403, 65] width 96 height 14
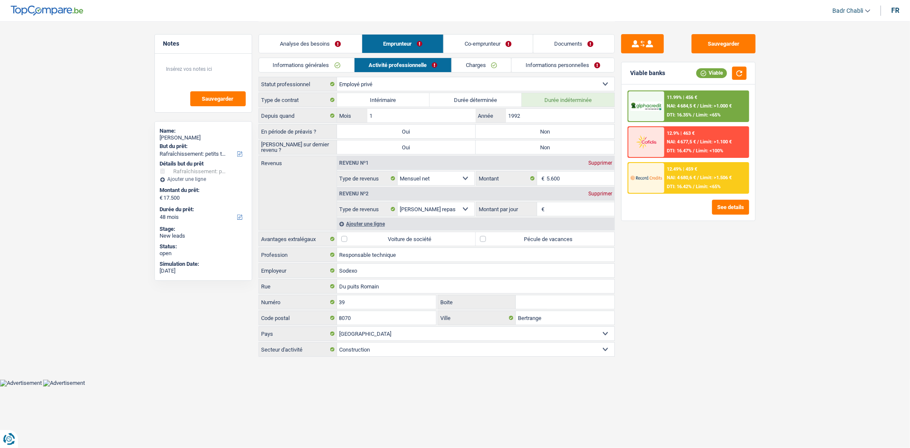
click at [544, 134] on label "Non" at bounding box center [545, 132] width 139 height 14
click at [544, 134] on input "Non" at bounding box center [545, 132] width 139 height 14
radio input "true"
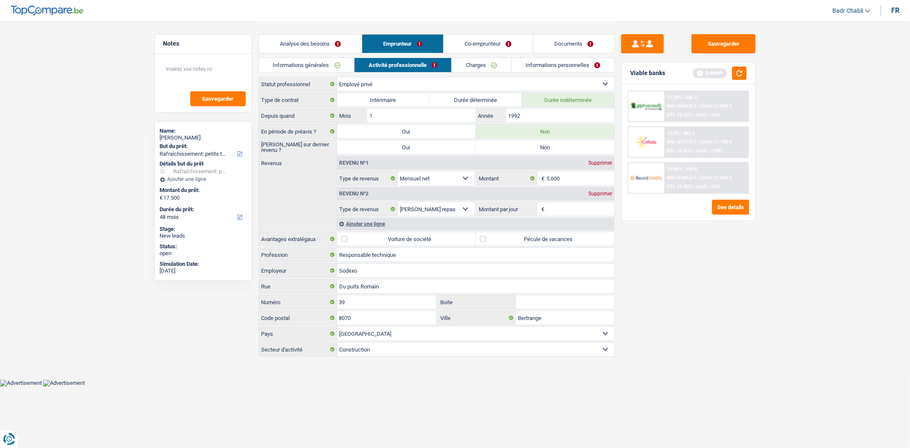
click at [544, 146] on label "Non" at bounding box center [545, 147] width 139 height 14
click at [544, 146] on input "Non" at bounding box center [545, 147] width 139 height 14
radio input "true"
click at [480, 239] on label "Pécule de vacances" at bounding box center [545, 239] width 139 height 14
click at [480, 239] on input "Pécule de vacances" at bounding box center [545, 239] width 139 height 14
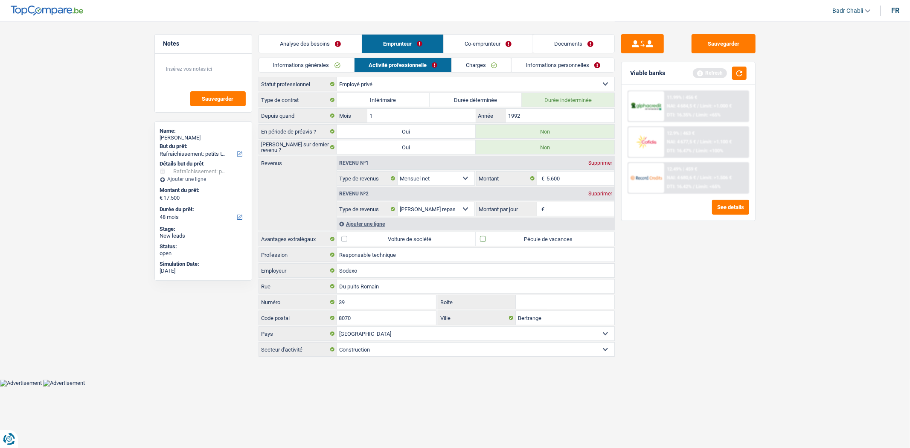
checkbox input "true"
click at [604, 192] on div "Supprimer" at bounding box center [600, 193] width 28 height 5
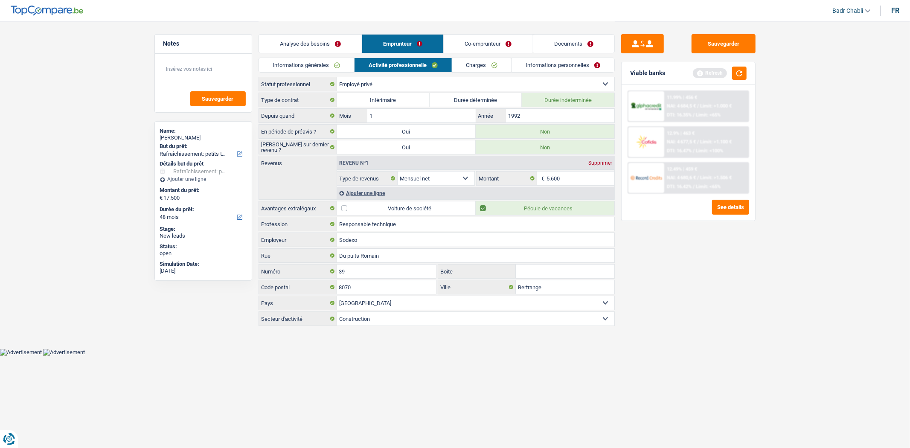
click at [495, 43] on link "Co-emprunteur" at bounding box center [488, 44] width 89 height 18
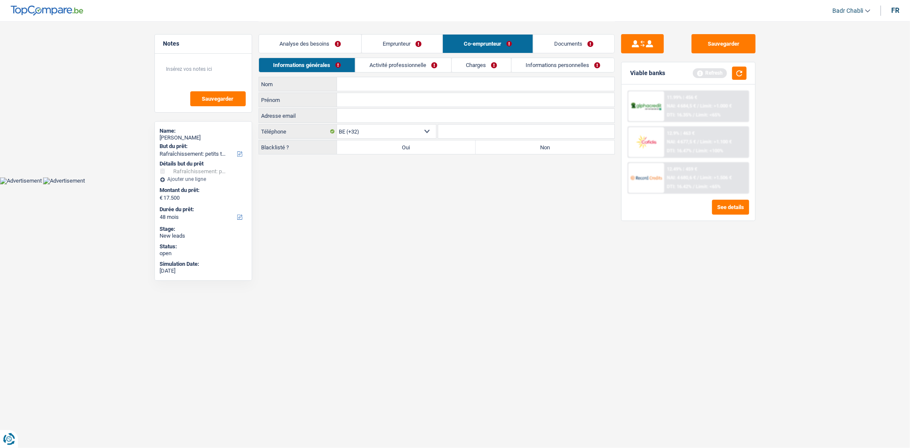
click at [387, 55] on div "Analyse des besoins Emprunteur Co-emprunteur Documents" at bounding box center [436, 39] width 356 height 36
click at [397, 48] on link "Emprunteur" at bounding box center [402, 44] width 81 height 18
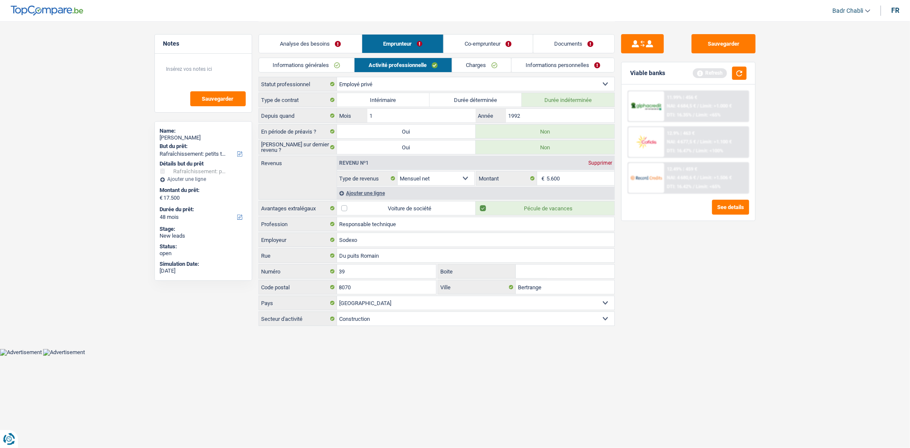
click at [470, 66] on link "Charges" at bounding box center [481, 65] width 59 height 14
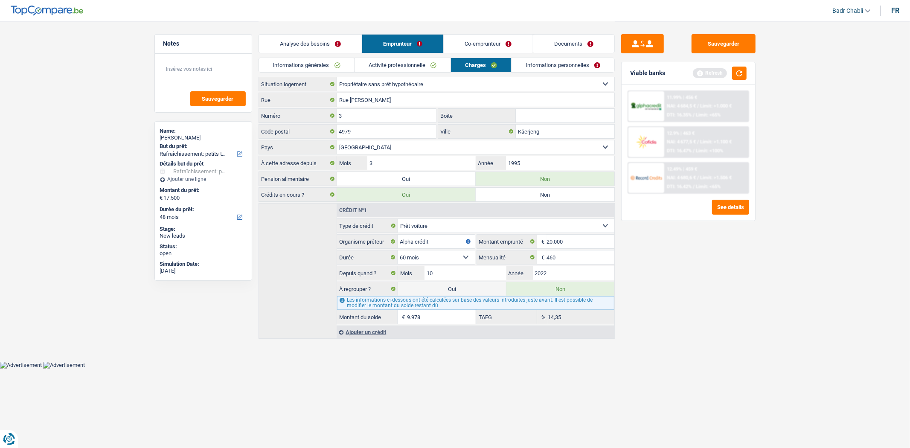
click at [559, 70] on link "Informations personnelles" at bounding box center [562, 65] width 103 height 14
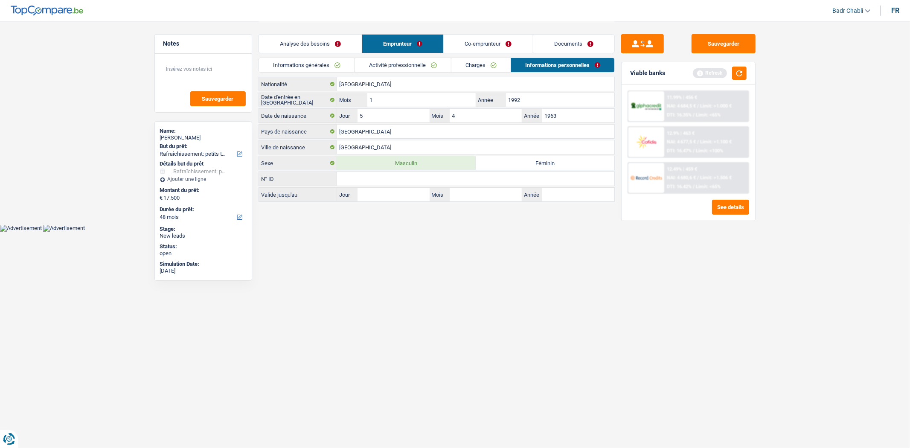
click at [488, 42] on link "Co-emprunteur" at bounding box center [488, 44] width 89 height 18
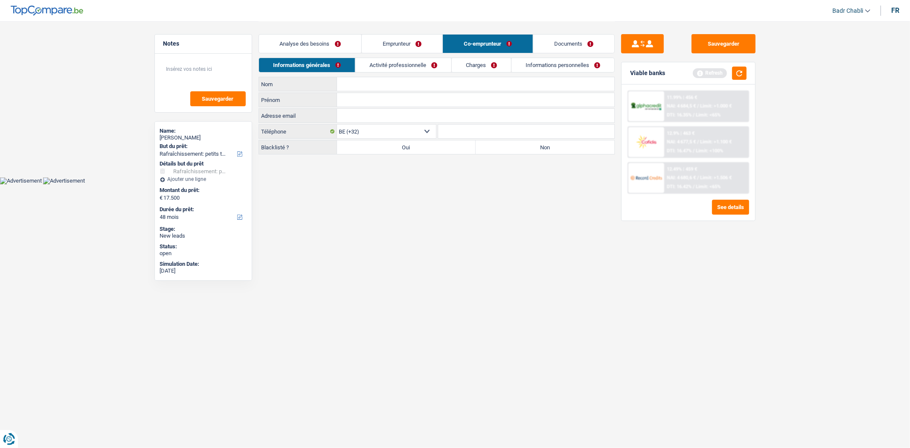
click at [496, 151] on label "Non" at bounding box center [545, 147] width 139 height 14
click at [496, 151] on input "Non" at bounding box center [545, 147] width 139 height 14
radio input "true"
click at [384, 87] on input "Nom" at bounding box center [475, 84] width 277 height 14
type input "Dejong"
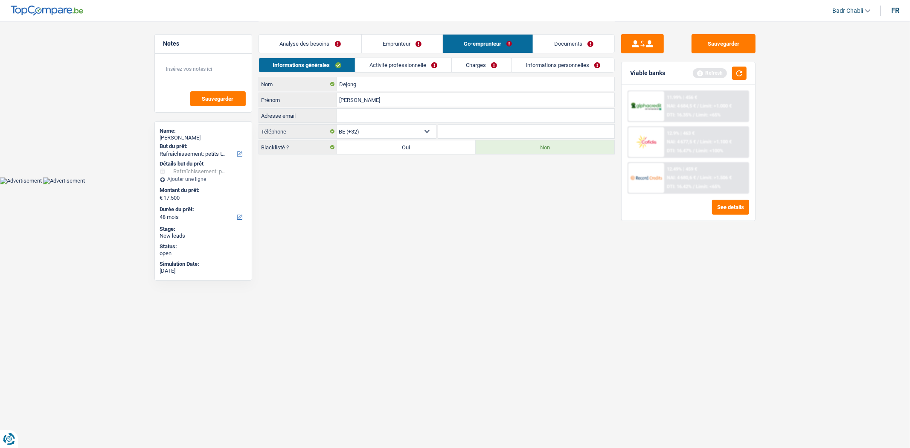
type input "Gabrielle"
click at [410, 62] on link "Activité professionnelle" at bounding box center [403, 65] width 96 height 14
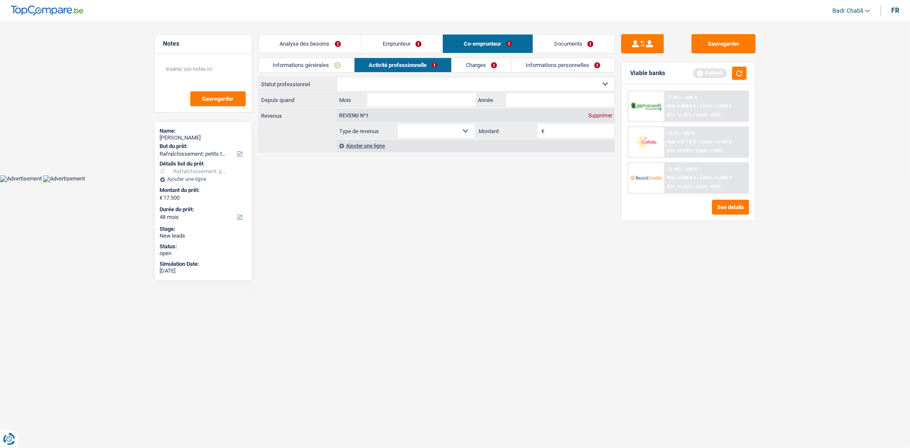
click at [436, 83] on select "Ouvrier Employé privé Employé public Invalide Indépendant Pensionné Chômeur Mut…" at bounding box center [475, 84] width 277 height 14
select select "housewife"
click at [337, 77] on select "Ouvrier Employé privé Employé public Invalide Indépendant Pensionné Chômeur Mut…" at bounding box center [475, 84] width 277 height 14
click at [436, 101] on input "Mois" at bounding box center [421, 100] width 108 height 14
type input "05"
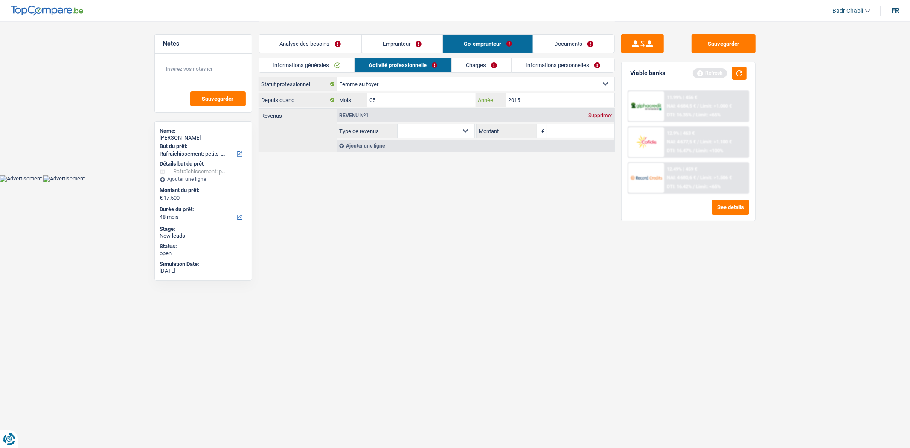
type input "2015"
drag, startPoint x: 623, startPoint y: 113, endPoint x: 604, endPoint y: 116, distance: 19.9
click at [621, 113] on div "11.99% | 456 € NAI: 4 684,5 € / Limit: >1.000 € DTI: 16.35% / Limit: <65% 12.9%…" at bounding box center [688, 152] width 134 height 136
click at [602, 117] on div "Supprimer" at bounding box center [600, 115] width 28 height 5
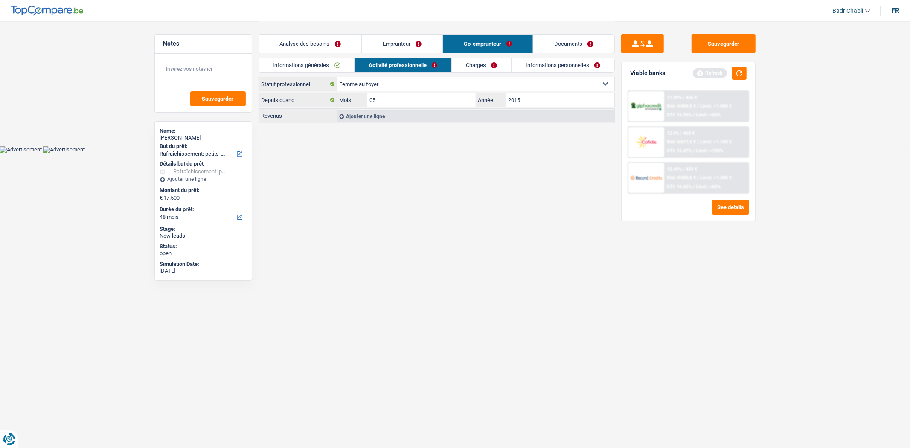
click at [479, 61] on link "Charges" at bounding box center [481, 65] width 59 height 14
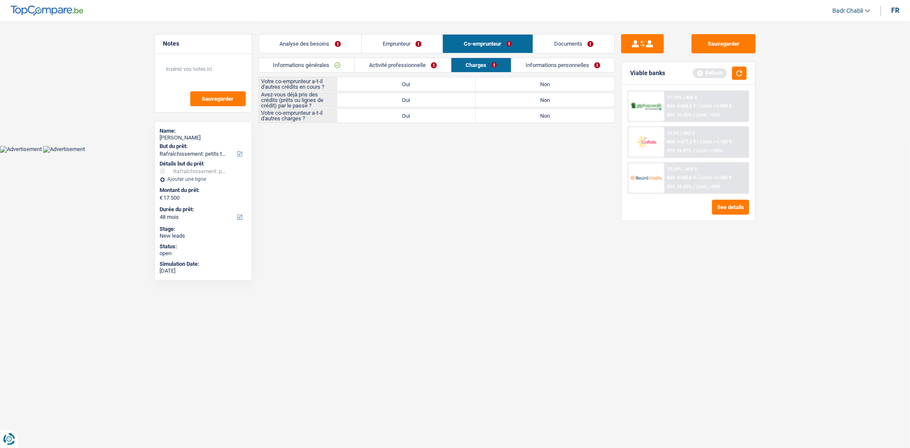
click at [560, 84] on label "Non" at bounding box center [545, 84] width 139 height 14
click at [560, 84] on input "Non" at bounding box center [545, 84] width 139 height 14
radio input "true"
click at [558, 101] on label "Non" at bounding box center [545, 100] width 139 height 14
click at [558, 101] on input "Non" at bounding box center [545, 100] width 139 height 14
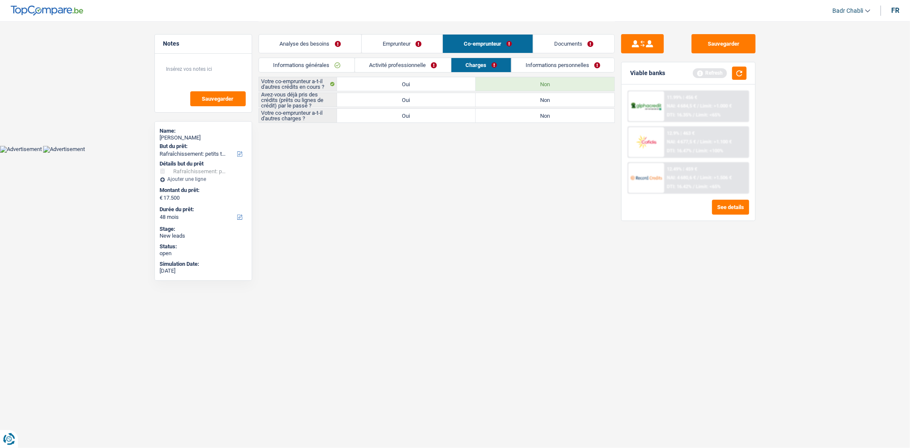
radio input "true"
click at [558, 107] on label "Non" at bounding box center [545, 100] width 139 height 14
click at [558, 107] on input "Non" at bounding box center [545, 100] width 139 height 14
click at [562, 120] on label "Non" at bounding box center [545, 116] width 139 height 14
click at [562, 120] on input "Non" at bounding box center [545, 116] width 139 height 14
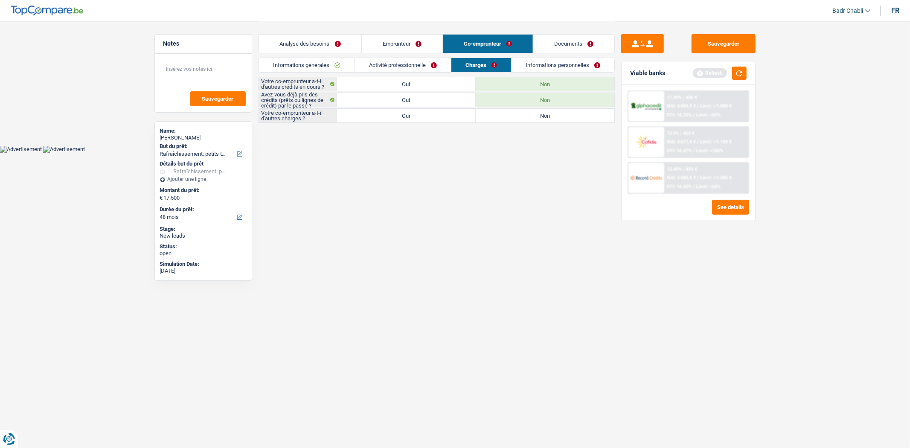
radio input "true"
click at [735, 72] on button "button" at bounding box center [739, 73] width 15 height 13
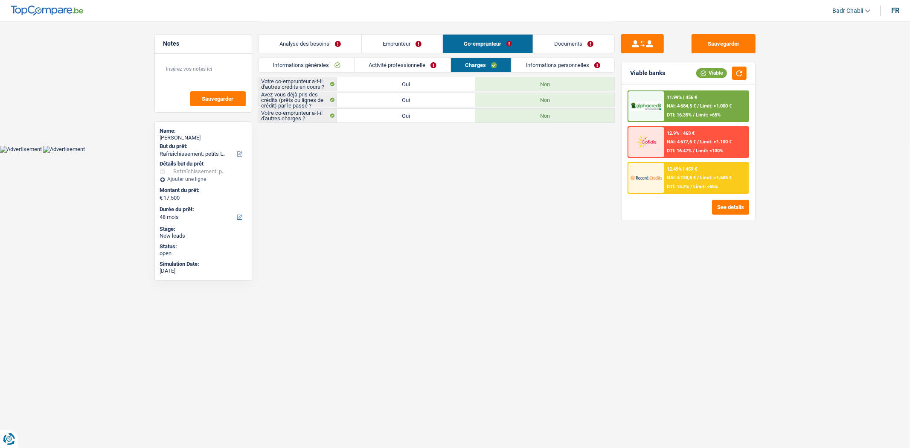
click at [572, 66] on link "Informations personnelles" at bounding box center [562, 65] width 103 height 14
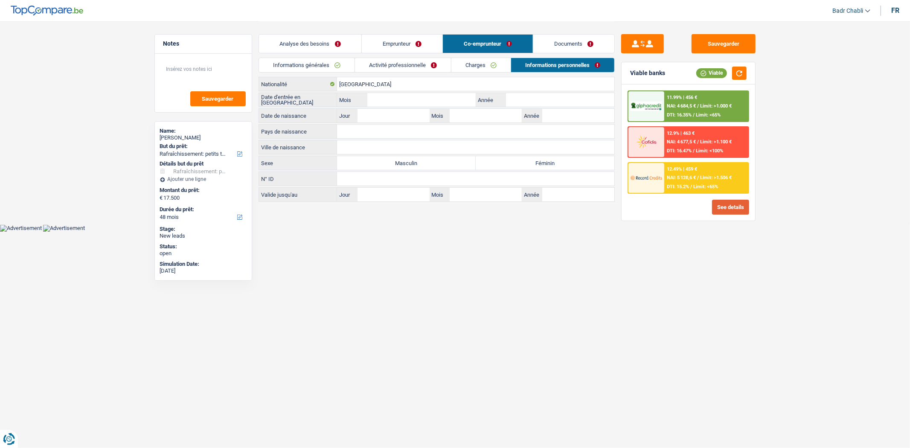
click at [739, 208] on button "See details" at bounding box center [730, 207] width 37 height 15
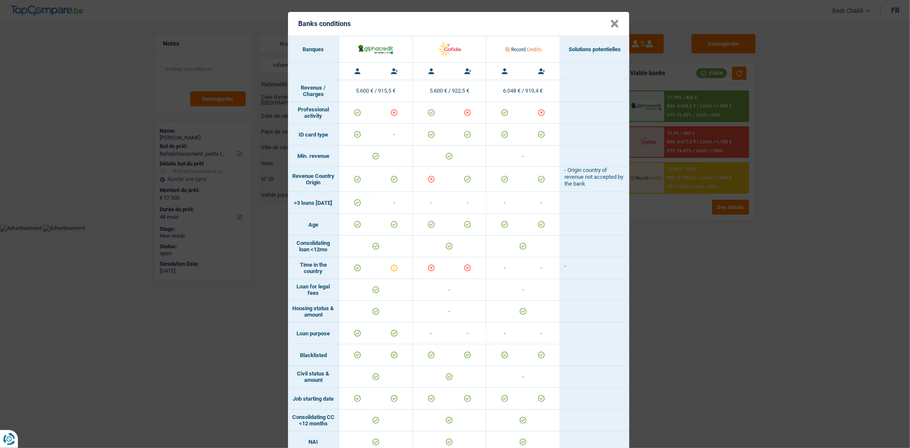
click at [610, 22] on button "×" at bounding box center [614, 24] width 9 height 9
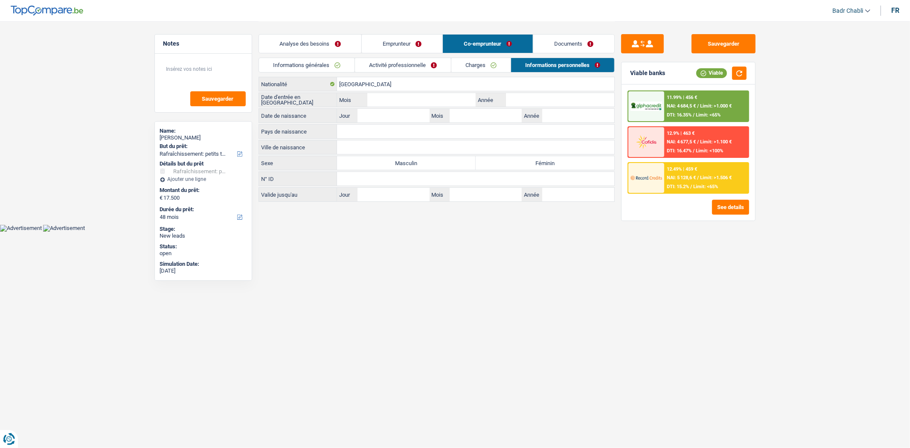
click at [424, 63] on link "Activité professionnelle" at bounding box center [403, 65] width 96 height 14
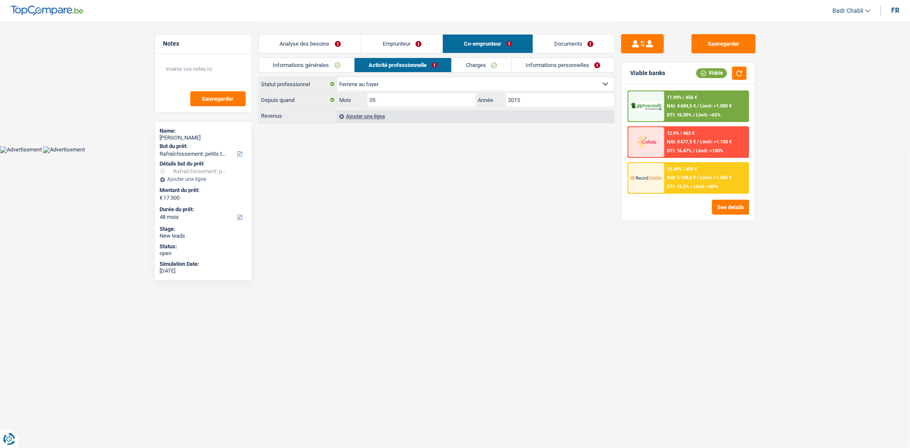
click at [488, 61] on link "Charges" at bounding box center [481, 65] width 59 height 14
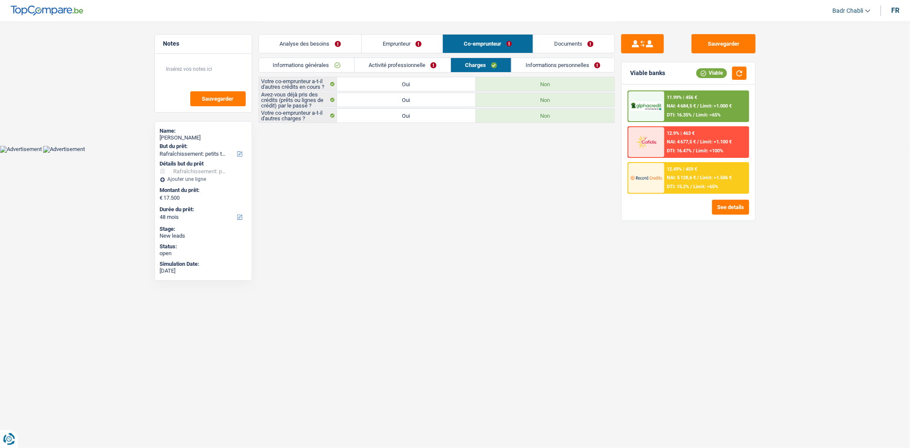
click at [564, 61] on link "Informations personnelles" at bounding box center [562, 65] width 103 height 14
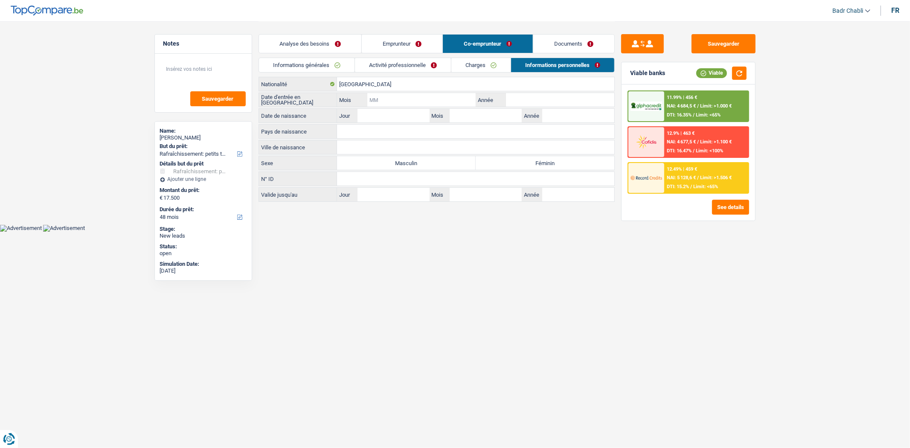
click at [450, 100] on input "Mois" at bounding box center [421, 100] width 108 height 14
click at [419, 83] on input "[GEOGRAPHIC_DATA]" at bounding box center [475, 84] width 277 height 14
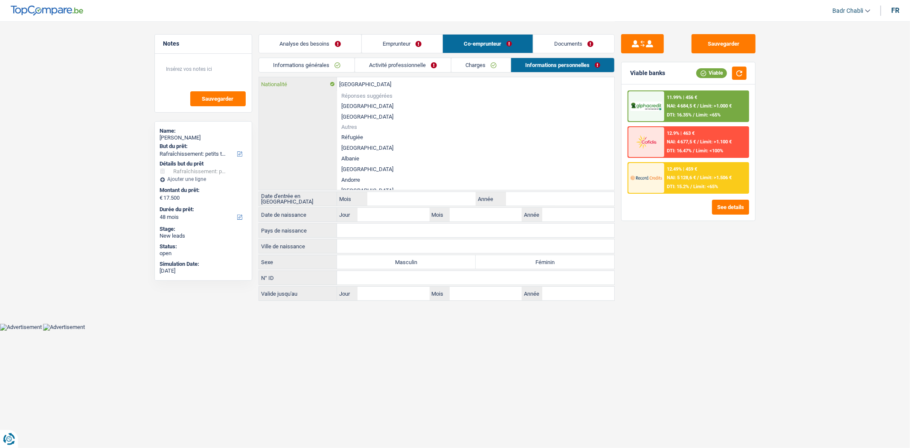
type input "Belgiquel"
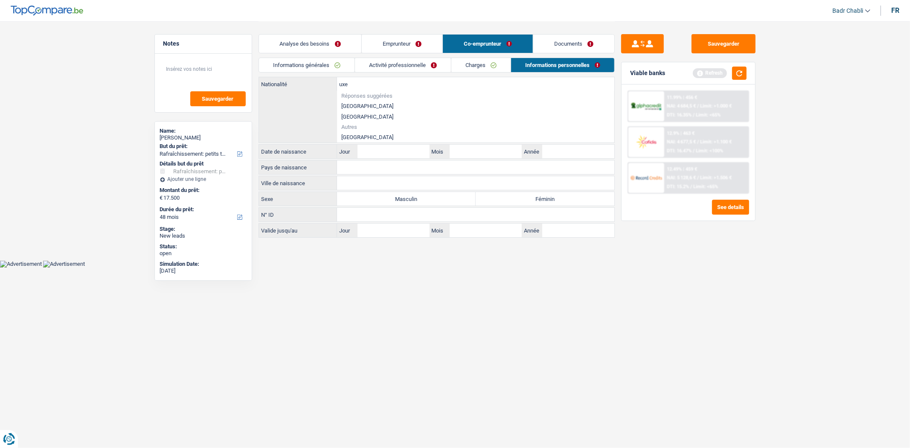
click at [351, 133] on li "[GEOGRAPHIC_DATA]" at bounding box center [475, 137] width 277 height 11
type input "[GEOGRAPHIC_DATA]"
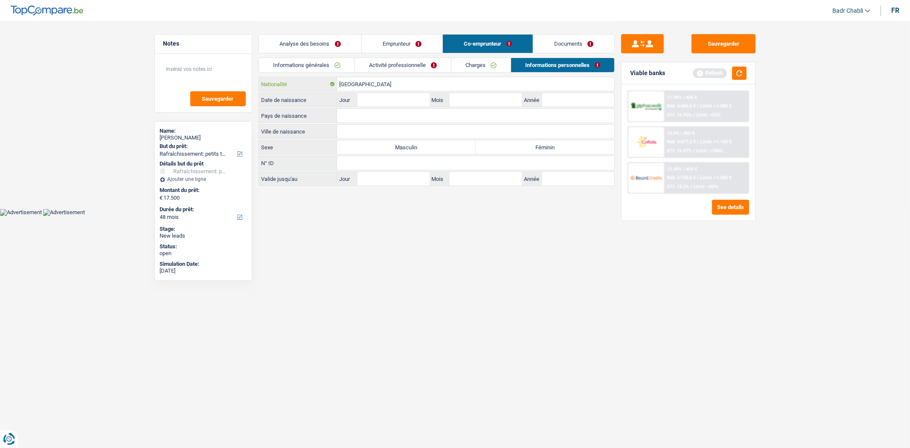
click at [366, 83] on input "[GEOGRAPHIC_DATA]" at bounding box center [475, 84] width 277 height 14
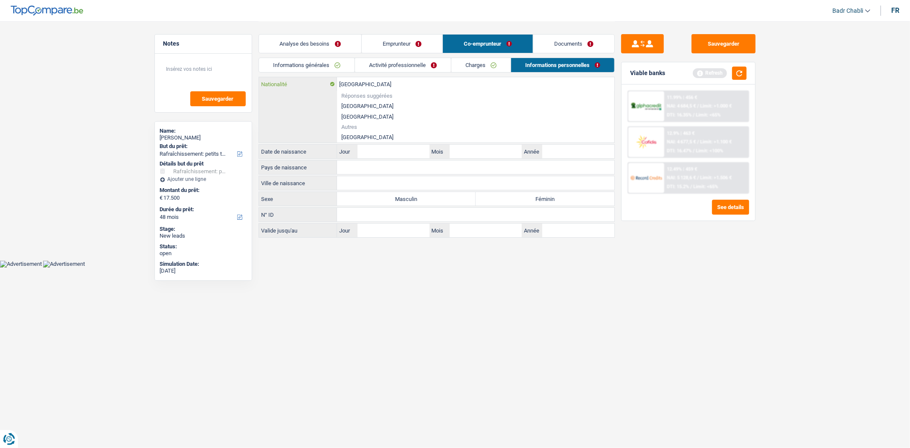
click at [366, 83] on input "[GEOGRAPHIC_DATA]" at bounding box center [475, 84] width 277 height 14
click at [360, 134] on li "[GEOGRAPHIC_DATA]" at bounding box center [475, 137] width 277 height 11
type input "[GEOGRAPHIC_DATA]"
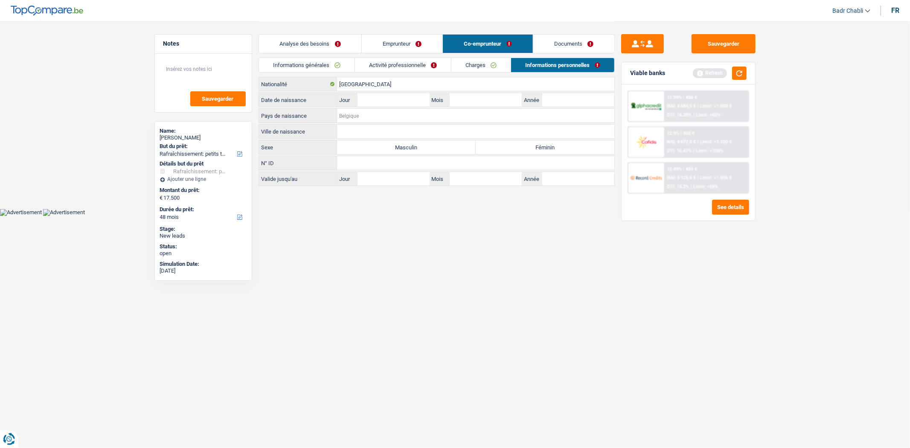
click at [363, 120] on input "Pays de naissance" at bounding box center [475, 116] width 277 height 14
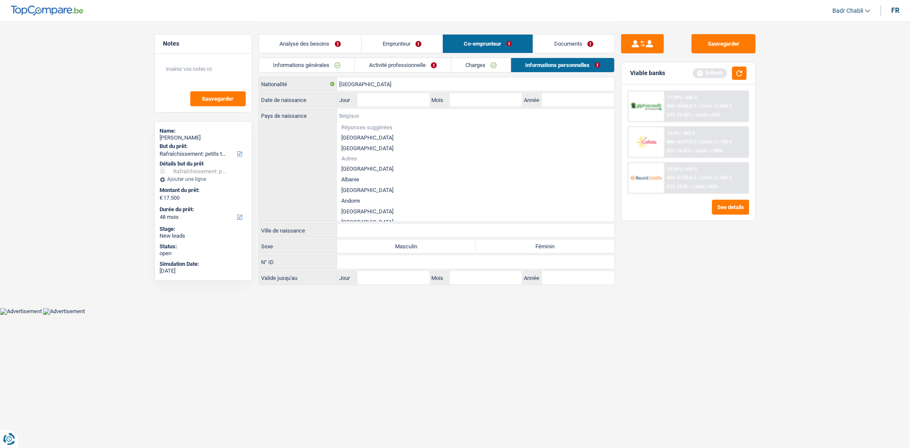
paste input "[GEOGRAPHIC_DATA]"
type input "[GEOGRAPHIC_DATA]"
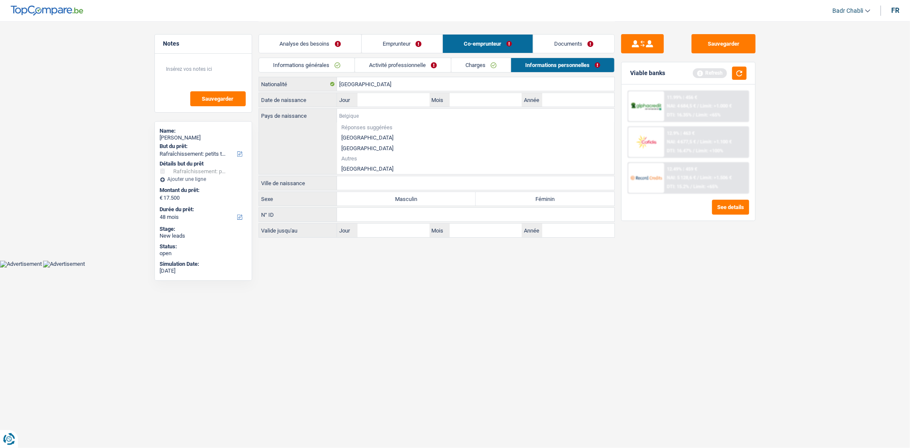
paste input "[GEOGRAPHIC_DATA]"
type input "[GEOGRAPHIC_DATA]"
click at [358, 169] on li "[GEOGRAPHIC_DATA]" at bounding box center [475, 168] width 277 height 11
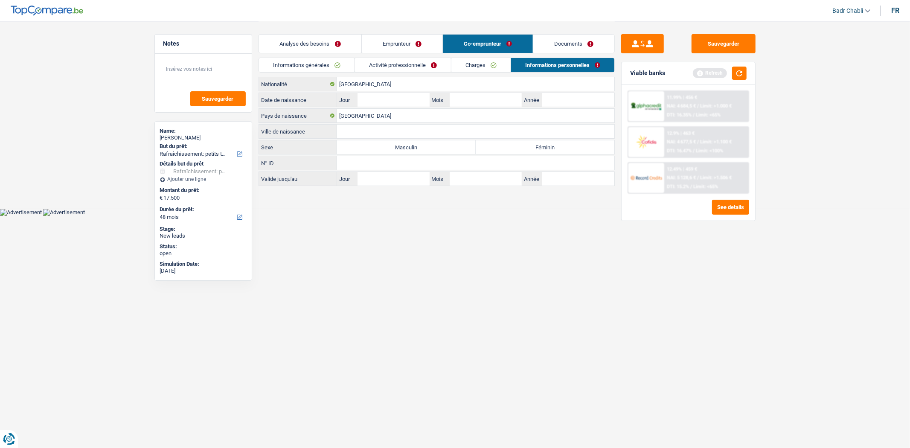
click at [547, 145] on label "Féminin" at bounding box center [545, 147] width 139 height 14
click at [547, 145] on input "Féminin" at bounding box center [545, 147] width 139 height 14
radio input "true"
drag, startPoint x: 701, startPoint y: 32, endPoint x: 701, endPoint y: 38, distance: 6.4
click at [701, 35] on div "Sauvegarder Viable banks Refresh 11.99% | 456 € NAI: 4 684,5 € / Limit: >1.000 …" at bounding box center [689, 104] width 148 height 166
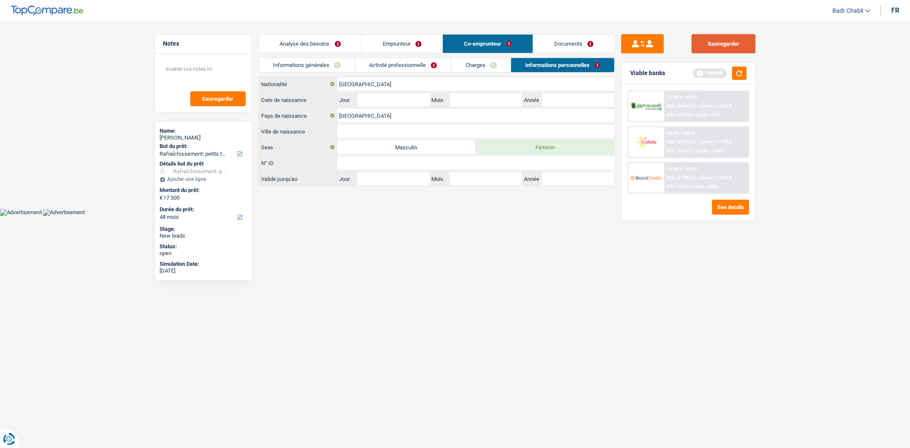
click at [706, 44] on button "Sauvegarder" at bounding box center [723, 43] width 64 height 19
click at [587, 42] on link "Documents" at bounding box center [573, 44] width 81 height 18
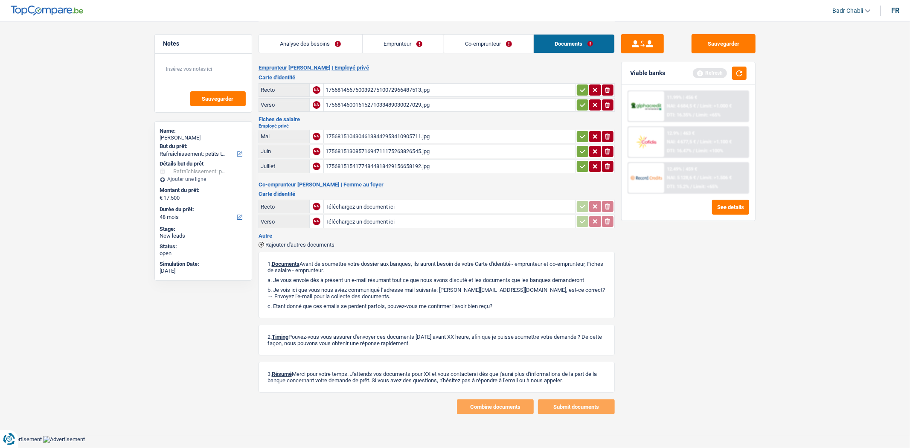
click at [362, 86] on div "17568145676003927510072966487513.jpg" at bounding box center [449, 90] width 248 height 13
click at [387, 166] on div "17568151541774844818429156658192.jpg" at bounding box center [449, 166] width 248 height 13
click at [728, 75] on div "Refresh" at bounding box center [720, 73] width 54 height 13
click at [737, 73] on button "button" at bounding box center [739, 73] width 15 height 13
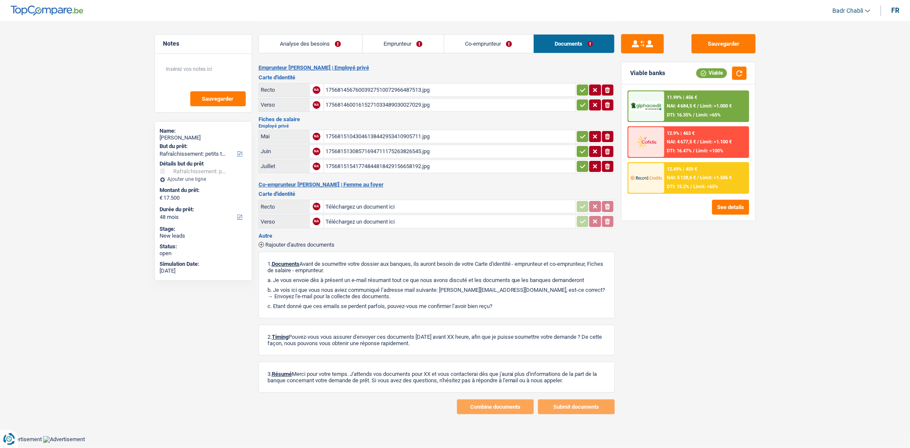
click at [707, 176] on span "Limit: >1.506 €" at bounding box center [716, 178] width 32 height 6
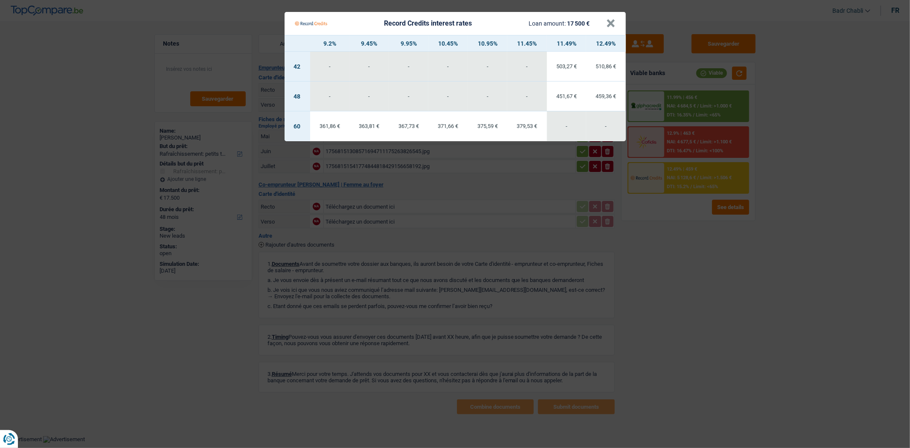
click at [604, 24] on div "Record Credits interest rates Loan amount: 17 500 €" at bounding box center [451, 23] width 312 height 16
click at [610, 23] on button "×" at bounding box center [611, 23] width 9 height 9
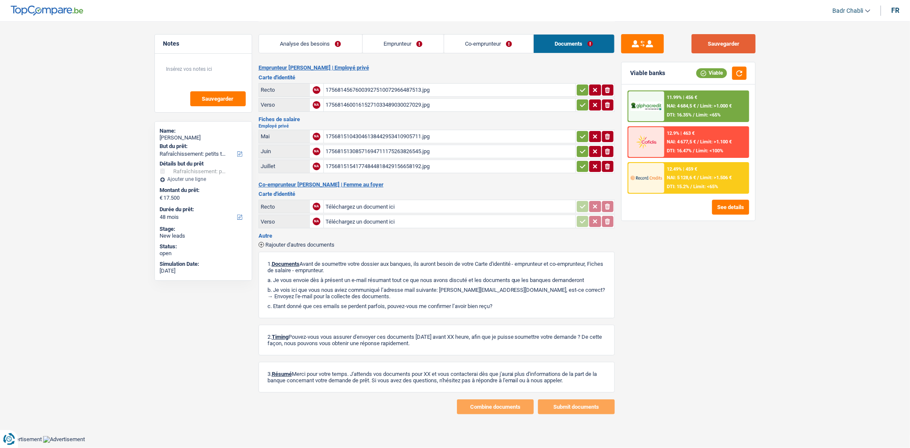
click at [732, 40] on button "Sauvegarder" at bounding box center [723, 43] width 64 height 19
click at [401, 45] on link "Emprunteur" at bounding box center [403, 44] width 81 height 18
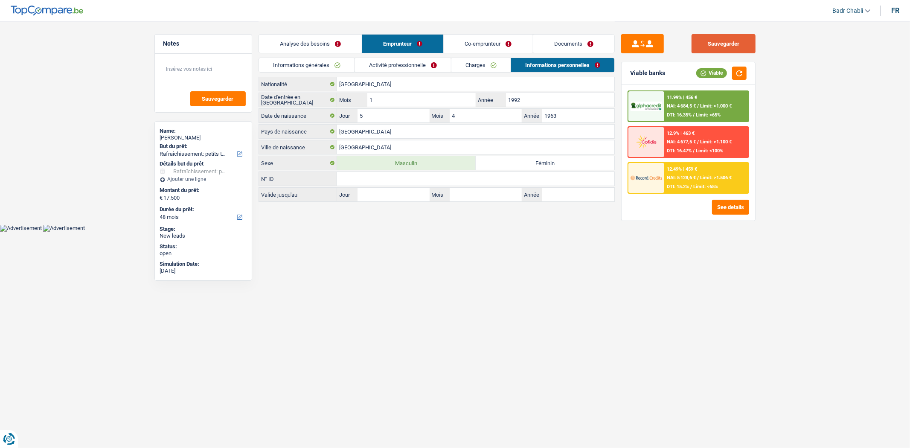
click at [725, 47] on button "Sauvegarder" at bounding box center [723, 43] width 64 height 19
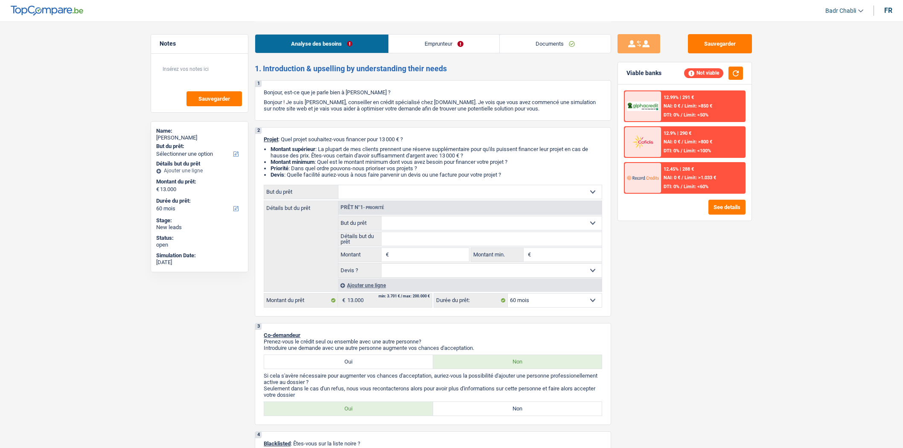
select select "60"
click at [575, 411] on label "Non" at bounding box center [517, 409] width 169 height 14
click at [575, 411] on input "Non" at bounding box center [517, 409] width 169 height 14
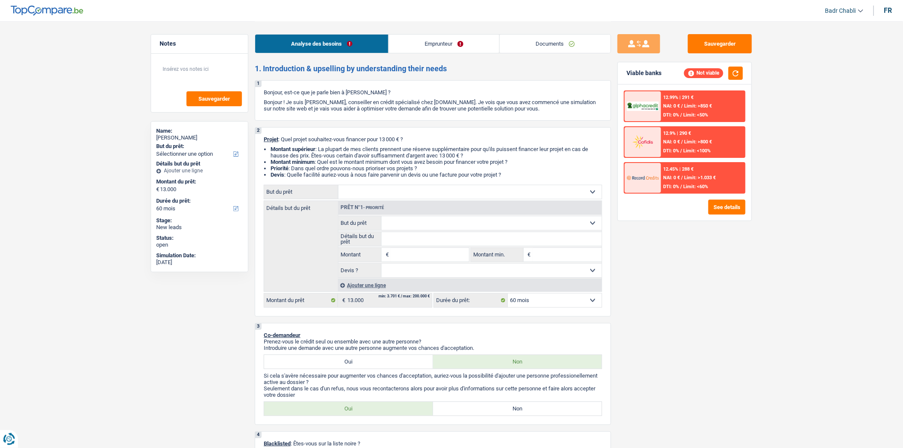
radio input "true"
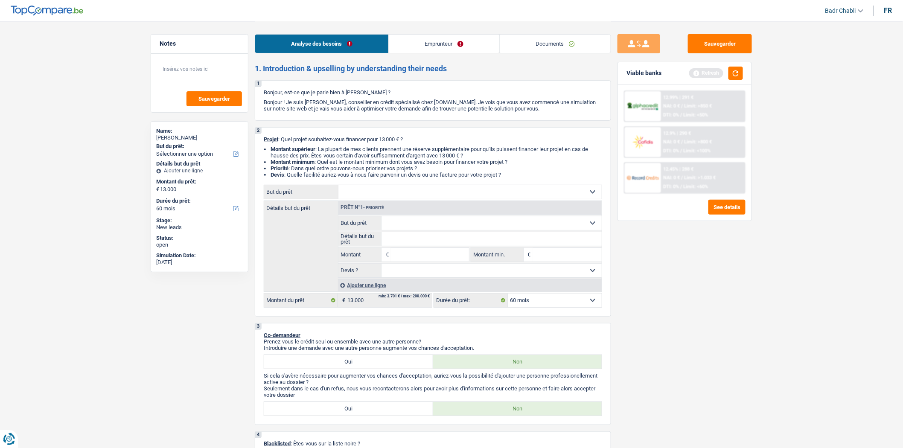
click at [408, 195] on select "Confort maison: meubles, textile, peinture, électroménager, outillage non-profe…" at bounding box center [469, 192] width 263 height 14
select select "household"
click at [338, 187] on select "Confort maison: meubles, textile, peinture, électroménager, outillage non-profe…" at bounding box center [469, 192] width 263 height 14
select select "household"
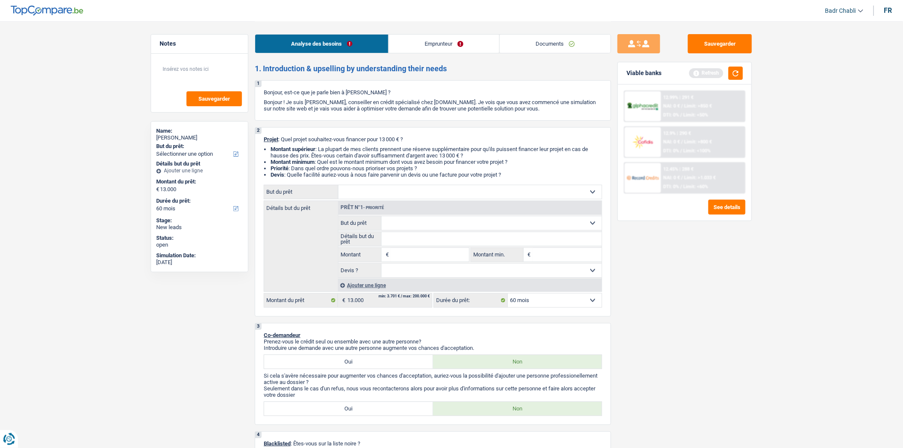
type input "13.000"
select select "household"
type input "13.000"
select select "household"
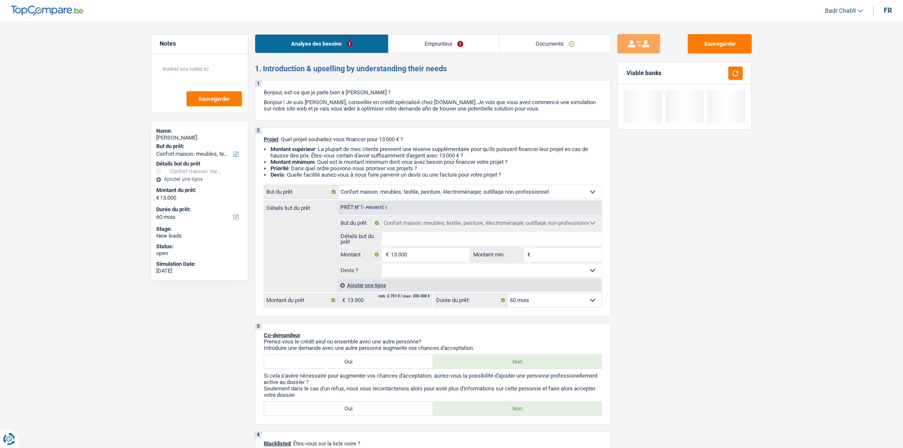
click at [421, 241] on input "Détails but du prêt" at bounding box center [491, 239] width 221 height 14
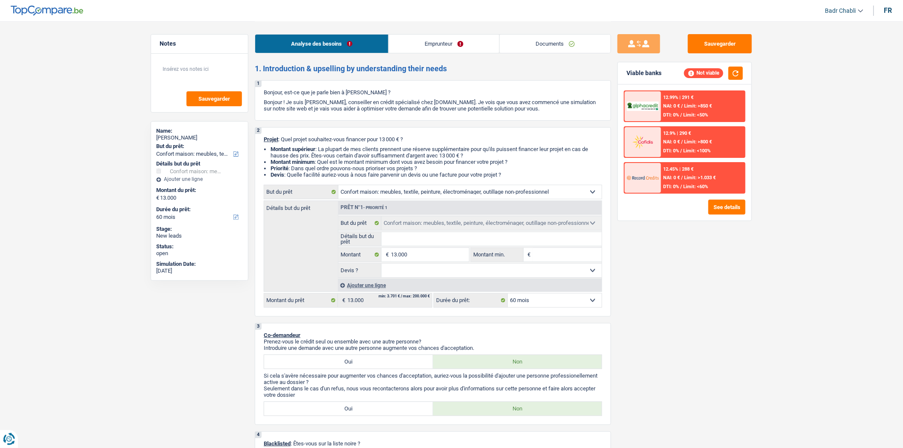
type input "F"
type input "Fr"
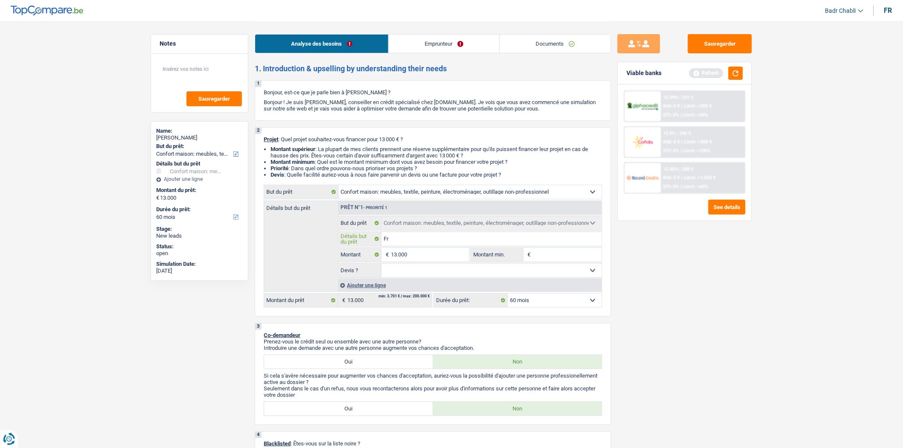
type input "Fra"
type input "Frai"
type input "Frais"
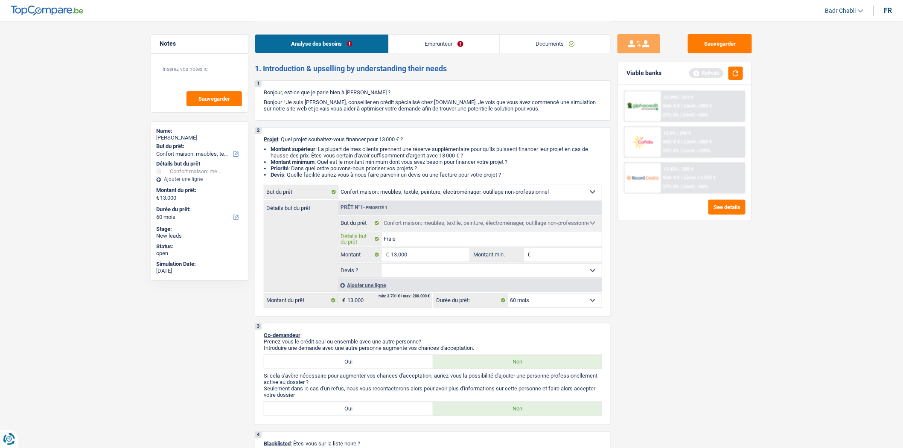
type input "Frais"
type input "Frais d"
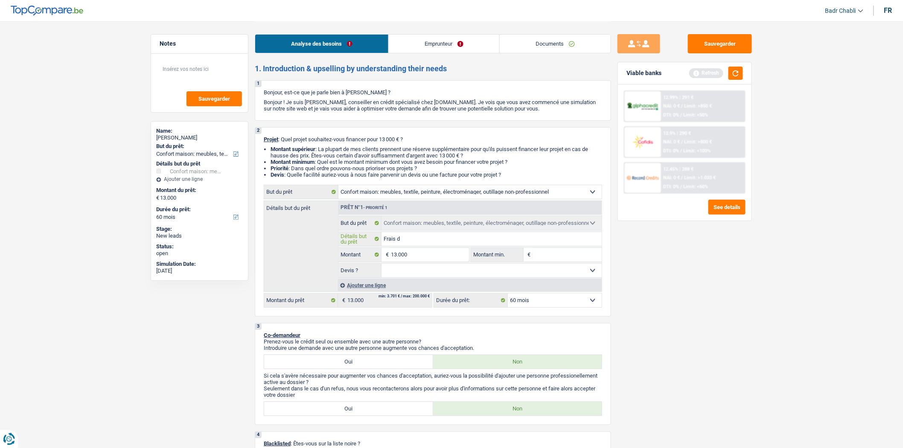
type input "Frais dé"
type input "Frais dém"
type input "Frais démé"
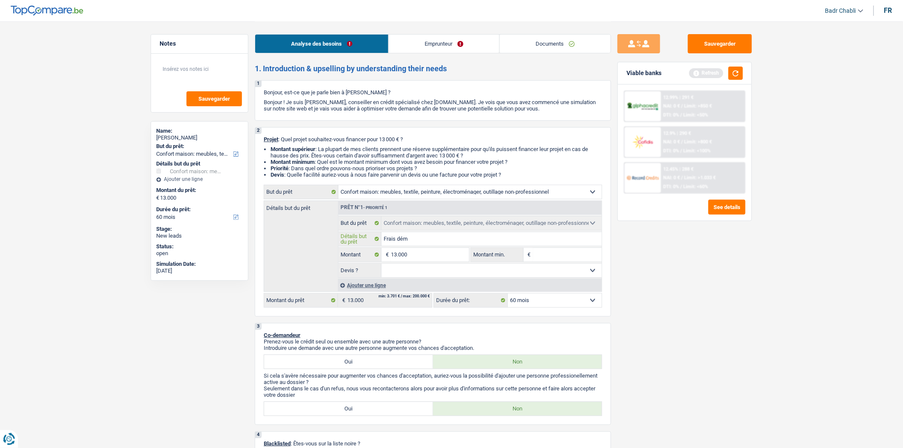
type input "Frais démé"
type input "Frais démén"
type input "Frais déména"
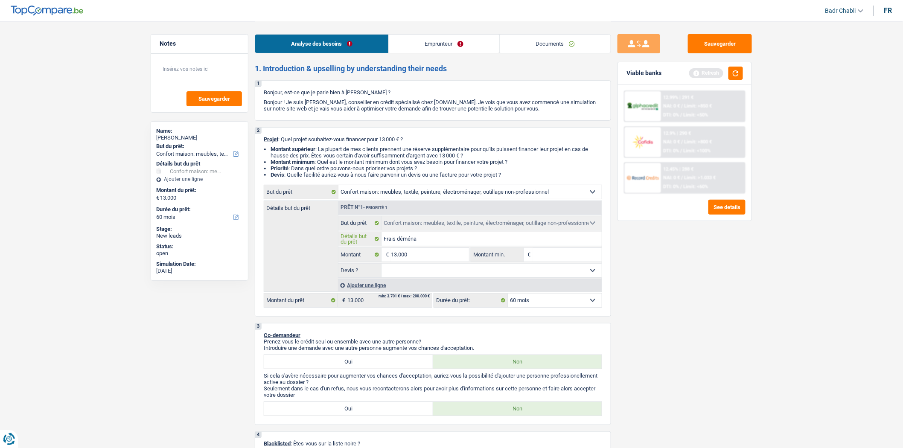
type input "Frais déménag"
type input "Frais déménage"
type input "Frais déménagem"
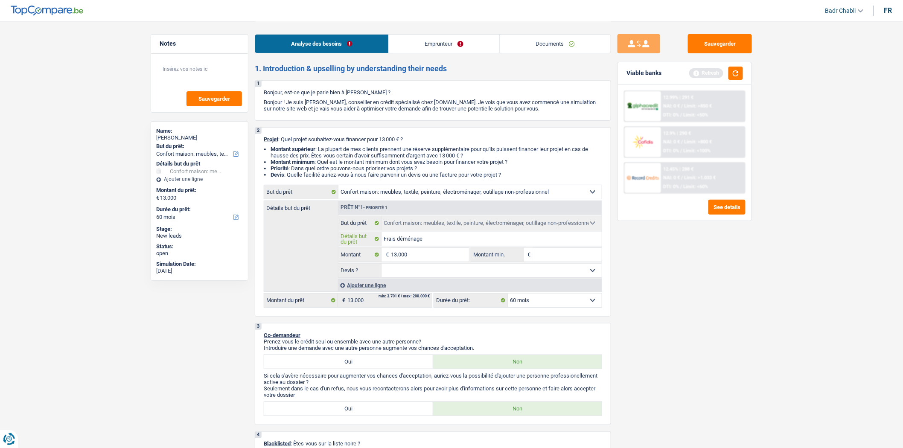
type input "Frais déménagem"
type input "Frais déménageme"
type input "Frais déménagemen"
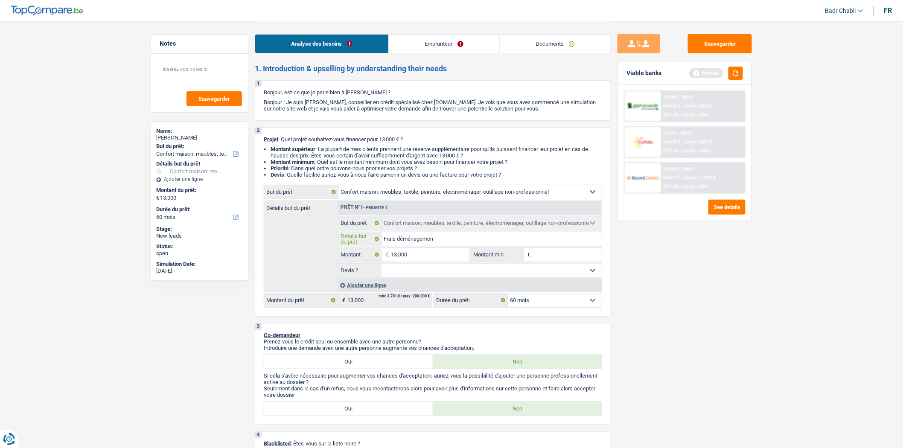
type input "Frais déménagement"
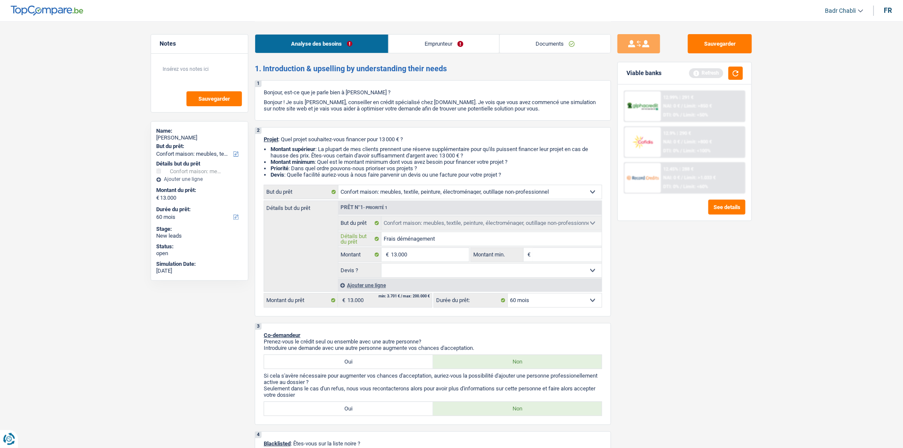
type input "Frais déménagement"
type input "Frais déménagement,"
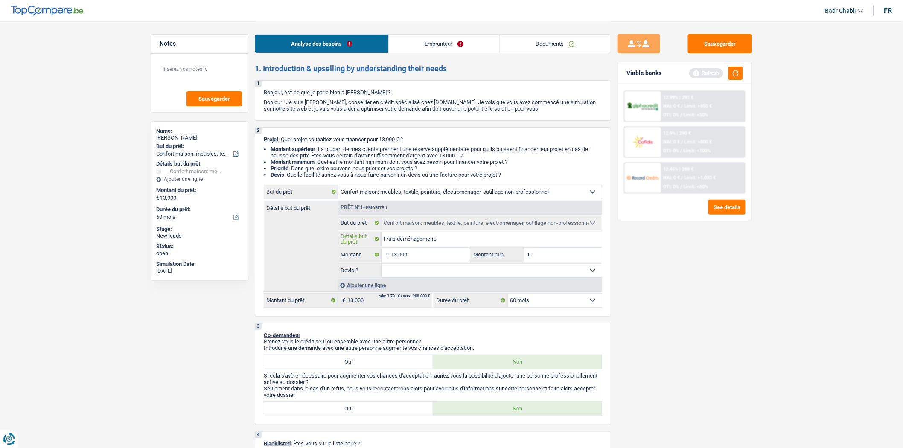
type input "Frais déménagement, a"
type input "Frais déménagement, ac"
type input "Frais déménagement, ach"
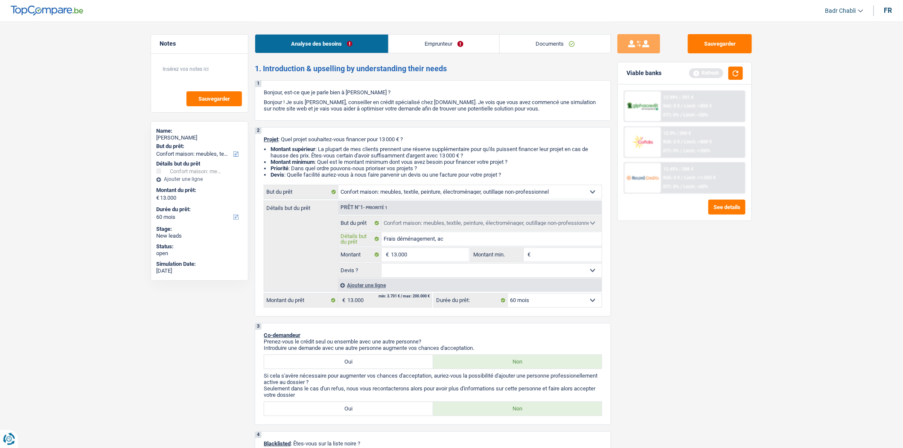
type input "Frais déménagement, ach"
type input "Frais déménagement, acha"
type input "Frais déménagement, achat"
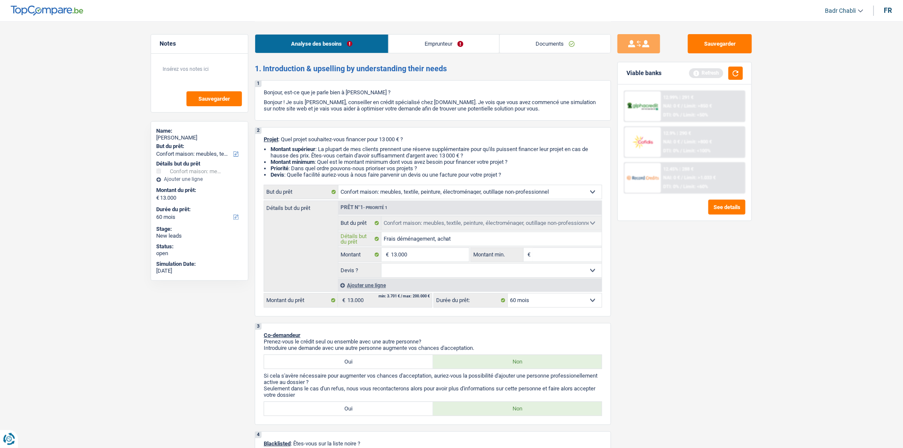
type input "Frais déménagement, achat"
type input "Frais déménagement, achat m"
type input "Frais déménagement, achat me"
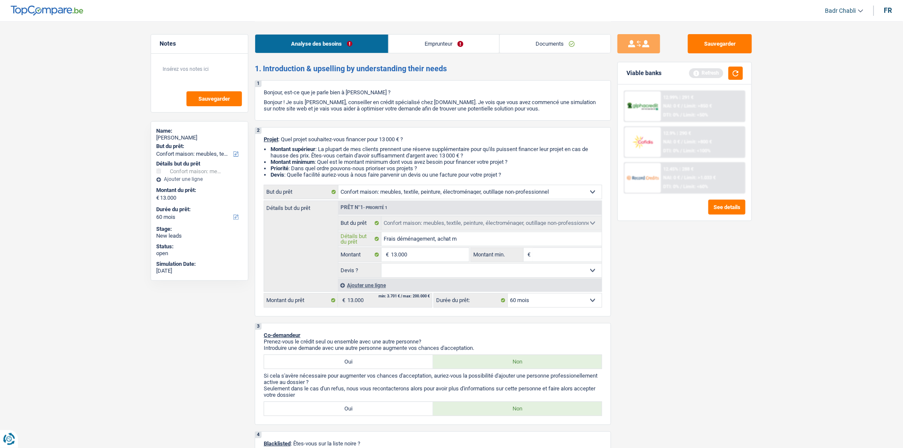
type input "Frais déménagement, achat me"
type input "Frais déménagement, achat meu"
type input "Frais déménagement, achat meub"
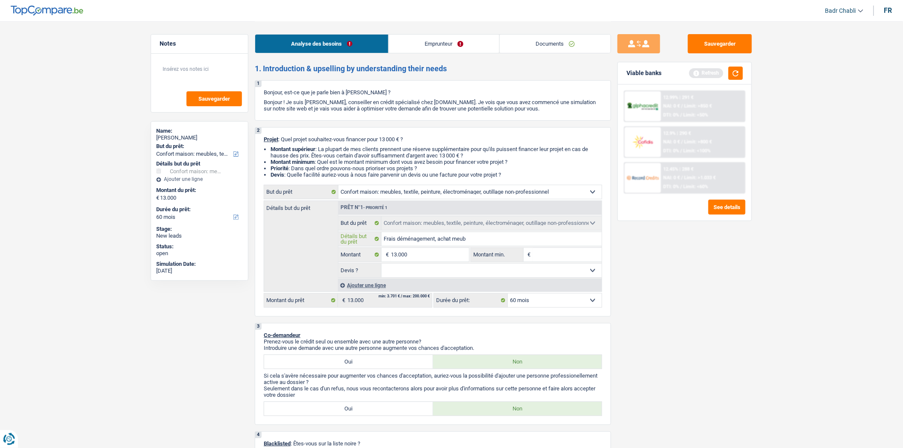
type input "Frais déménagement, achat meubl"
type input "Frais déménagement, achat meuble"
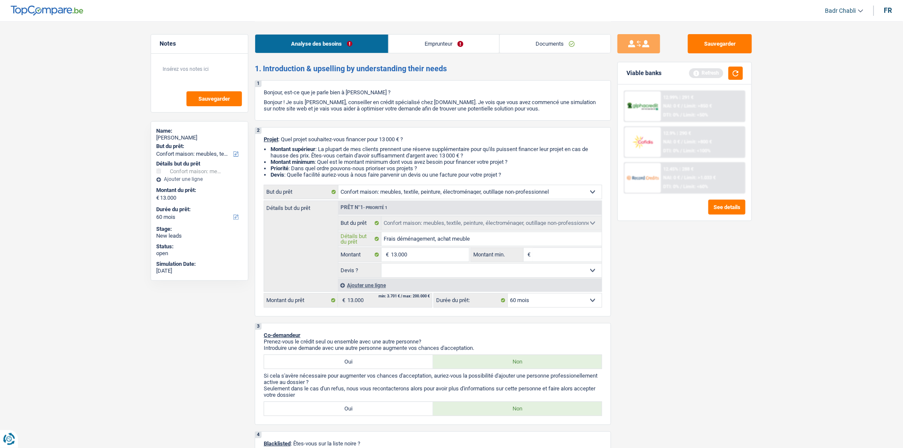
type input "Frais déménagement, achat meuble"
type input "Frais déménagement, achat meubles"
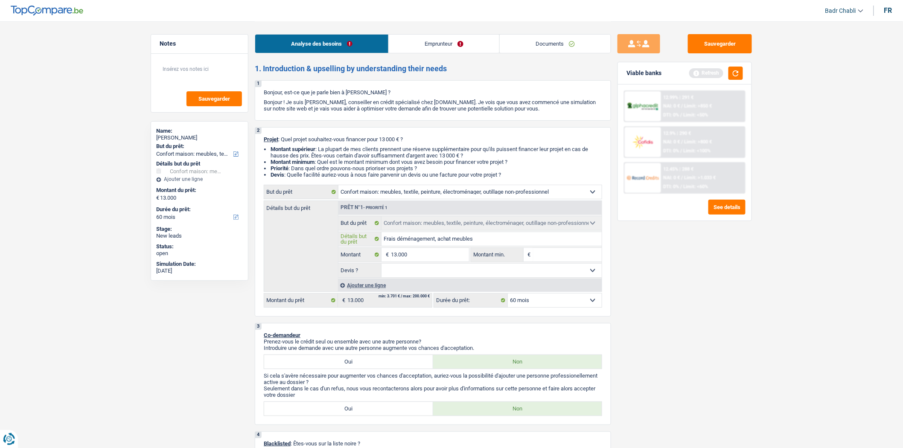
type input "Frais déménagement, achat meubles"
type input "Frais déménagement, achat meubles e"
type input "Frais déménagement, achat meubles et"
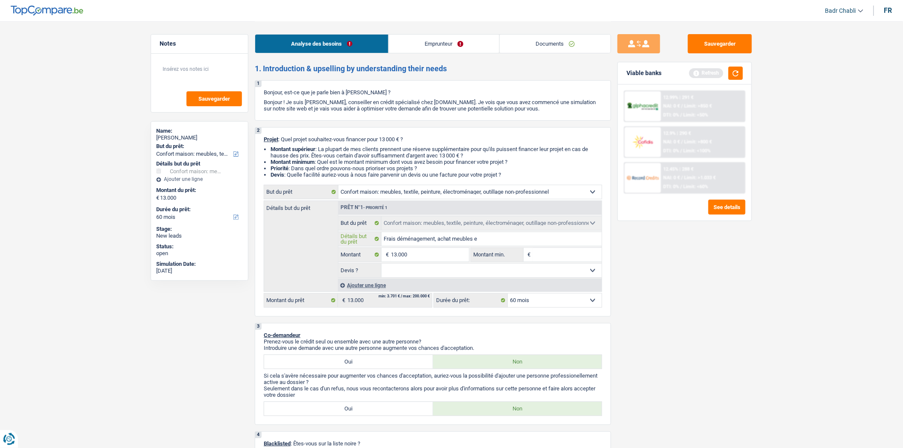
type input "Frais déménagement, achat meubles et"
type input "Frais déménagement, achat meubles et c"
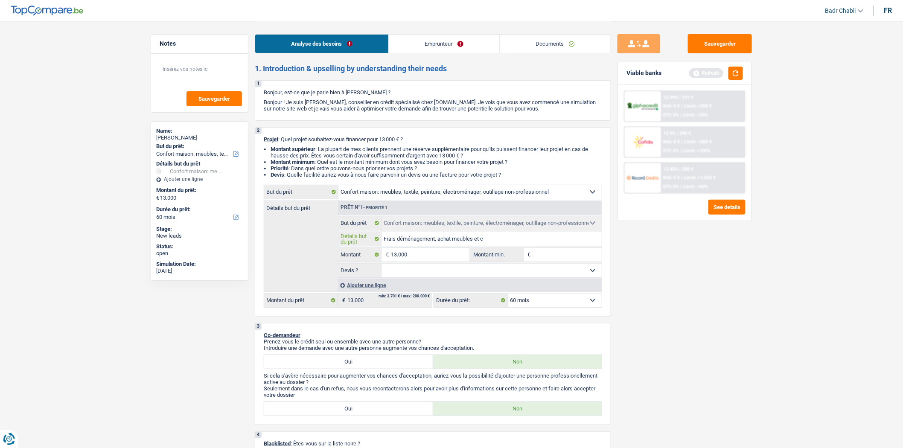
type input "Frais déménagement, achat meubles et ch"
type input "Frais déménagement, achat meubles et cha"
type input "Frais déménagement, achat meubles et cham"
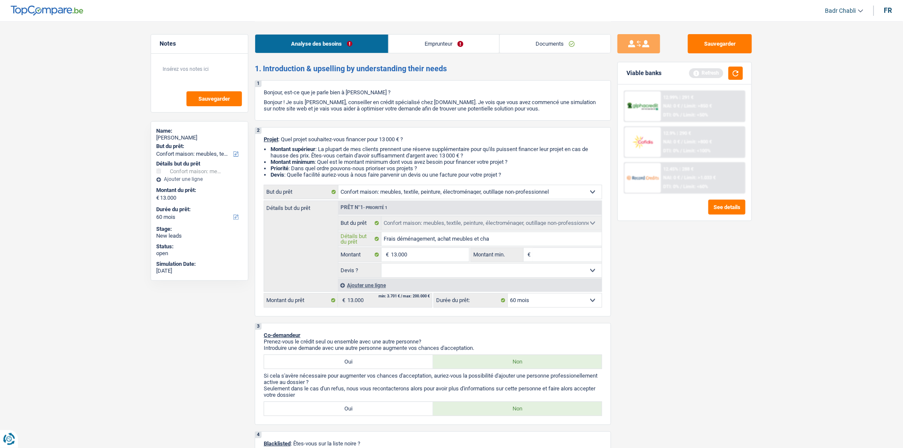
type input "Frais déménagement, achat meubles et cham"
type input "Frais déménagement, achat meubles et chamb"
type input "Frais déménagement, achat meubles et chambr"
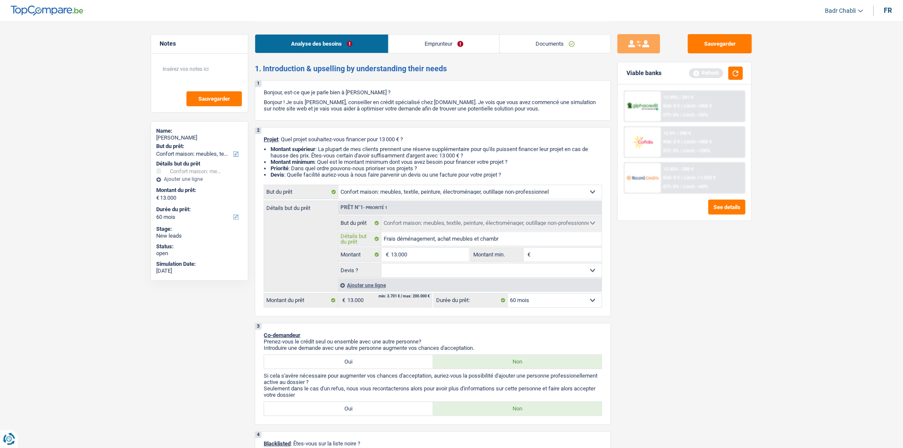
type input "Frais déménagement, achat meubles et chambre"
type input "Frais déménagement, achat meubles et chambres"
click at [513, 241] on input "Frais déménagement, achat meubles et chambres" at bounding box center [491, 239] width 221 height 14
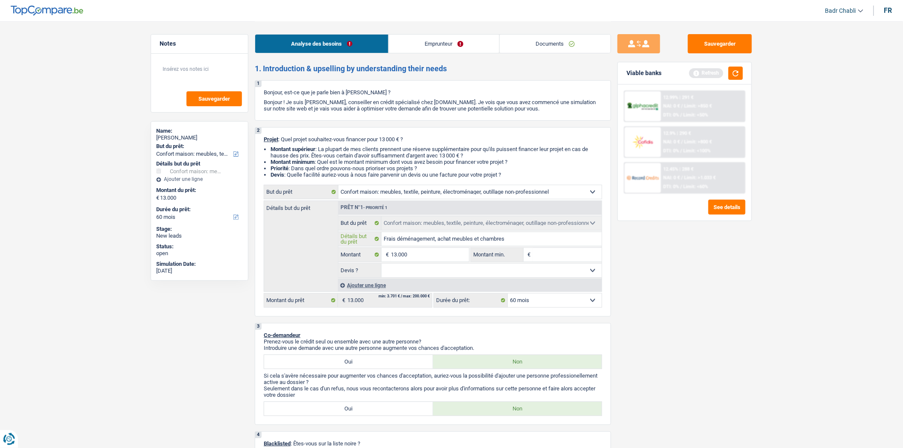
type input "Frais déménagement, achat meubles et chambres,"
type input "Frais déménagement, achat meubles et chambres, c"
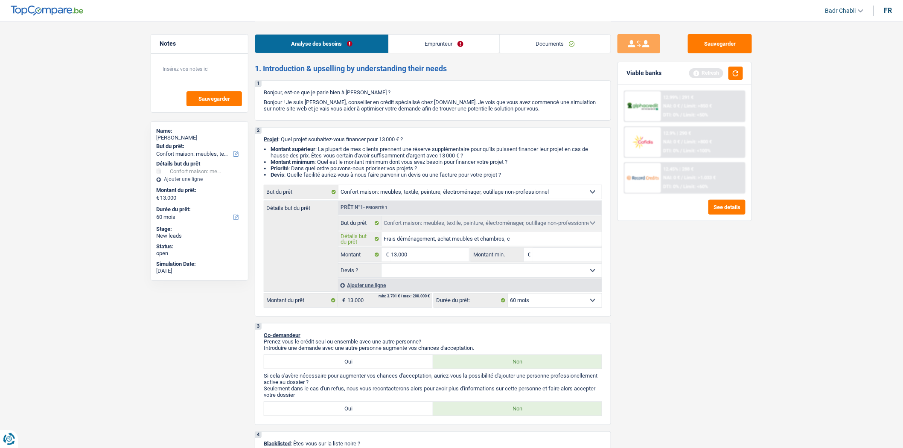
type input "Frais déménagement, achat meubles et chambres, c"
type input "Frais déménagement, achat meubles et chambres, ca"
type input "Frais déménagement, achat meubles et chambres, cau"
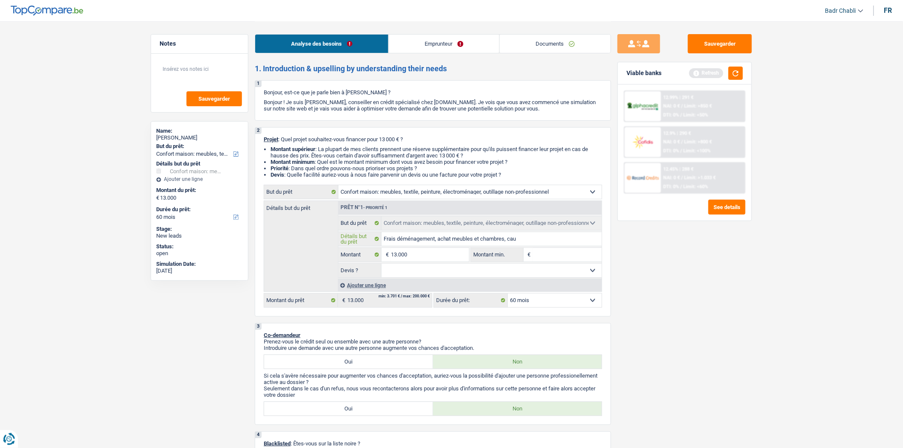
type input "Frais déménagement, achat meubles et chambres, caut"
type input "Frais déménagement, achat meubles et chambres, cauti"
type input "Frais déménagement, achat meubles et chambres, cautio"
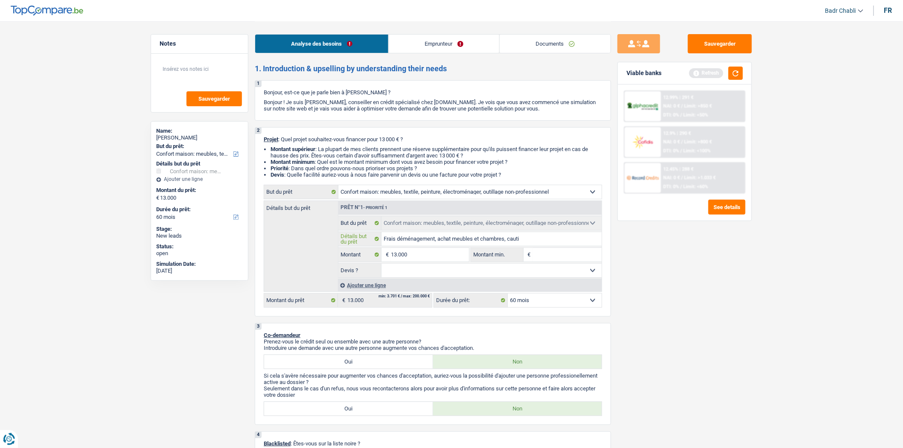
type input "Frais déménagement, achat meubles et chambres, cautio"
type input "Frais déménagement, achat meubles et chambres, caution"
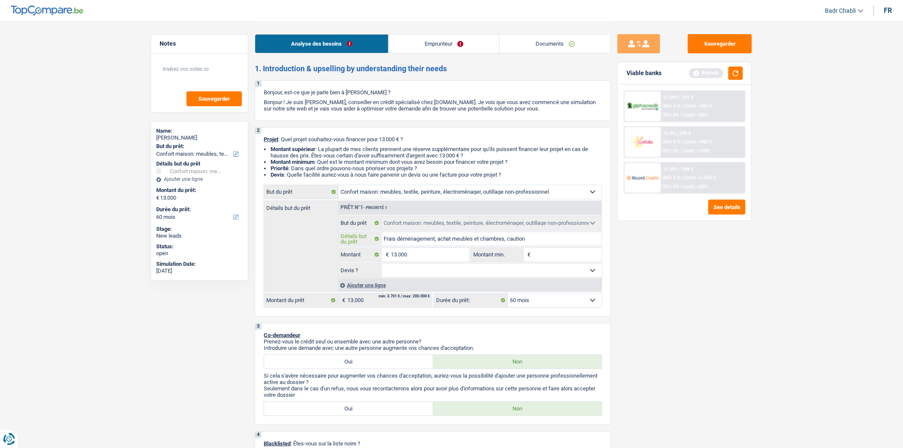
type input "Frais déménagement, achat meubles et chambres, caution a"
type input "Frais déménagement, achat meubles et chambres, caution ap"
type input "Frais déménagement, achat meubles et chambres, caution app"
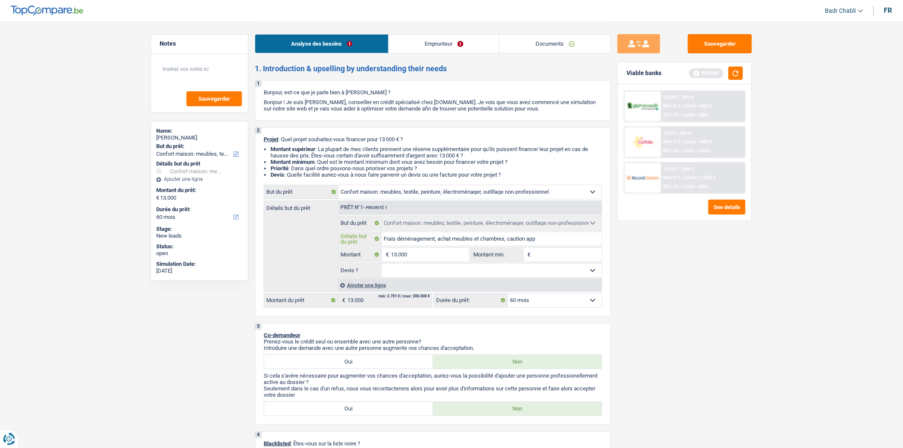
type input "Frais déménagement, achat meubles et chambres, caution app"
type input "Frais déménagement, achat meubles et chambres, caution appa"
type input "Frais déménagement, achat meubles et chambres, caution appar"
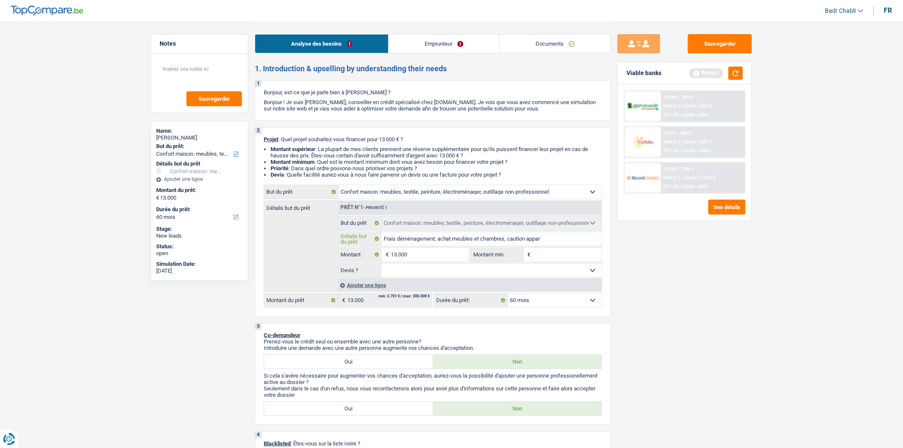
type input "Frais déménagement, achat meubles et chambres, caution appart"
type input "Frais déménagement, achat meubles et chambres, caution apparte"
type input "Frais déménagement, achat meubles et chambres, caution appartem"
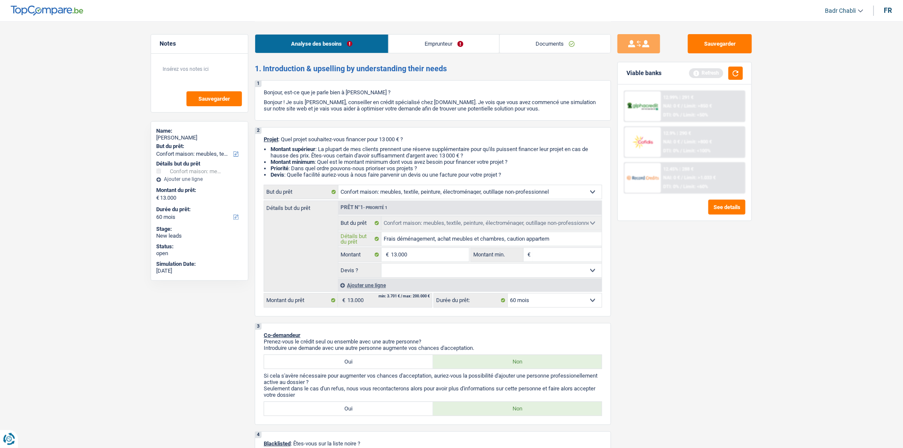
type input "Frais déménagement, achat meubles et chambres, caution appartem"
type input "Frais déménagement, achat meubles et chambres, caution apparteme"
type input "Frais déménagement, achat meubles et chambres, caution appartemen"
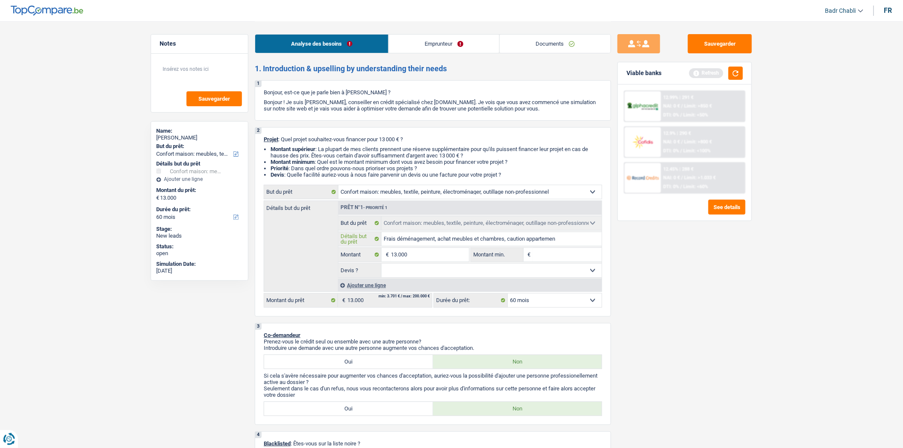
type input "Frais déménagement, achat meubles et chambres, caution appartement"
type input "1"
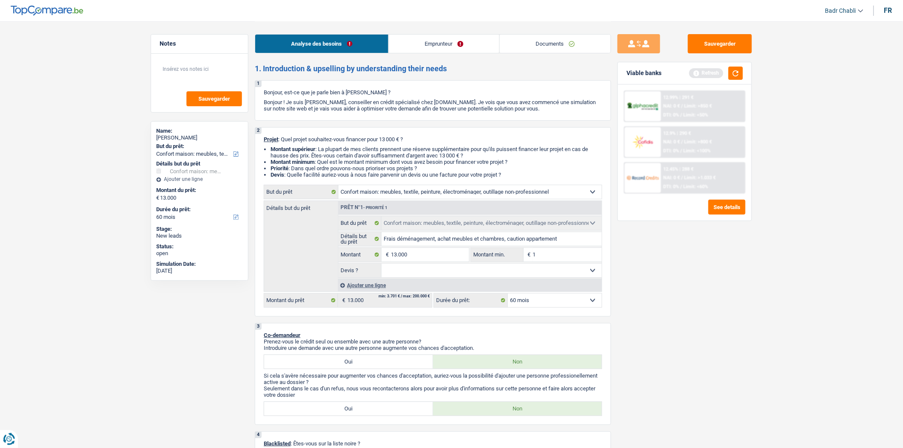
type input "10"
type input "100"
type input "1.000"
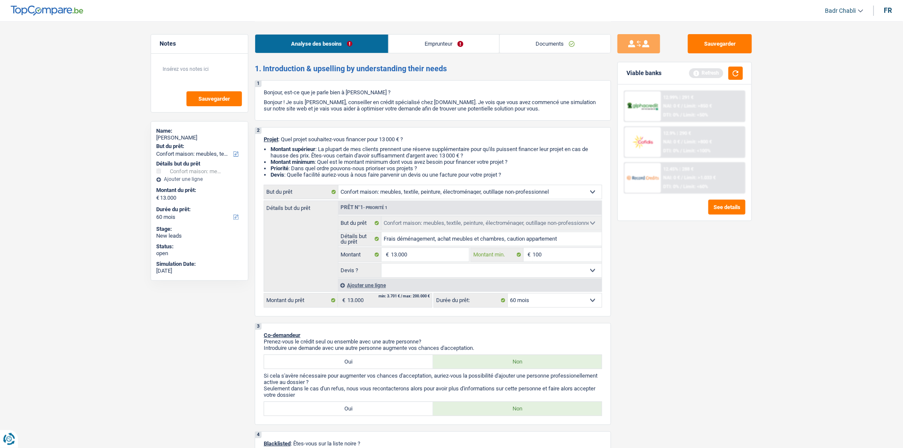
type input "1.000"
type input "10.001"
click at [499, 277] on select "Oui Non Non répondu Sélectionner une option" at bounding box center [491, 271] width 221 height 14
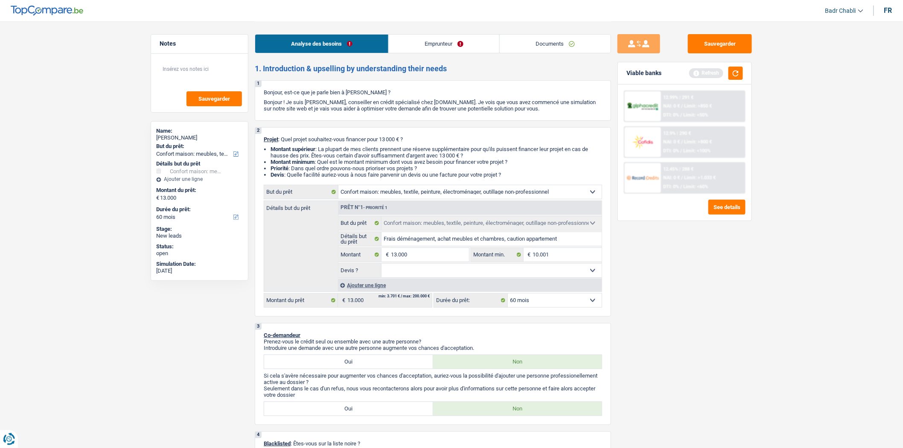
select select "false"
click at [381, 266] on select "Oui Non Non répondu Sélectionner une option" at bounding box center [491, 271] width 221 height 14
select select "false"
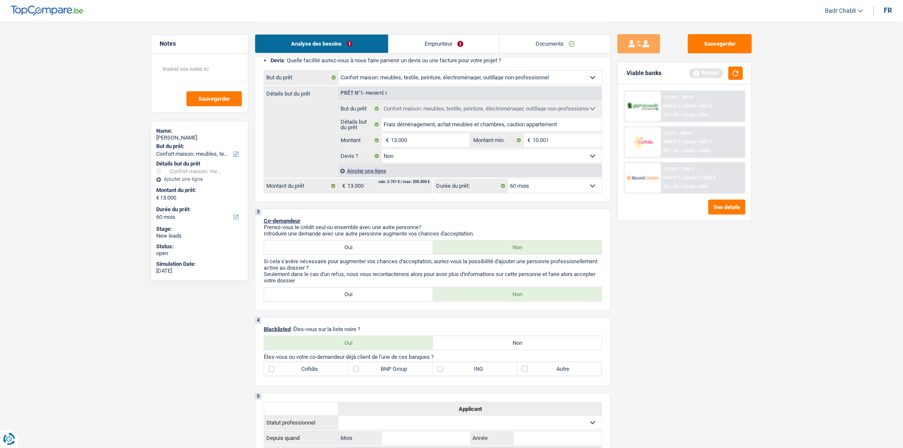
scroll to position [189, 0]
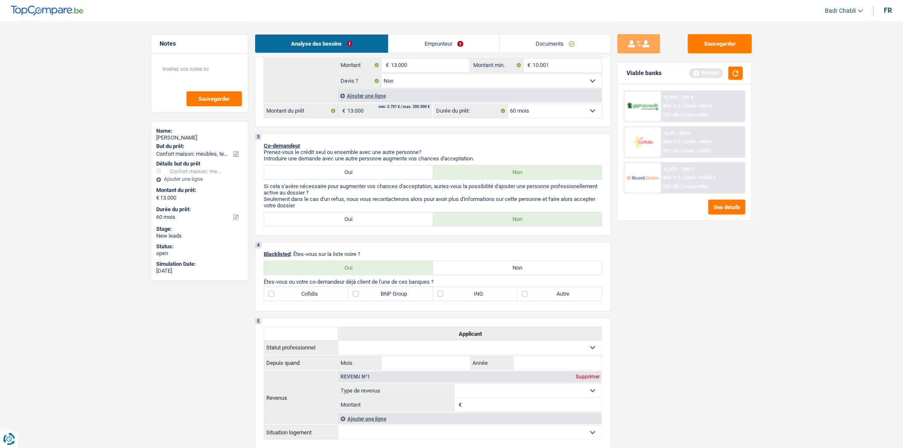
click at [467, 269] on label "Non" at bounding box center [517, 268] width 169 height 14
click at [467, 269] on input "Non" at bounding box center [517, 268] width 169 height 14
radio input "true"
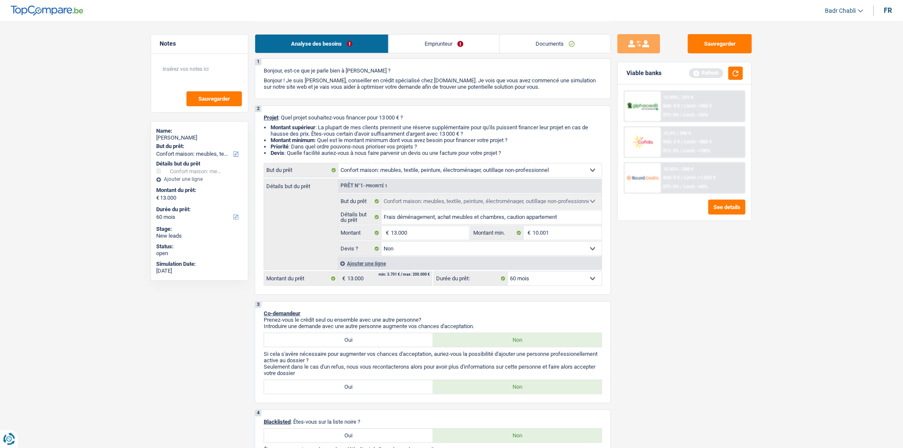
scroll to position [0, 0]
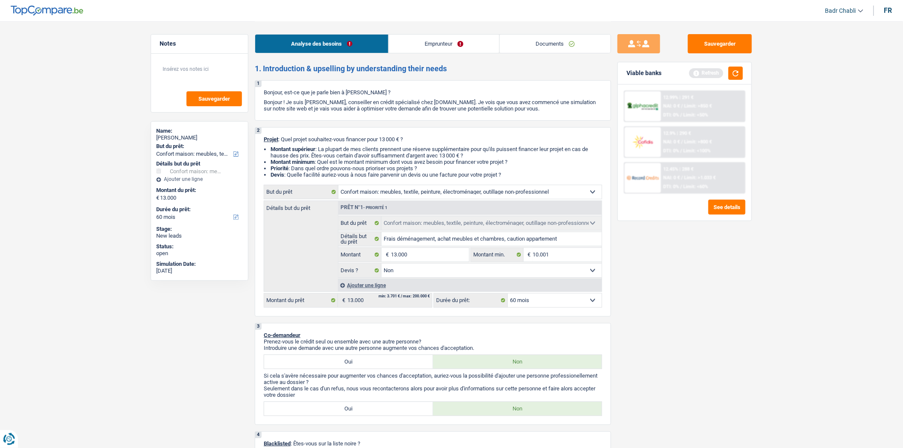
click at [434, 41] on link "Emprunteur" at bounding box center [444, 44] width 110 height 18
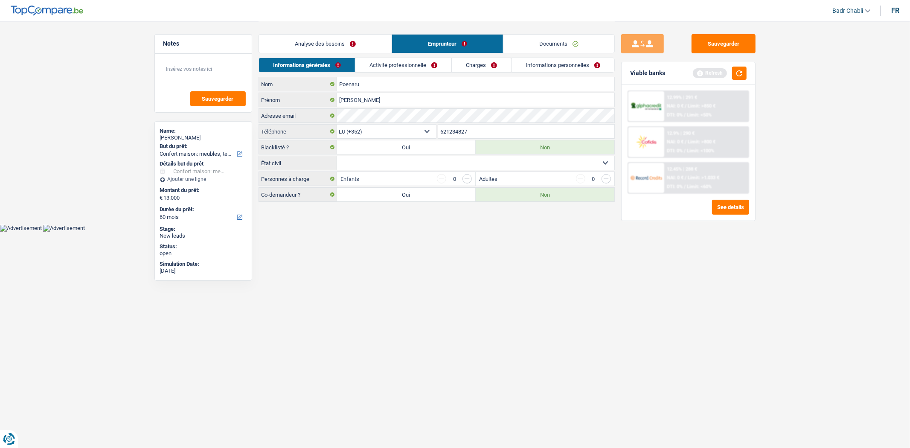
click at [433, 163] on select "Célibataire Marié(e) Cohabitant(e) légal(e) Divorcé(e) Veuf(ve) Séparé (de fait…" at bounding box center [475, 163] width 277 height 14
select select "single"
click at [337, 157] on select "Célibataire Marié(e) Cohabitant(e) légal(e) Divorcé(e) Veuf(ve) Séparé (de fait…" at bounding box center [475, 163] width 277 height 14
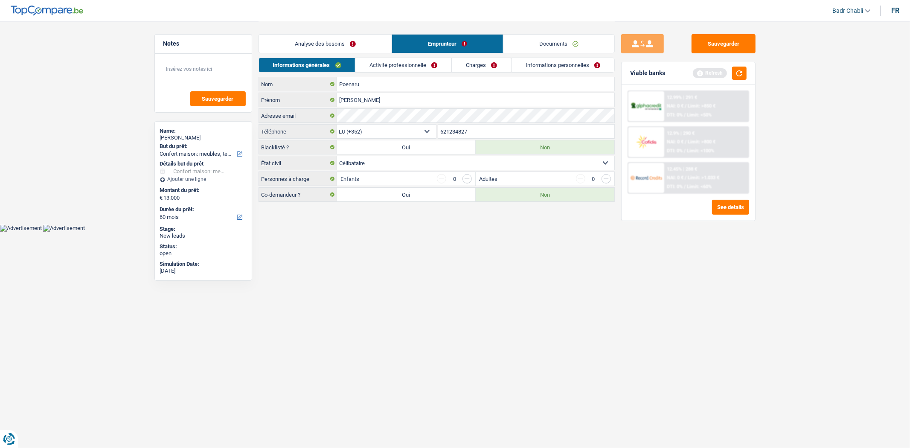
click at [407, 191] on label "Oui" at bounding box center [406, 195] width 139 height 14
click at [407, 191] on input "Oui" at bounding box center [406, 195] width 139 height 14
radio input "true"
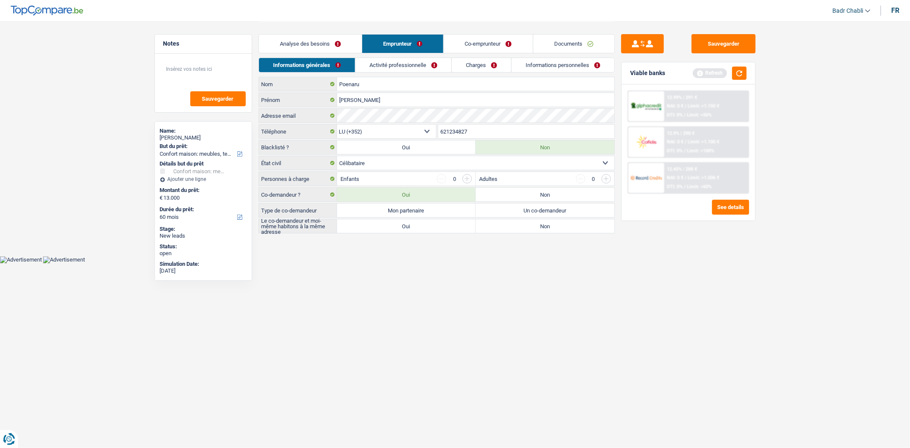
click at [417, 206] on label "Mon partenaire" at bounding box center [406, 210] width 139 height 14
click at [417, 206] on input "Mon partenaire" at bounding box center [406, 210] width 139 height 14
radio input "true"
click at [419, 225] on label "Oui" at bounding box center [406, 226] width 139 height 14
click at [419, 225] on input "Oui" at bounding box center [406, 226] width 139 height 14
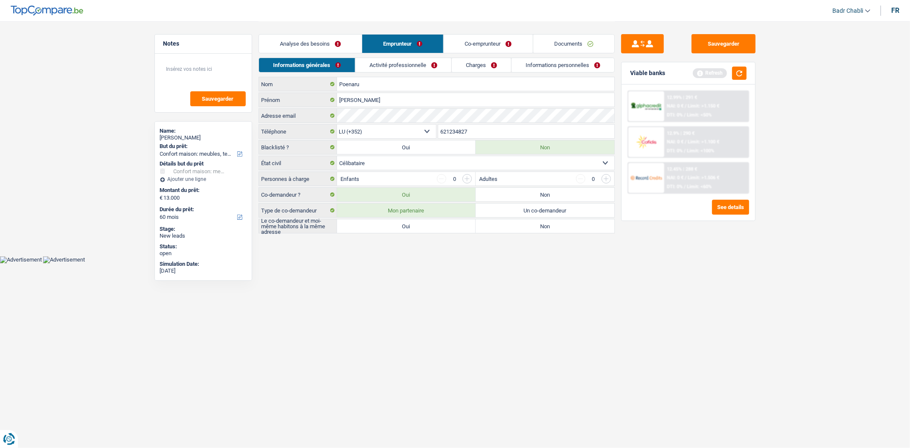
radio input "true"
click at [321, 40] on link "Analyse des besoins" at bounding box center [310, 44] width 103 height 18
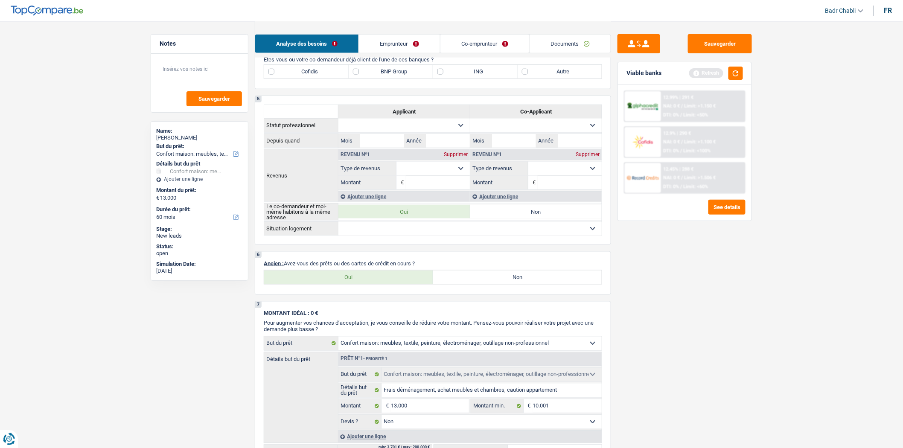
scroll to position [474, 0]
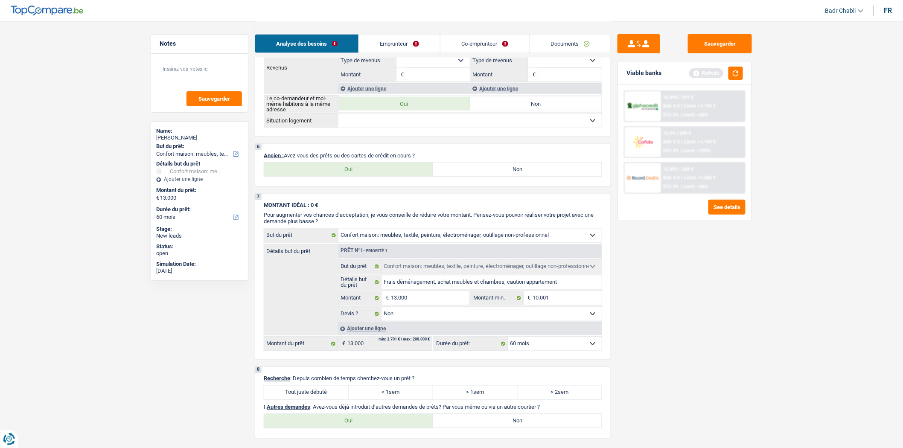
click at [325, 397] on label "Tout juste débuté" at bounding box center [306, 393] width 84 height 14
click at [325, 397] on input "Tout juste débuté" at bounding box center [306, 393] width 84 height 14
radio input "true"
click at [497, 427] on label "Non" at bounding box center [517, 421] width 169 height 14
click at [497, 427] on input "Non" at bounding box center [517, 421] width 169 height 14
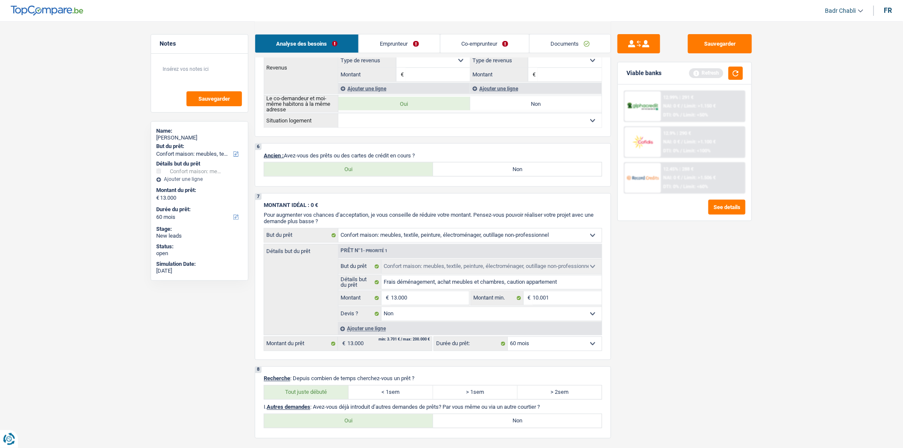
radio input "true"
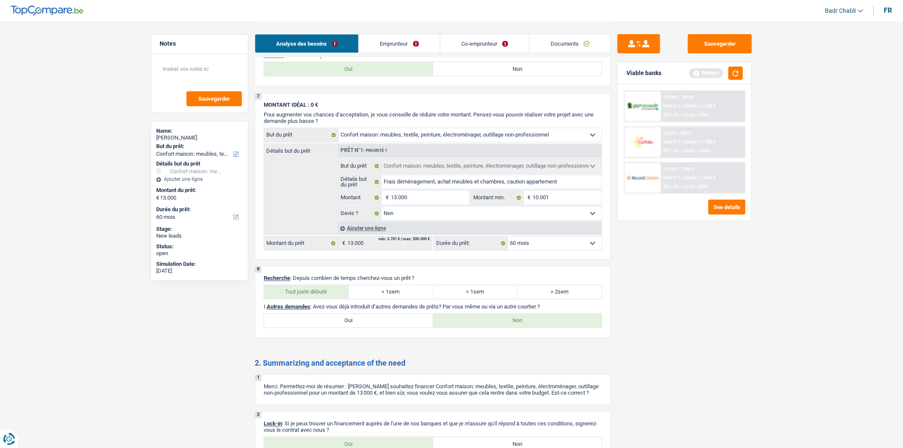
scroll to position [679, 0]
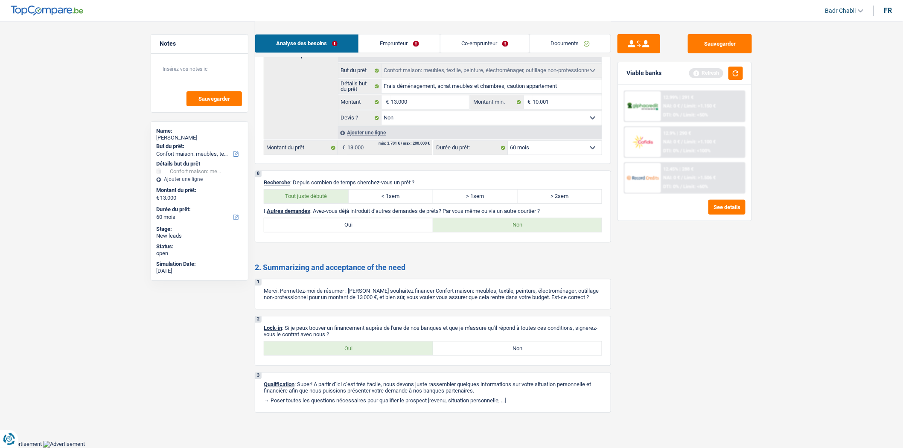
click at [386, 343] on label "Oui" at bounding box center [348, 349] width 169 height 14
click at [386, 343] on input "Oui" at bounding box center [348, 349] width 169 height 14
radio input "true"
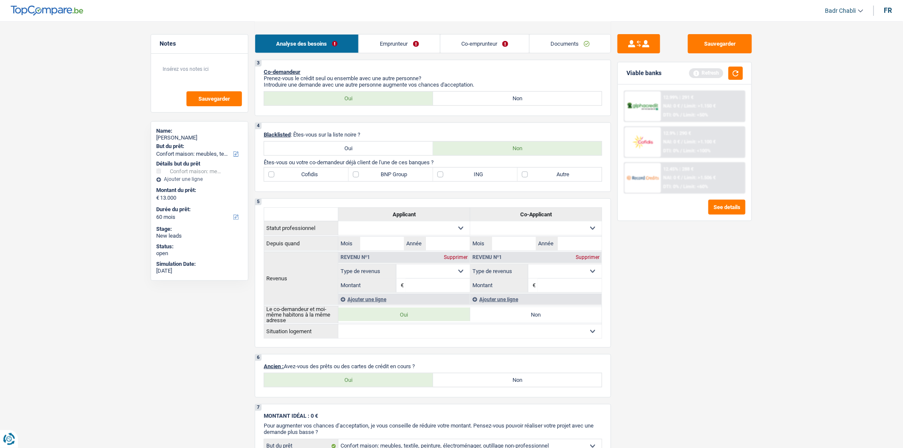
scroll to position [252, 0]
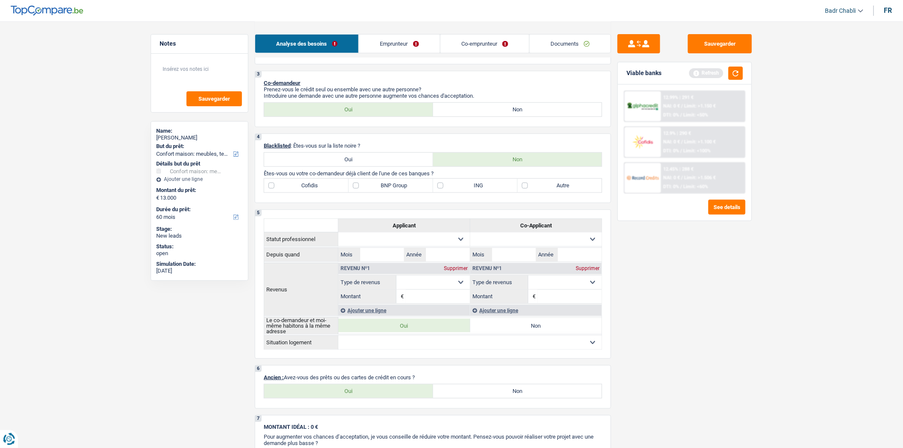
click at [495, 390] on label "Non" at bounding box center [517, 391] width 169 height 14
click at [495, 390] on input "Non" at bounding box center [517, 391] width 169 height 14
radio input "true"
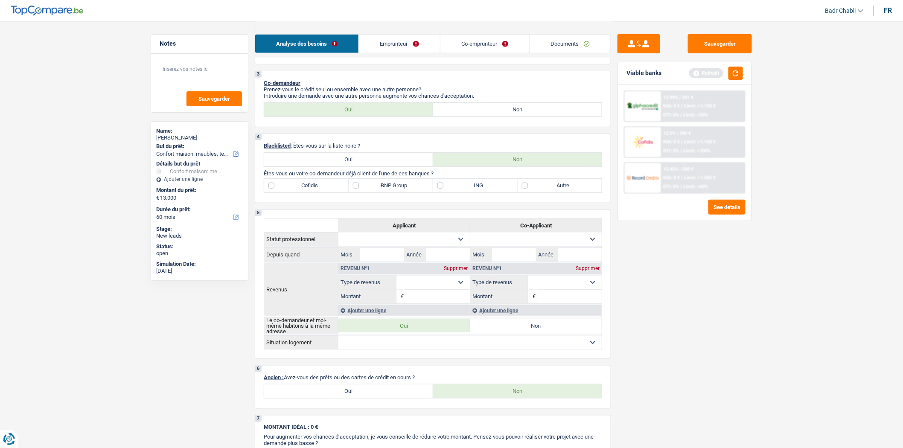
click at [526, 192] on label "Autre" at bounding box center [559, 186] width 84 height 14
click at [526, 192] on input "Autre" at bounding box center [559, 186] width 84 height 14
checkbox input "true"
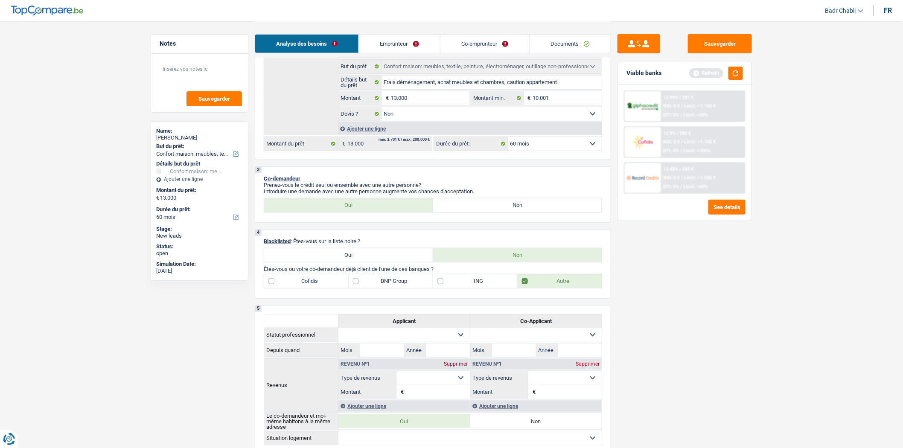
scroll to position [15, 0]
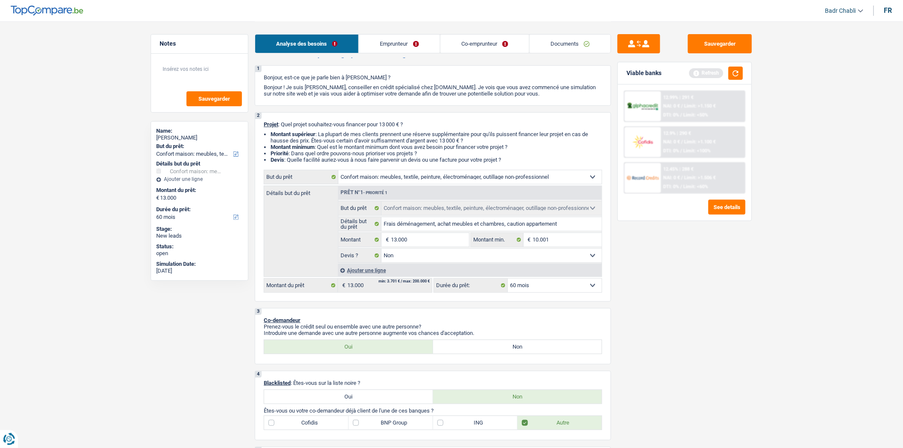
click at [386, 44] on link "Emprunteur" at bounding box center [399, 44] width 81 height 18
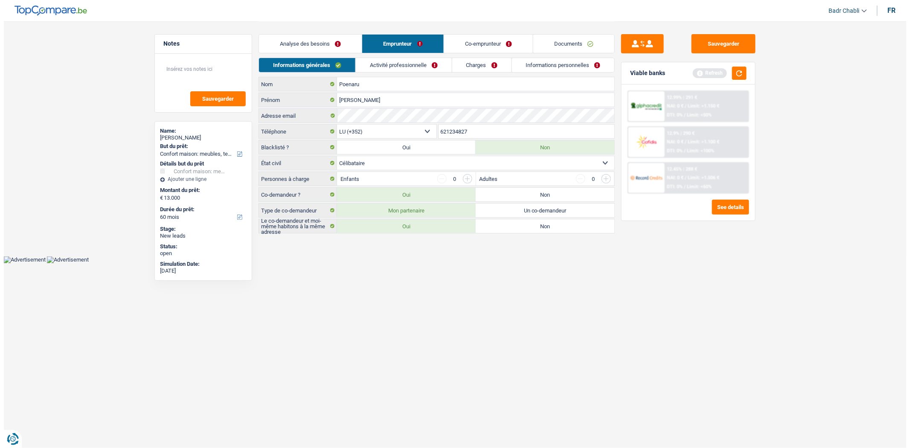
scroll to position [0, 0]
click at [382, 67] on link "Activité professionnelle" at bounding box center [403, 65] width 96 height 14
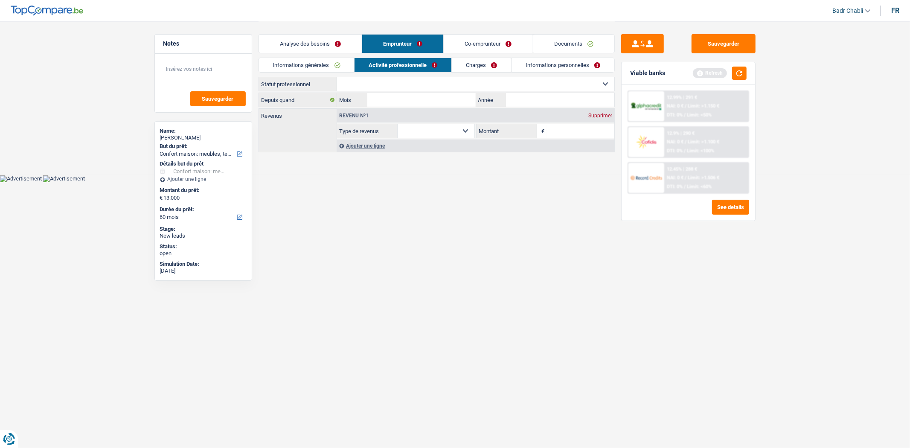
click at [418, 87] on select "Ouvrier Employé privé Employé public Invalide Indépendant Pensionné Chômeur Mut…" at bounding box center [475, 84] width 277 height 14
select select "worker"
click at [337, 77] on select "Ouvrier Employé privé Employé public Invalide Indépendant Pensionné Chômeur Mut…" at bounding box center [475, 84] width 277 height 14
select select "netSalary"
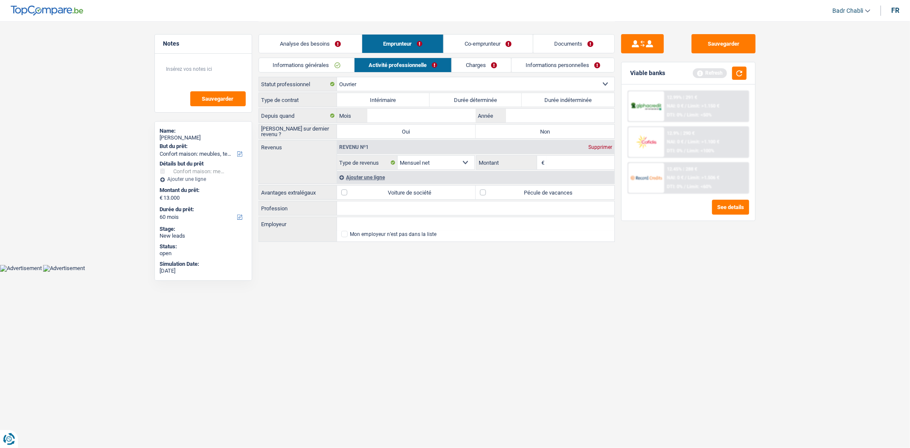
drag, startPoint x: 543, startPoint y: 95, endPoint x: 546, endPoint y: 116, distance: 21.5
click at [543, 94] on label "Durée indéterminée" at bounding box center [568, 100] width 93 height 14
click at [543, 94] on input "Durée indéterminée" at bounding box center [568, 100] width 93 height 14
radio input "true"
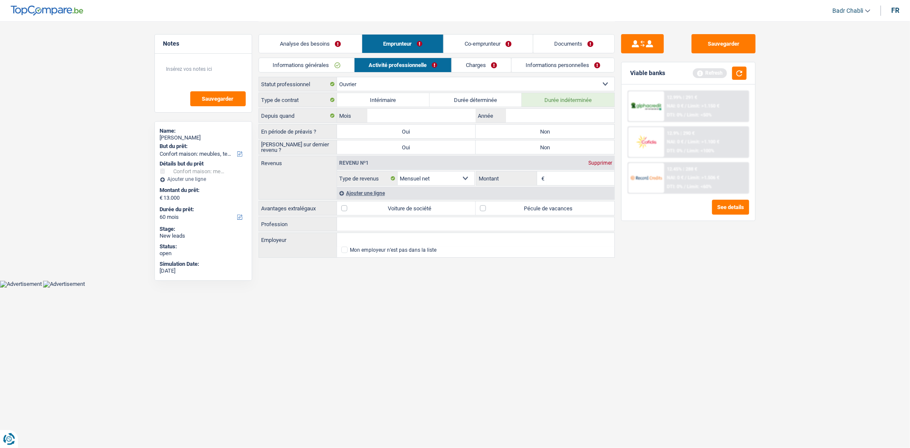
drag, startPoint x: 535, startPoint y: 133, endPoint x: 539, endPoint y: 152, distance: 19.6
click at [535, 132] on label "Non" at bounding box center [545, 132] width 139 height 14
click at [535, 132] on input "Non" at bounding box center [545, 132] width 139 height 14
radio input "true"
click at [539, 152] on label "Non" at bounding box center [545, 147] width 139 height 14
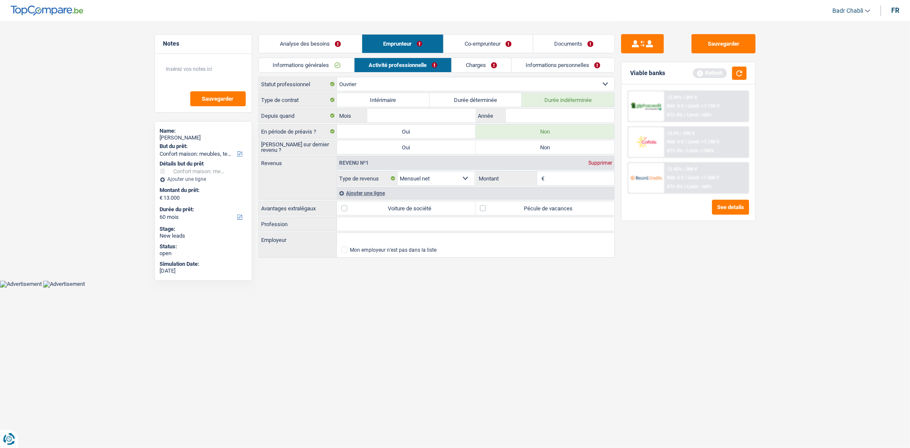
click at [539, 152] on input "Non" at bounding box center [545, 147] width 139 height 14
radio input "true"
click at [378, 233] on div "Employeur Tous les champs sont obligatoires. Veuillez sélectionner une option" at bounding box center [436, 239] width 355 height 14
click at [379, 229] on input "Profession" at bounding box center [475, 224] width 277 height 14
type input "Nettoyage"
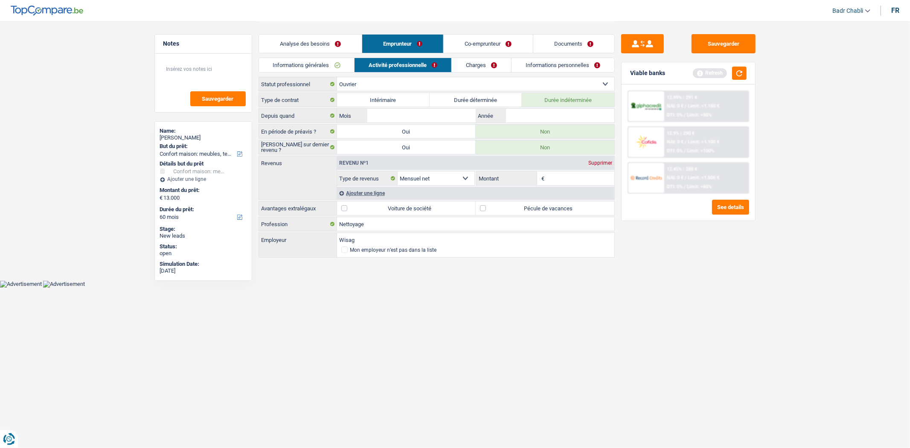
type input "Wisag"
click at [488, 212] on label "Pécule de vacances" at bounding box center [545, 208] width 139 height 14
click at [488, 212] on input "Pécule de vacances" at bounding box center [545, 208] width 139 height 14
checkbox input "true"
click at [530, 114] on input "Année" at bounding box center [560, 116] width 108 height 14
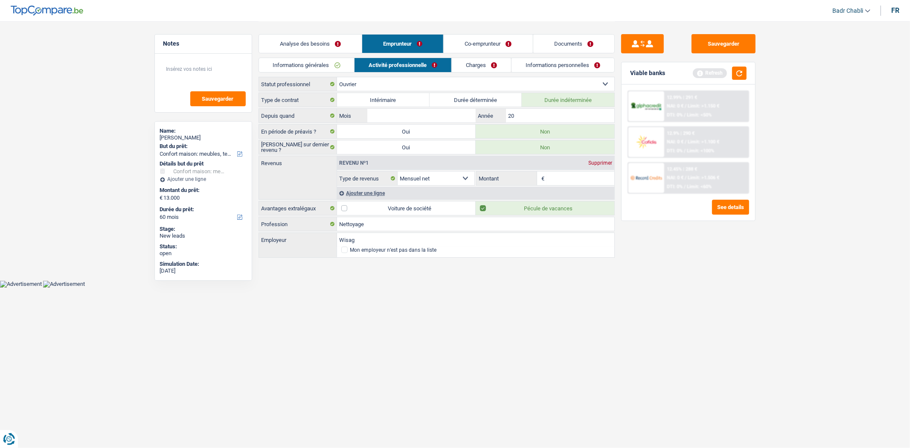
click at [560, 177] on input "Montant" at bounding box center [580, 178] width 68 height 14
click at [535, 110] on input "20" at bounding box center [560, 116] width 108 height 14
type input "2003"
click at [425, 115] on input "Mois" at bounding box center [421, 116] width 108 height 14
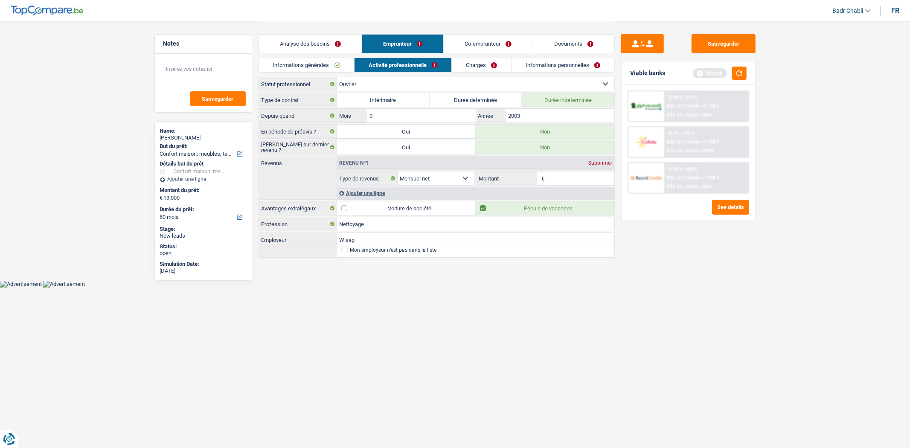
type input "05"
click at [528, 114] on input "2003" at bounding box center [560, 116] width 108 height 14
type input "2002"
click at [421, 117] on input "05" at bounding box center [421, 116] width 108 height 14
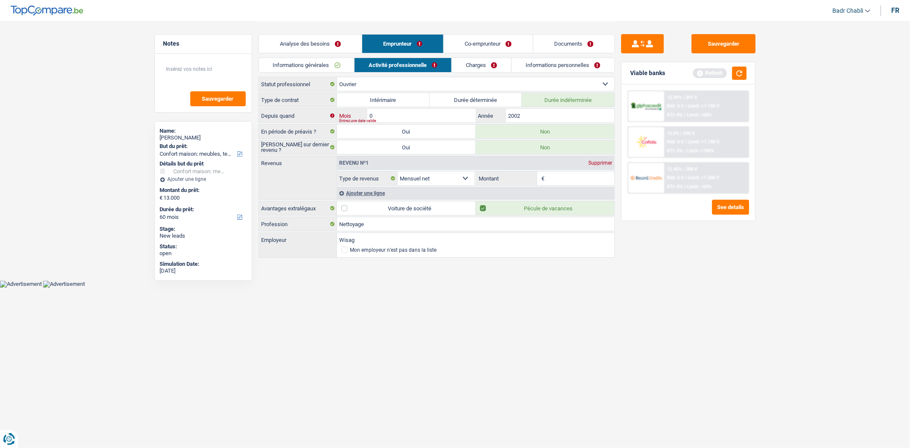
type input "02"
click at [570, 176] on input "Montant" at bounding box center [580, 178] width 68 height 14
click at [572, 182] on input "Montant" at bounding box center [580, 178] width 68 height 14
type input "2.400"
click at [372, 197] on div "Ajouter une ligne" at bounding box center [475, 193] width 277 height 12
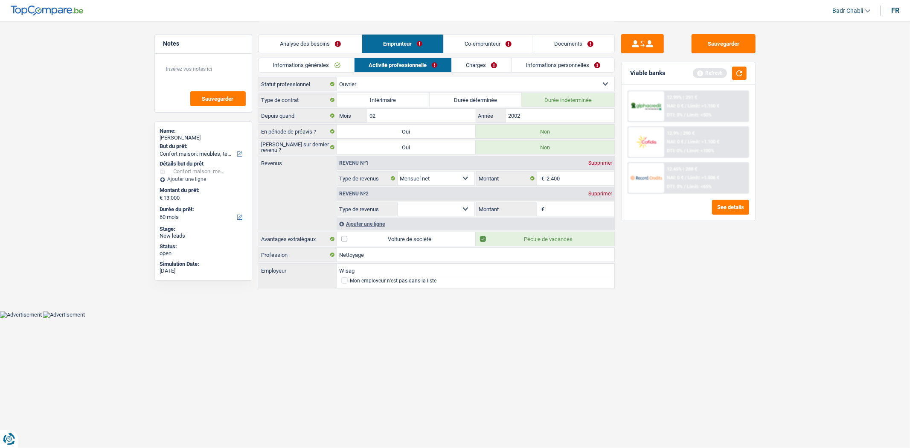
click at [432, 210] on select "Allocation d'handicap Allocations chômage Allocations familiales Chèques repas …" at bounding box center [436, 209] width 77 height 14
click at [604, 193] on div "Supprimer" at bounding box center [600, 193] width 28 height 5
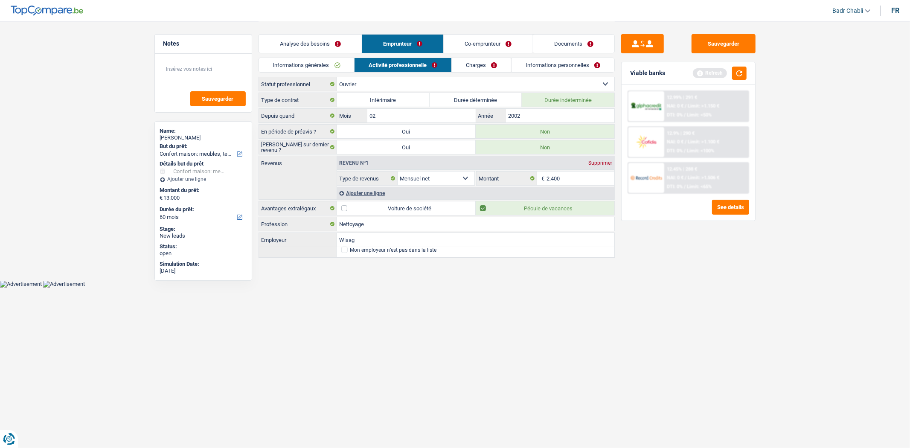
click at [491, 63] on link "Charges" at bounding box center [481, 65] width 59 height 14
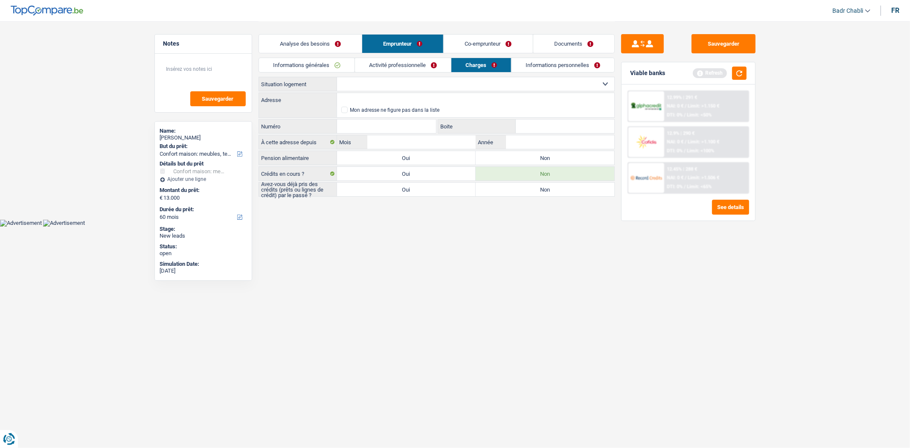
click at [548, 159] on label "Non" at bounding box center [545, 158] width 139 height 14
click at [548, 159] on input "Non" at bounding box center [545, 158] width 139 height 14
radio input "true"
click at [453, 190] on label "Oui" at bounding box center [406, 190] width 139 height 14
click at [453, 190] on input "Oui" at bounding box center [406, 190] width 139 height 14
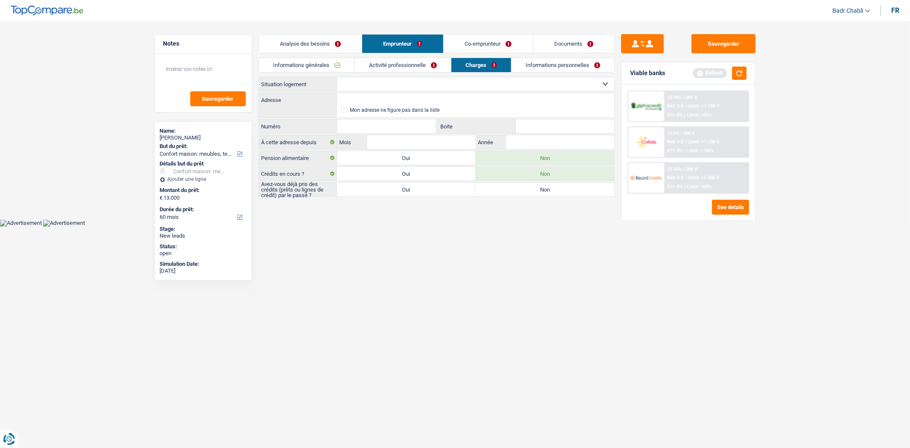
radio input "true"
click at [389, 82] on select "Locataire Propriétaire avec prêt hypothécaire Propriétaire sans prêt hypothécai…" at bounding box center [475, 84] width 277 height 14
select select "rents"
click at [337, 77] on select "Locataire Propriétaire avec prêt hypothécaire Propriétaire sans prêt hypothécai…" at bounding box center [475, 84] width 277 height 14
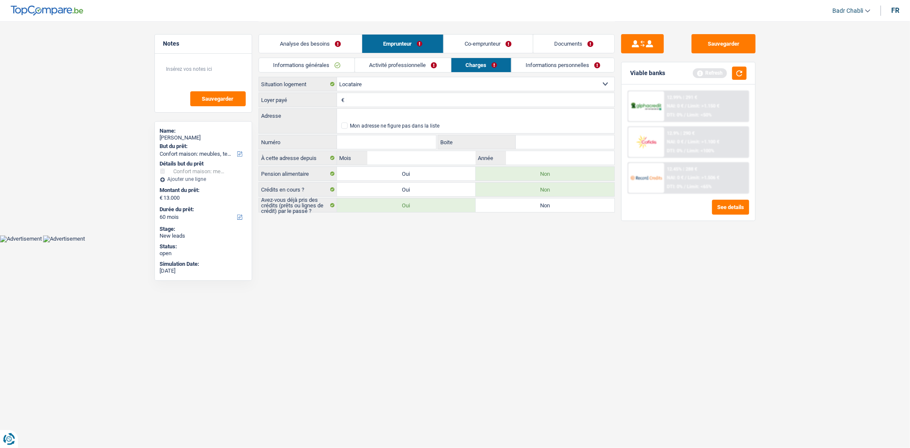
click at [427, 96] on input "Loyer payé" at bounding box center [480, 100] width 268 height 14
type input "1.250"
click at [420, 116] on input "Adresse" at bounding box center [475, 116] width 277 height 14
click at [732, 74] on button "button" at bounding box center [739, 73] width 15 height 13
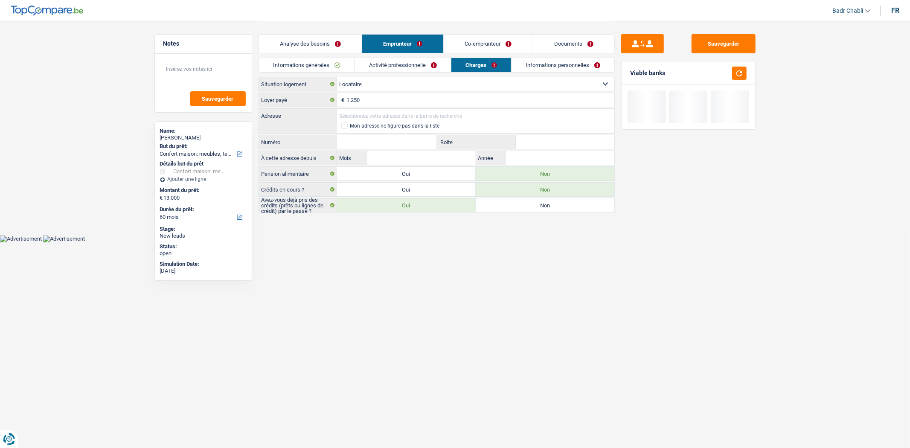
click at [390, 119] on input "Adresse" at bounding box center [475, 116] width 277 height 14
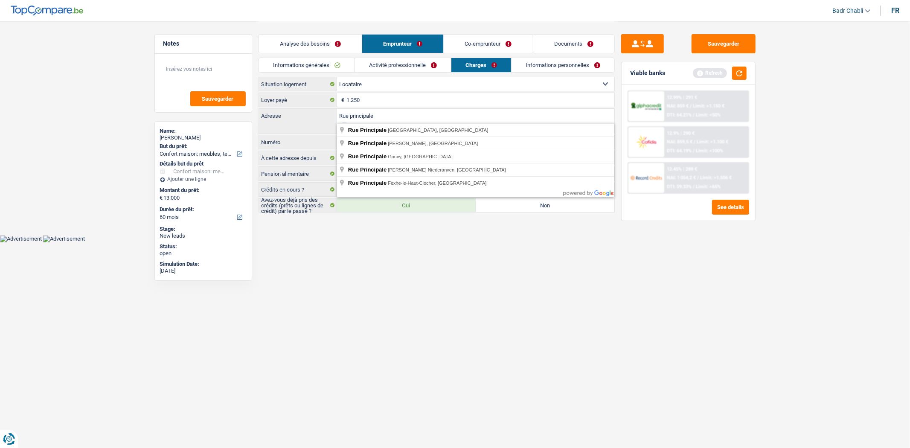
type input "Rue principale"
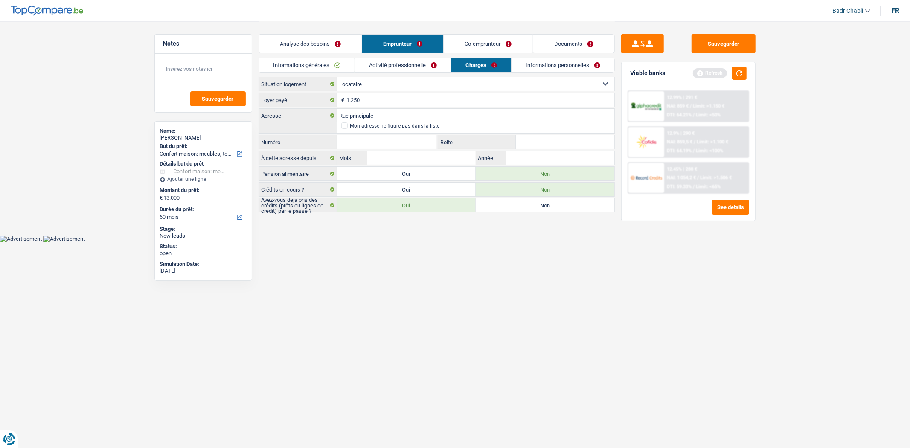
click at [396, 138] on input "Numéro" at bounding box center [386, 142] width 99 height 14
type input "8818"
click at [552, 159] on input "Année" at bounding box center [560, 158] width 108 height 14
click at [549, 136] on input "Boite" at bounding box center [565, 142] width 99 height 14
click at [380, 139] on input "8818" at bounding box center [386, 142] width 99 height 14
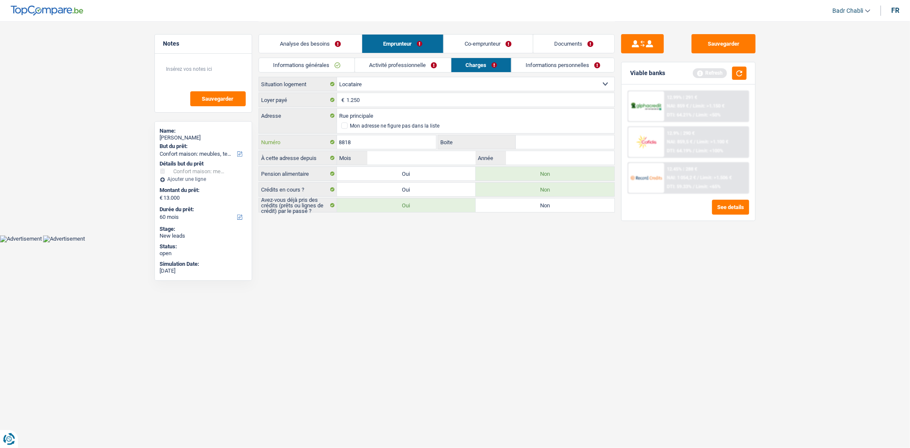
click at [380, 139] on input "8818" at bounding box center [386, 142] width 99 height 14
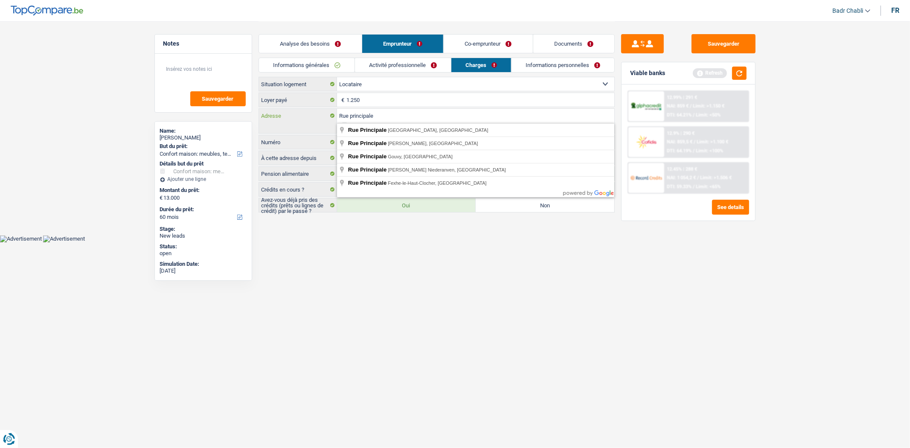
click at [406, 116] on input "Rue principale" at bounding box center [475, 116] width 277 height 14
type input "Rue Principale, 8818, Rambrouch, LU"
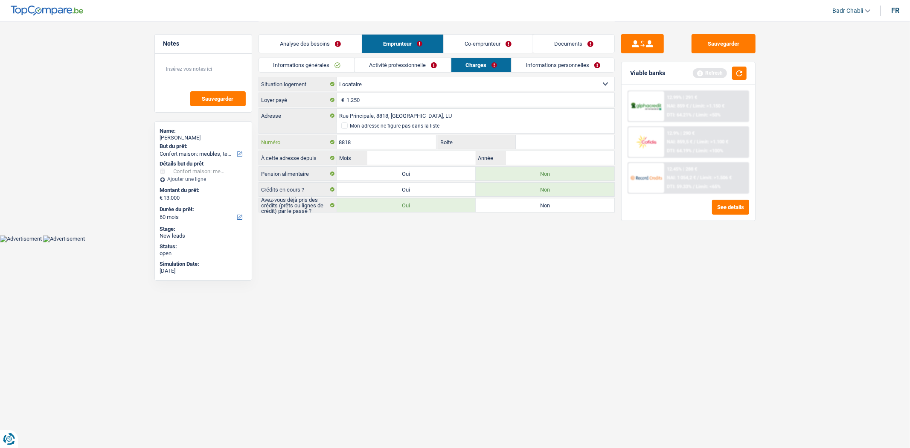
click at [393, 142] on input "8818" at bounding box center [386, 142] width 99 height 14
type input "35"
type input "02"
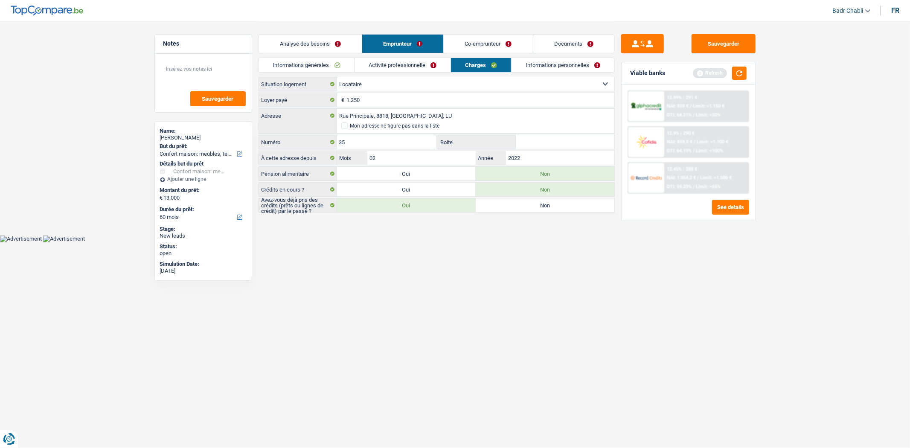
click at [580, 64] on link "Informations personnelles" at bounding box center [562, 65] width 103 height 14
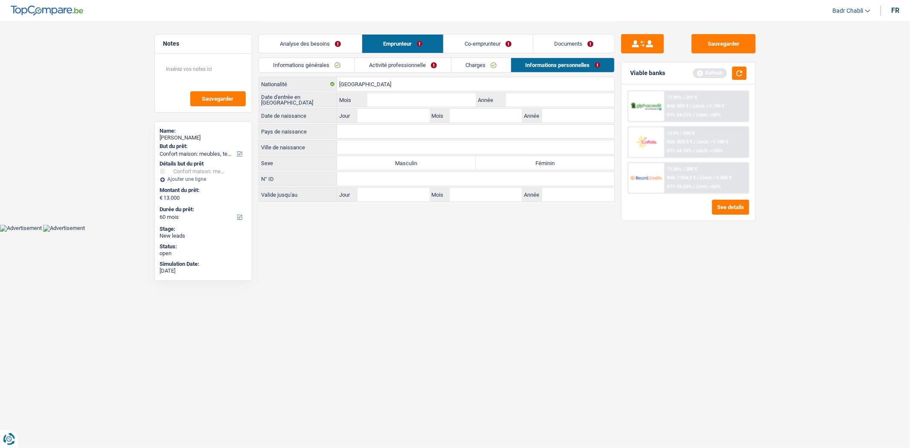
click at [473, 67] on link "Charges" at bounding box center [480, 65] width 59 height 14
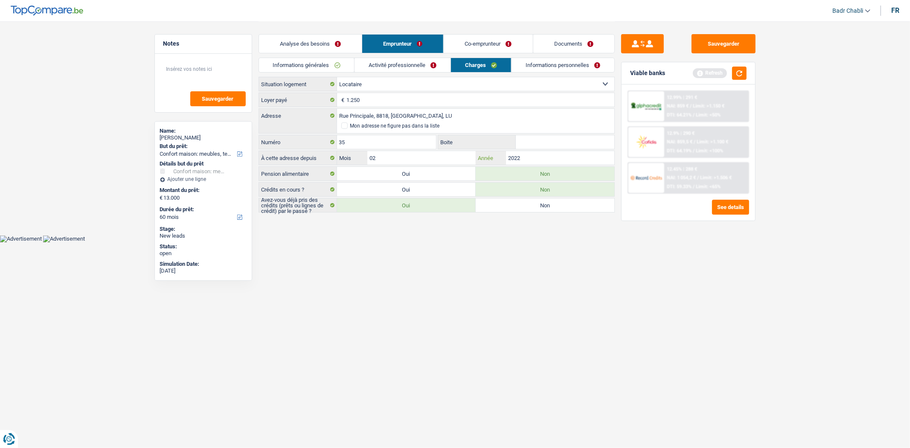
click at [531, 156] on input "2022" at bounding box center [560, 158] width 108 height 14
type input "2017"
click at [544, 61] on link "Informations personnelles" at bounding box center [562, 65] width 103 height 14
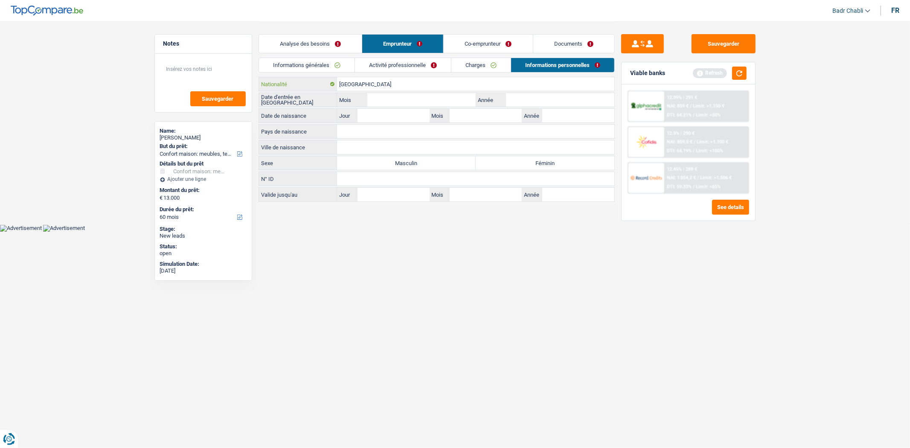
click at [389, 84] on input "[GEOGRAPHIC_DATA]" at bounding box center [475, 84] width 277 height 14
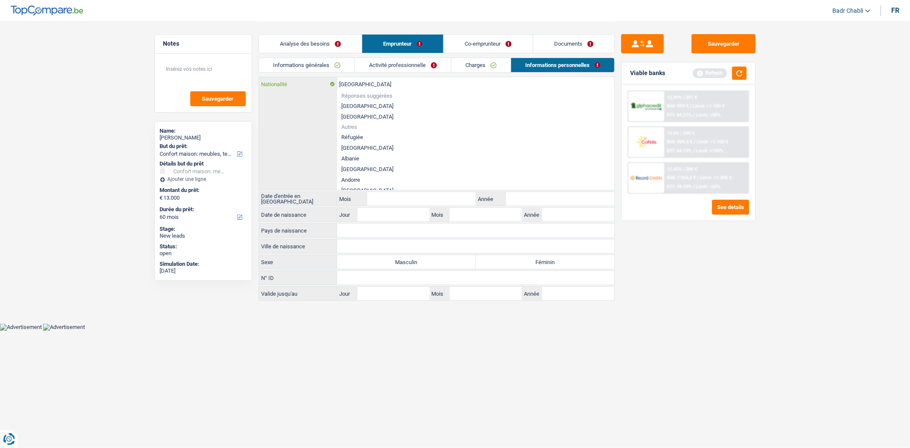
click at [389, 84] on input "[GEOGRAPHIC_DATA]" at bounding box center [475, 84] width 277 height 14
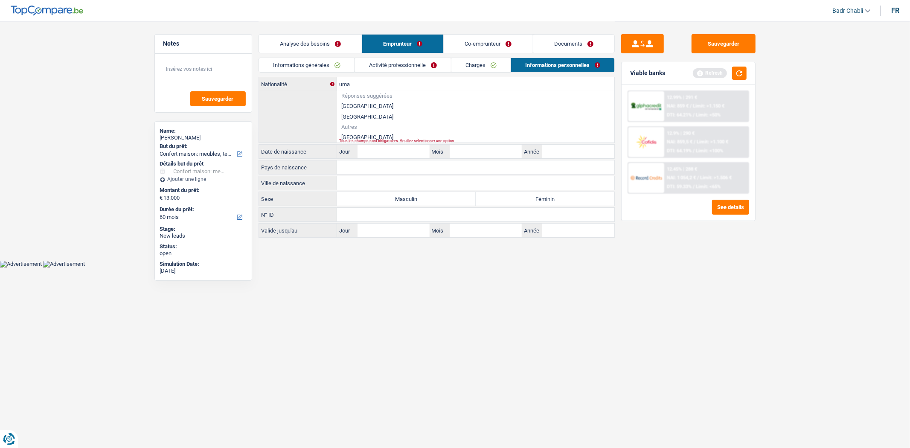
click at [357, 139] on div "Tous les champs sont obligatoires. Veuillez sélectionner une option" at bounding box center [462, 140] width 247 height 3
click at [363, 134] on li "Roumanie" at bounding box center [475, 137] width 277 height 11
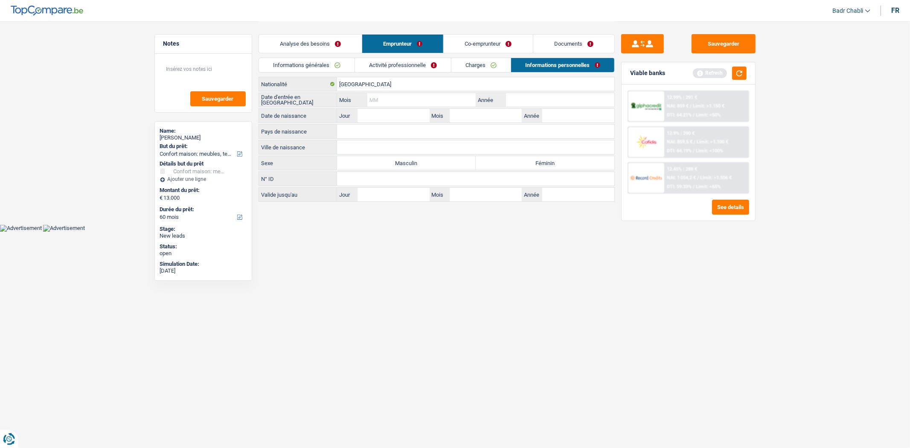
click at [439, 98] on input "Mois" at bounding box center [421, 100] width 108 height 14
click at [539, 168] on label "Féminin" at bounding box center [545, 163] width 139 height 14
click at [539, 168] on input "Féminin" at bounding box center [545, 163] width 139 height 14
click at [391, 116] on input "Jour" at bounding box center [393, 116] width 72 height 14
click at [420, 136] on input "Pays de naissance" at bounding box center [475, 132] width 277 height 14
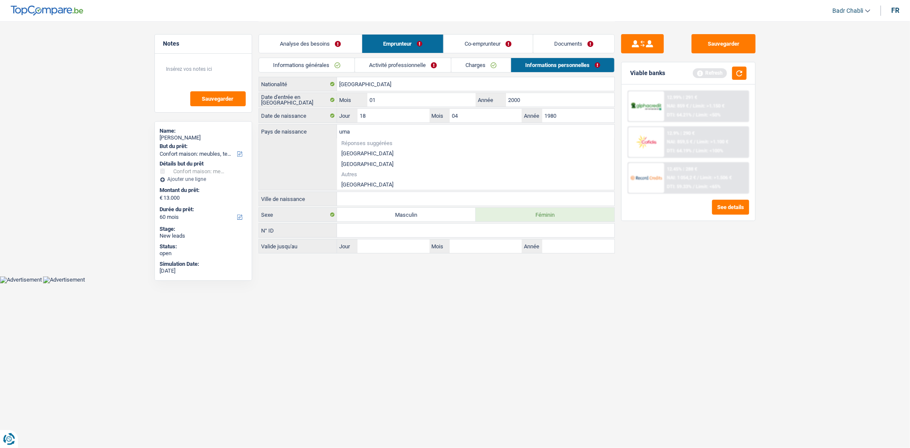
click at [360, 180] on li "Roumanie" at bounding box center [475, 184] width 277 height 11
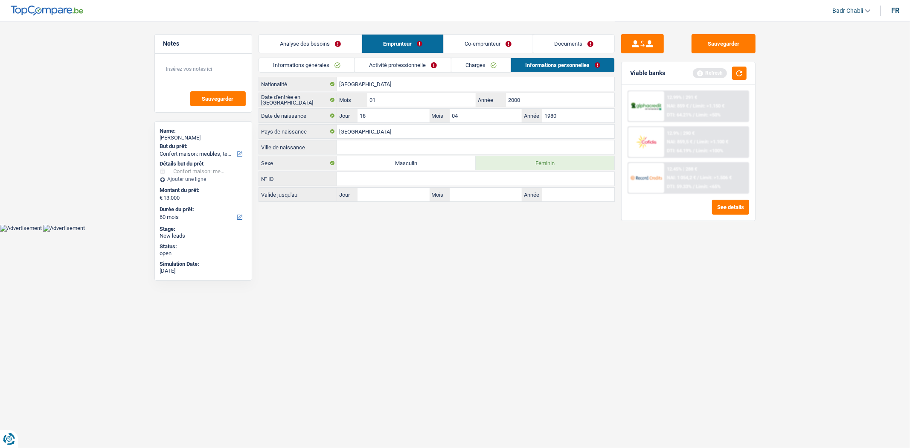
click at [360, 150] on input "Ville de naissance" at bounding box center [475, 147] width 277 height 14
click at [745, 49] on button "Sauvegarder" at bounding box center [723, 43] width 64 height 19
click at [477, 41] on link "Co-emprunteur" at bounding box center [488, 44] width 89 height 18
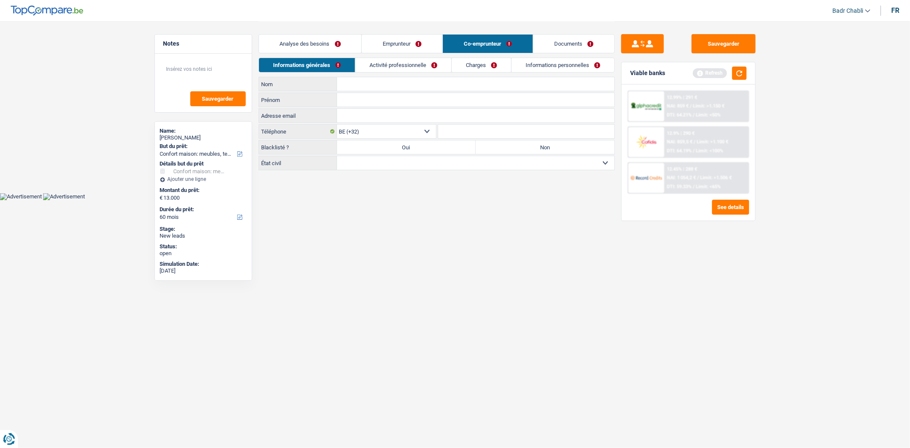
click at [534, 142] on label "Non" at bounding box center [545, 147] width 139 height 14
click at [534, 142] on input "Non" at bounding box center [545, 147] width 139 height 14
click at [463, 161] on select "Célibataire Marié(e) Cohabitant(e) légal(e) Divorcé(e) Veuf(ve) Séparé (de fait…" at bounding box center [475, 163] width 277 height 14
click at [337, 157] on select "Célibataire Marié(e) Cohabitant(e) légal(e) Divorcé(e) Veuf(ve) Séparé (de fait…" at bounding box center [475, 163] width 277 height 14
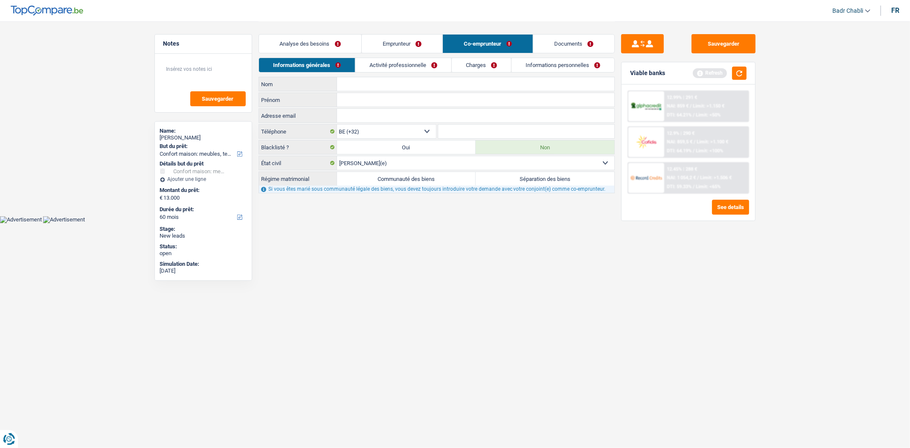
click at [404, 167] on select "Célibataire Marié(e) Cohabitant(e) légal(e) Divorcé(e) Veuf(ve) Séparé (de fait…" at bounding box center [475, 163] width 277 height 14
click at [337, 157] on select "Célibataire Marié(e) Cohabitant(e) légal(e) Divorcé(e) Veuf(ve) Séparé (de fait…" at bounding box center [475, 163] width 277 height 14
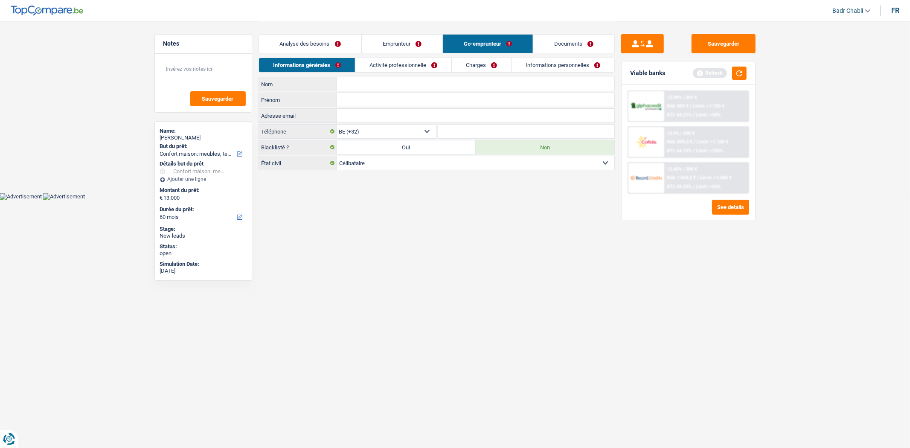
click at [374, 87] on input "Nom" at bounding box center [475, 84] width 277 height 14
click at [375, 75] on div "Informations générales Activité professionnelle Charges Informations personnell…" at bounding box center [436, 67] width 356 height 19
click at [372, 82] on input "Fadin" at bounding box center [475, 84] width 277 height 14
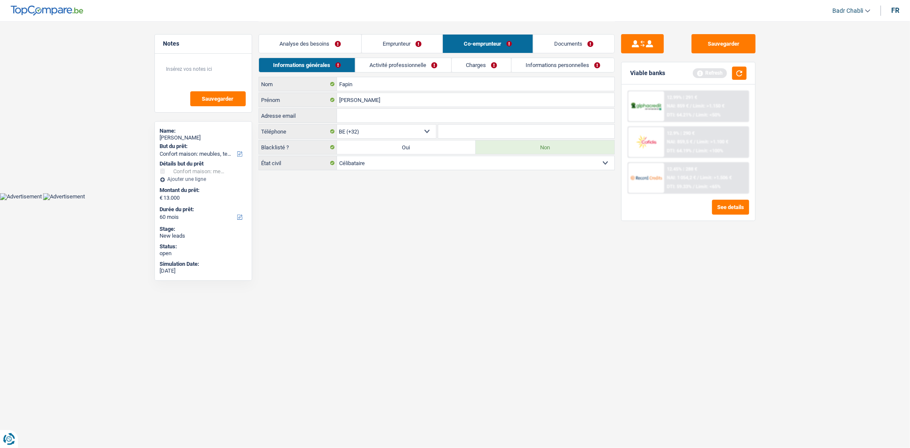
click at [405, 62] on link "Activité professionnelle" at bounding box center [403, 65] width 96 height 14
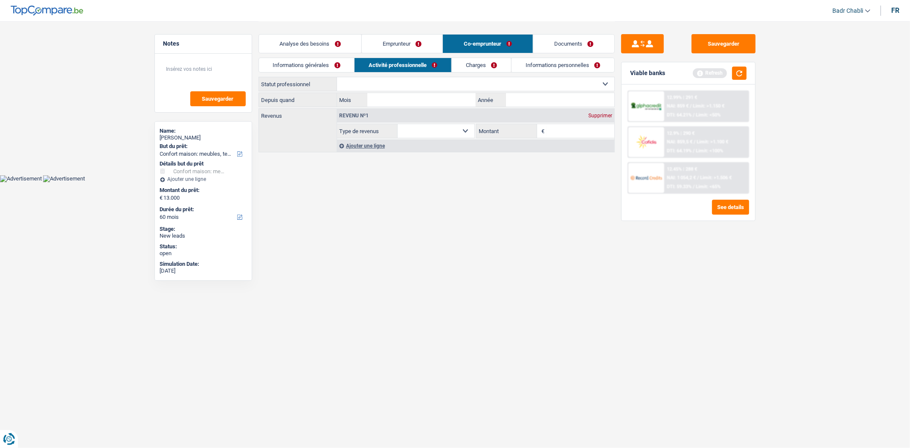
click at [417, 84] on select "Ouvrier Employé privé Employé public Invalide Indépendant Pensionné Chômeur Mut…" at bounding box center [475, 84] width 277 height 14
click at [337, 77] on select "Ouvrier Employé privé Employé public Invalide Indépendant Pensionné Chômeur Mut…" at bounding box center [475, 84] width 277 height 14
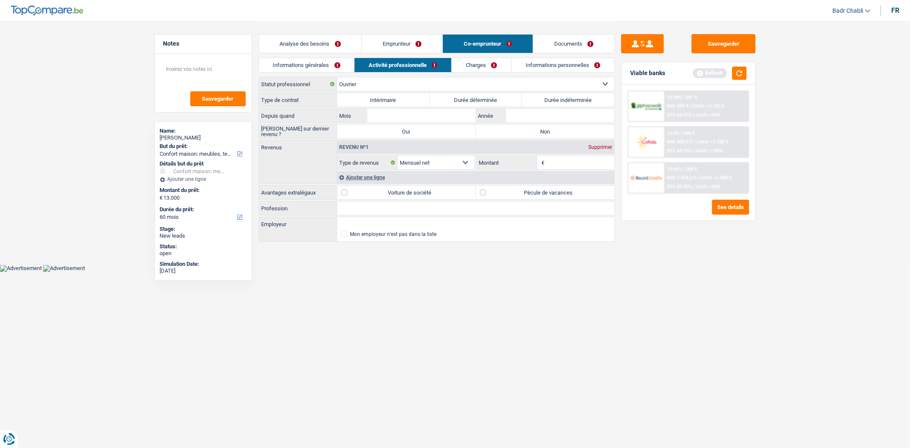
click at [538, 96] on label "Durée indéterminée" at bounding box center [568, 100] width 93 height 14
click at [538, 96] on input "Durée indéterminée" at bounding box center [568, 100] width 93 height 14
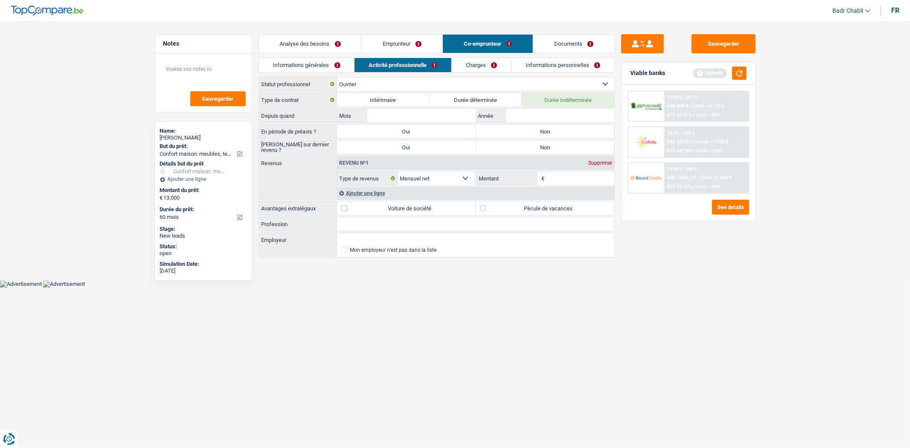
click at [535, 127] on label "Non" at bounding box center [545, 132] width 139 height 14
click at [535, 127] on input "Non" at bounding box center [545, 132] width 139 height 14
click at [537, 138] on label "Non" at bounding box center [545, 132] width 139 height 14
click at [537, 138] on input "Non" at bounding box center [545, 132] width 139 height 14
click at [534, 152] on label "Non" at bounding box center [545, 147] width 139 height 14
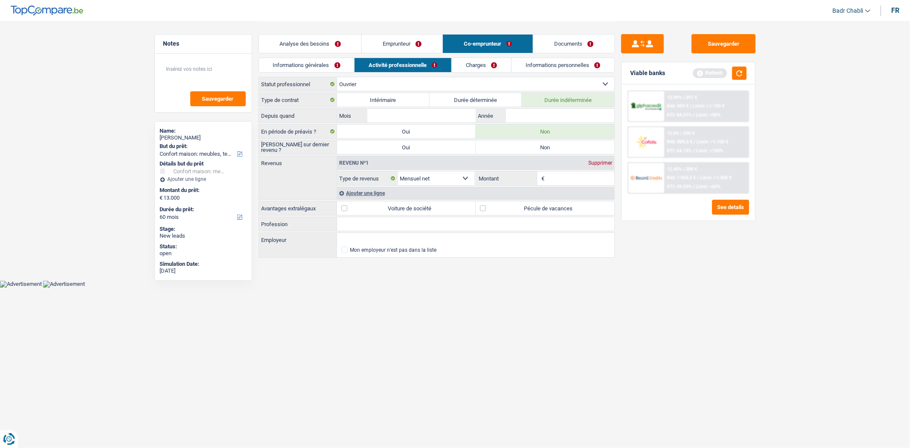
click at [534, 152] on input "Non" at bounding box center [545, 147] width 139 height 14
click at [377, 245] on input "Employeur" at bounding box center [475, 240] width 277 height 14
click at [359, 225] on input "Profession" at bounding box center [475, 224] width 277 height 14
click at [549, 116] on input "Année" at bounding box center [560, 116] width 108 height 14
click at [443, 115] on input "Mois" at bounding box center [421, 116] width 108 height 14
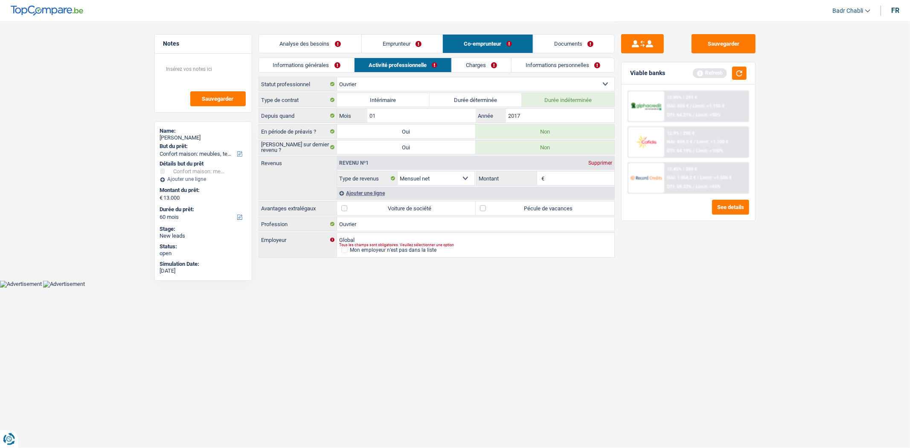
click at [483, 203] on label "Pécule de vacances" at bounding box center [545, 208] width 139 height 14
click at [483, 203] on input "Pécule de vacances" at bounding box center [545, 208] width 139 height 14
click at [548, 183] on input "Montant" at bounding box center [580, 178] width 68 height 14
click at [562, 175] on input "Montant" at bounding box center [580, 178] width 68 height 14
click at [480, 63] on link "Charges" at bounding box center [481, 65] width 59 height 14
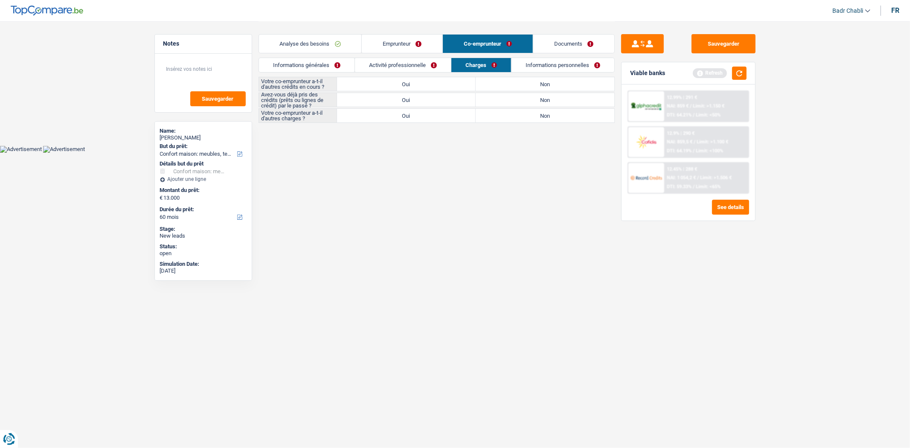
click at [539, 84] on label "Non" at bounding box center [545, 84] width 139 height 14
click at [539, 84] on input "Non" at bounding box center [545, 84] width 139 height 14
click at [538, 106] on label "Non" at bounding box center [545, 100] width 139 height 14
click at [538, 106] on input "Non" at bounding box center [545, 100] width 139 height 14
click at [544, 118] on label "Non" at bounding box center [545, 116] width 139 height 14
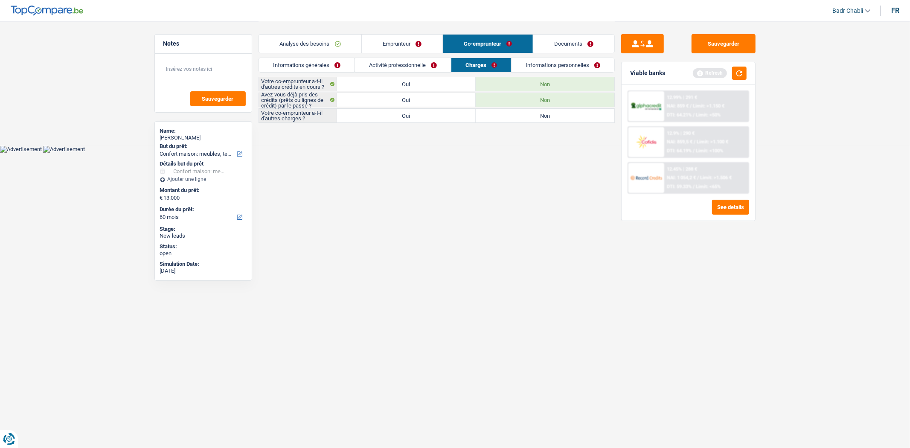
click at [544, 118] on input "Non" at bounding box center [545, 116] width 139 height 14
click at [557, 70] on link "Informations personnelles" at bounding box center [562, 65] width 103 height 14
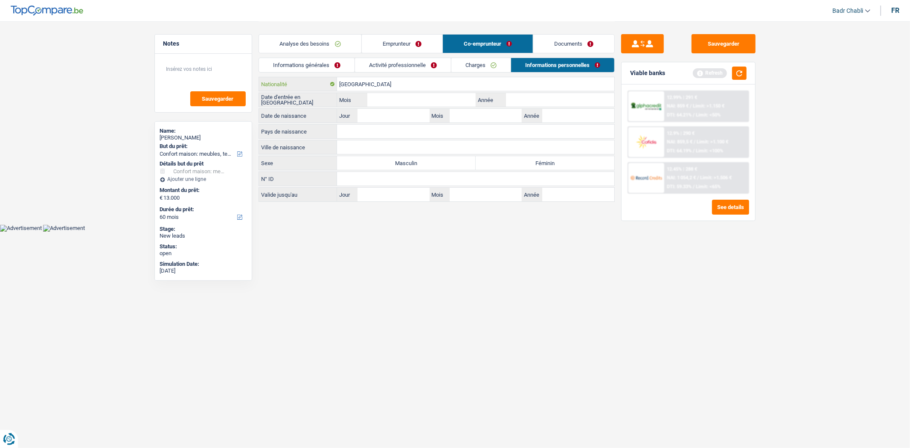
click at [396, 78] on input "[GEOGRAPHIC_DATA]" at bounding box center [475, 84] width 277 height 14
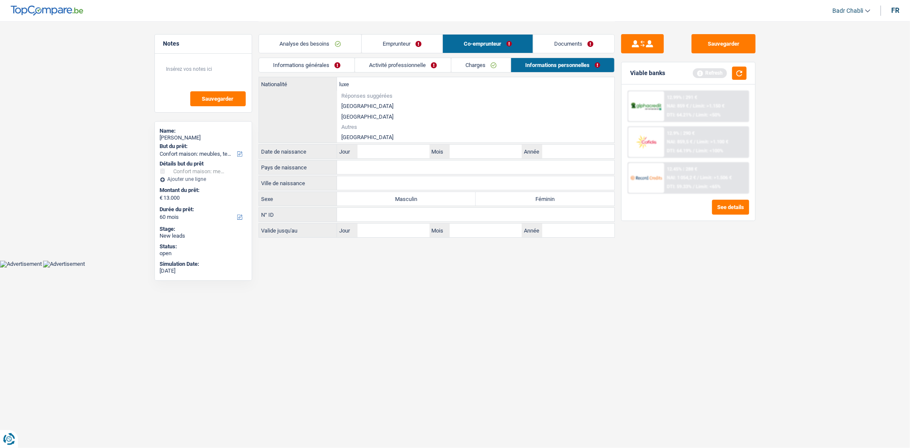
click at [366, 133] on li "[GEOGRAPHIC_DATA]" at bounding box center [475, 137] width 277 height 11
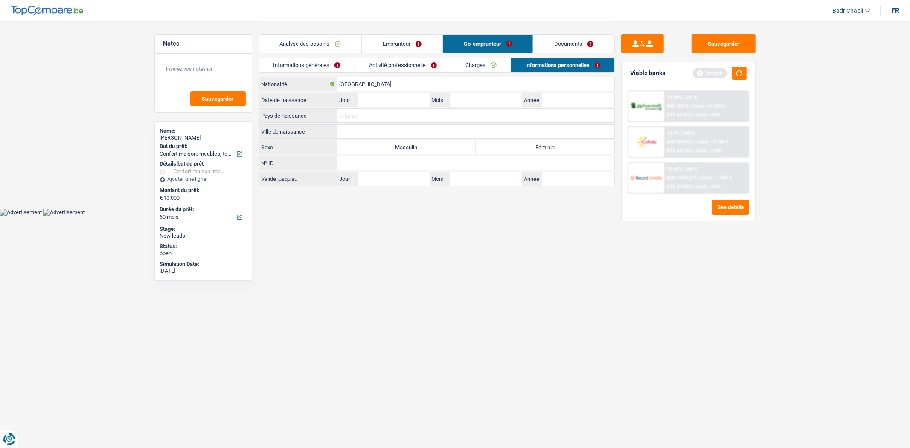
click at [374, 115] on input "Pays de naissance" at bounding box center [475, 116] width 277 height 14
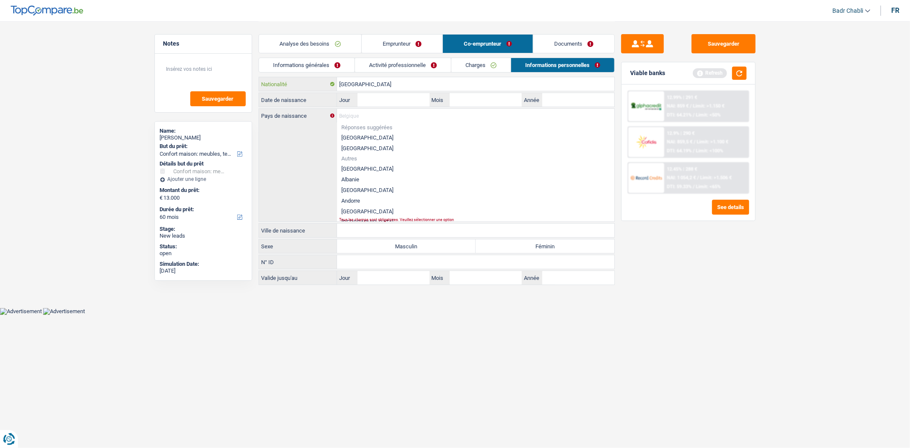
click at [368, 87] on input "[GEOGRAPHIC_DATA]" at bounding box center [475, 84] width 277 height 14
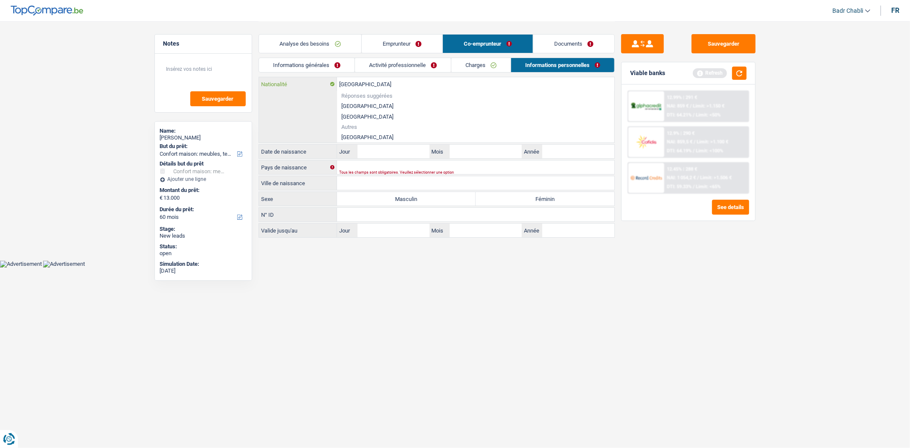
click at [368, 87] on input "[GEOGRAPHIC_DATA]" at bounding box center [475, 84] width 277 height 14
click at [363, 134] on li "[GEOGRAPHIC_DATA]" at bounding box center [475, 137] width 277 height 11
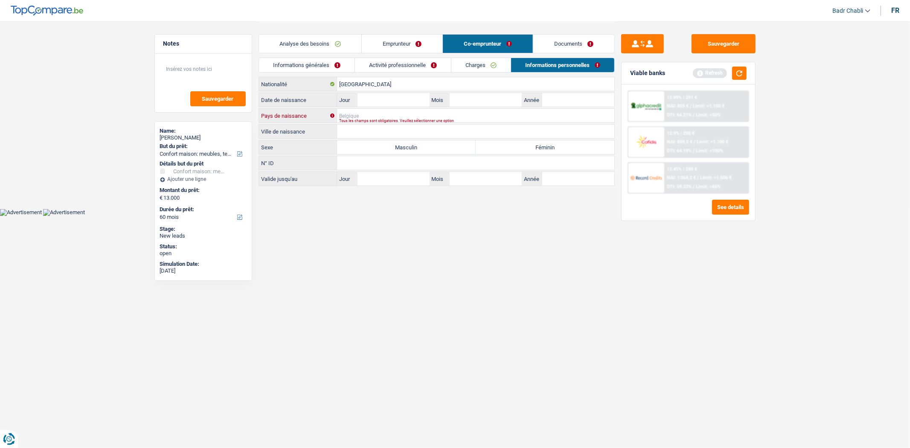
click at [349, 116] on input "Pays de naissance" at bounding box center [475, 116] width 277 height 14
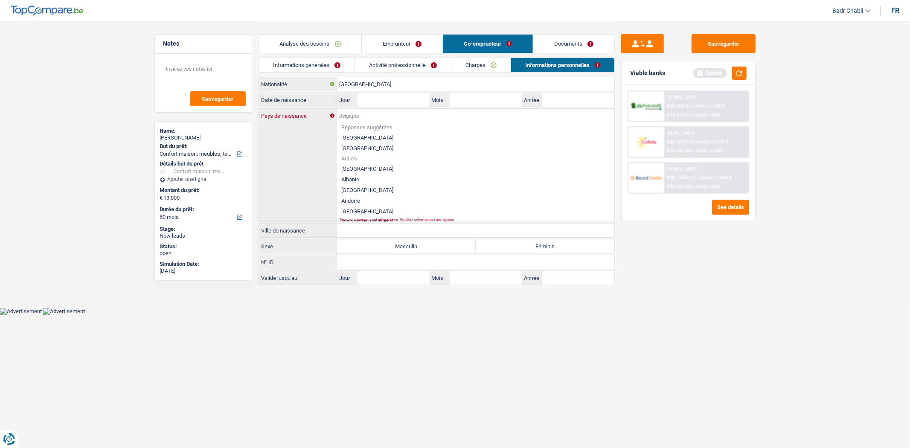
paste input "[GEOGRAPHIC_DATA]"
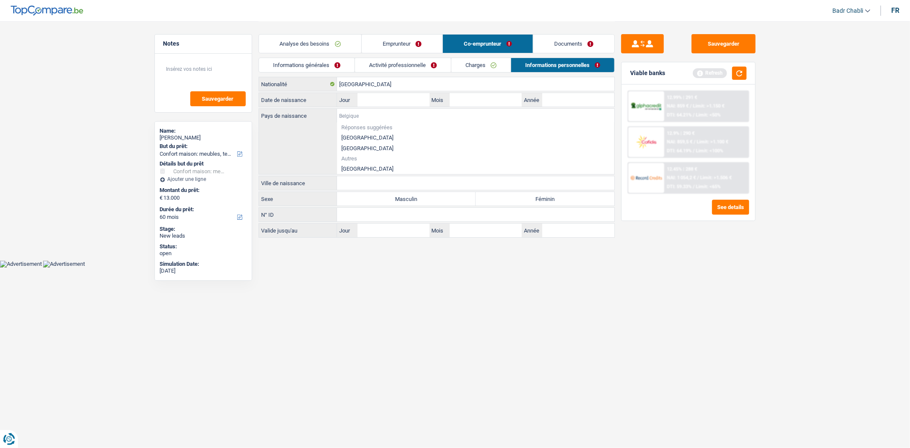
paste input "[GEOGRAPHIC_DATA]"
click at [368, 165] on li "[GEOGRAPHIC_DATA]" at bounding box center [475, 168] width 277 height 11
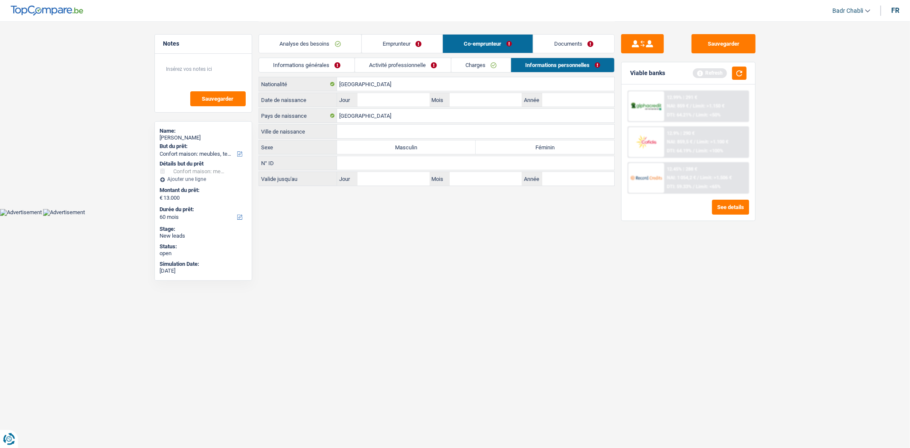
click at [362, 131] on input "Ville de naissance" at bounding box center [475, 132] width 277 height 14
paste input "[GEOGRAPHIC_DATA]"
click at [543, 142] on label "Féminin" at bounding box center [545, 147] width 139 height 14
click at [451, 143] on label "Masculin" at bounding box center [406, 147] width 139 height 14
click at [451, 143] on input "Masculin" at bounding box center [406, 147] width 139 height 14
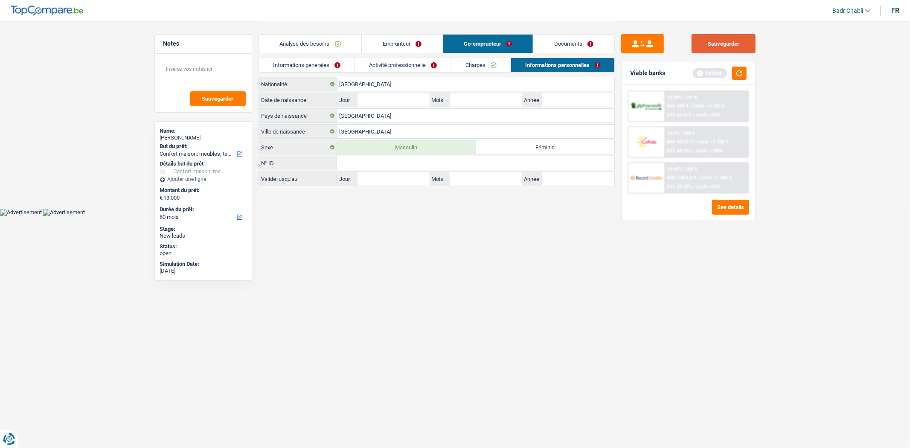
click at [721, 41] on button "Sauvegarder" at bounding box center [723, 43] width 64 height 19
click at [743, 39] on button "Sauvegarder" at bounding box center [723, 43] width 64 height 19
